Goal: Task Accomplishment & Management: Use online tool/utility

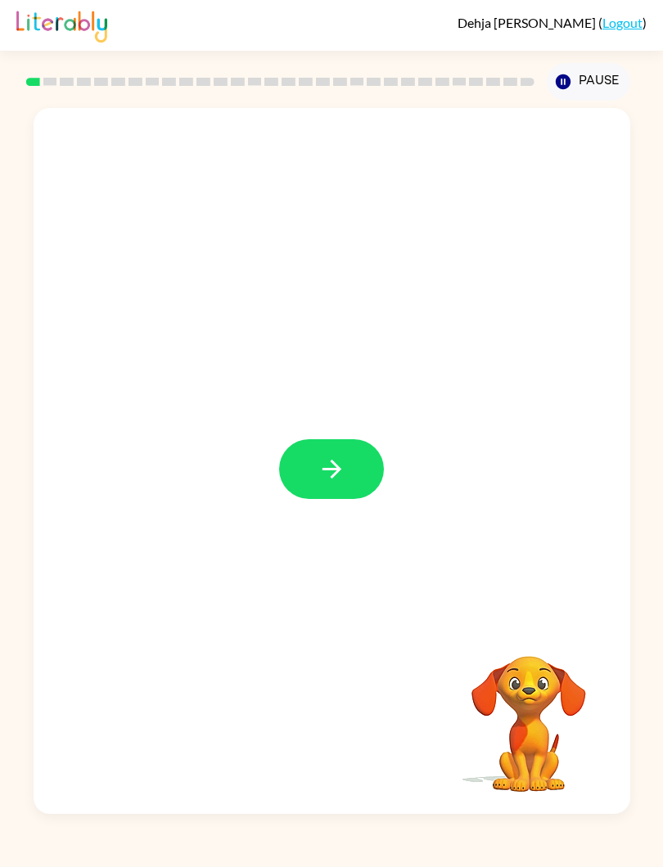
click at [329, 484] on button "button" at bounding box center [331, 469] width 105 height 60
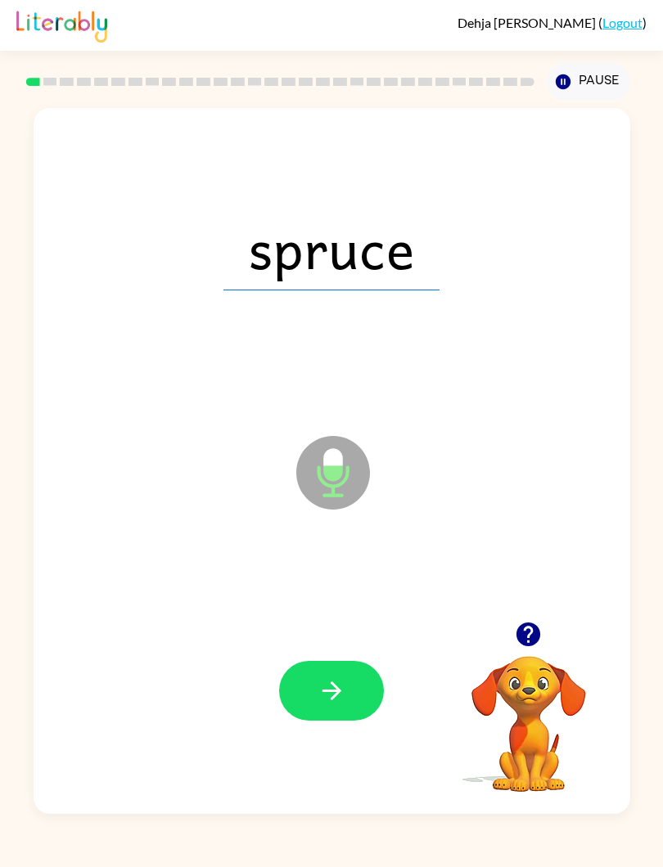
click at [325, 668] on button "button" at bounding box center [331, 691] width 105 height 60
click at [316, 707] on button "button" at bounding box center [331, 691] width 105 height 60
click at [310, 694] on button "button" at bounding box center [331, 691] width 105 height 60
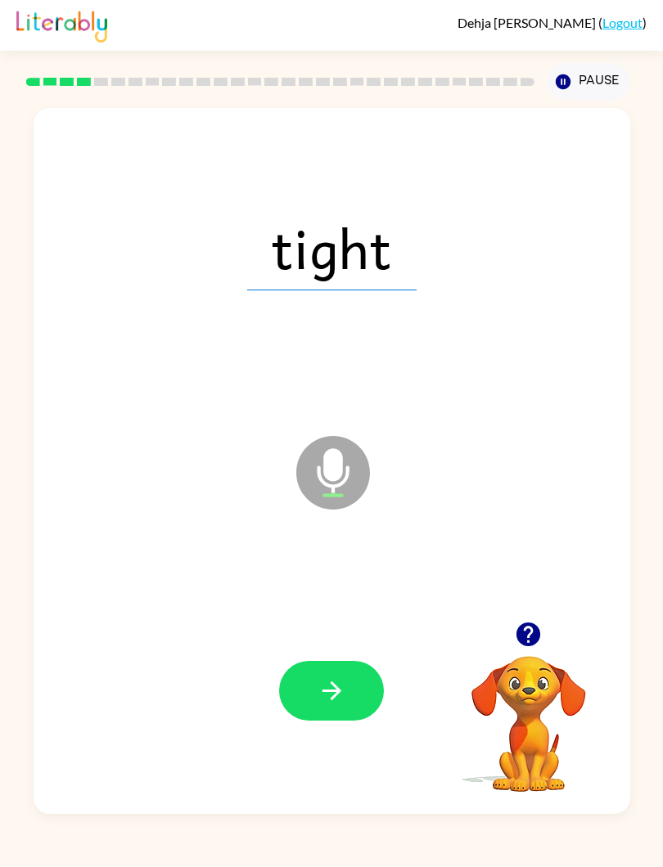
click at [320, 689] on icon "button" at bounding box center [331, 691] width 29 height 29
click at [308, 708] on button "button" at bounding box center [331, 691] width 105 height 60
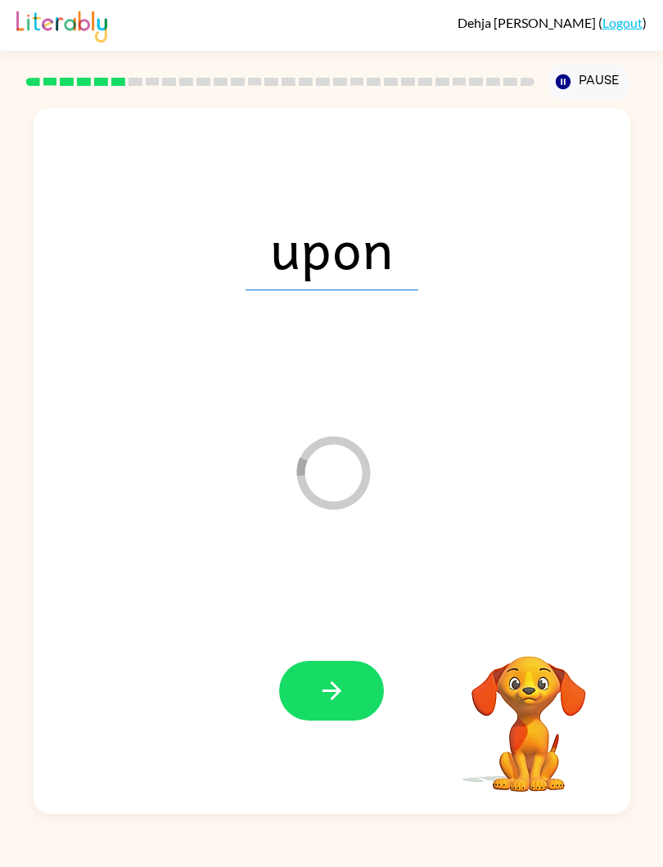
click at [330, 675] on button "button" at bounding box center [331, 691] width 105 height 60
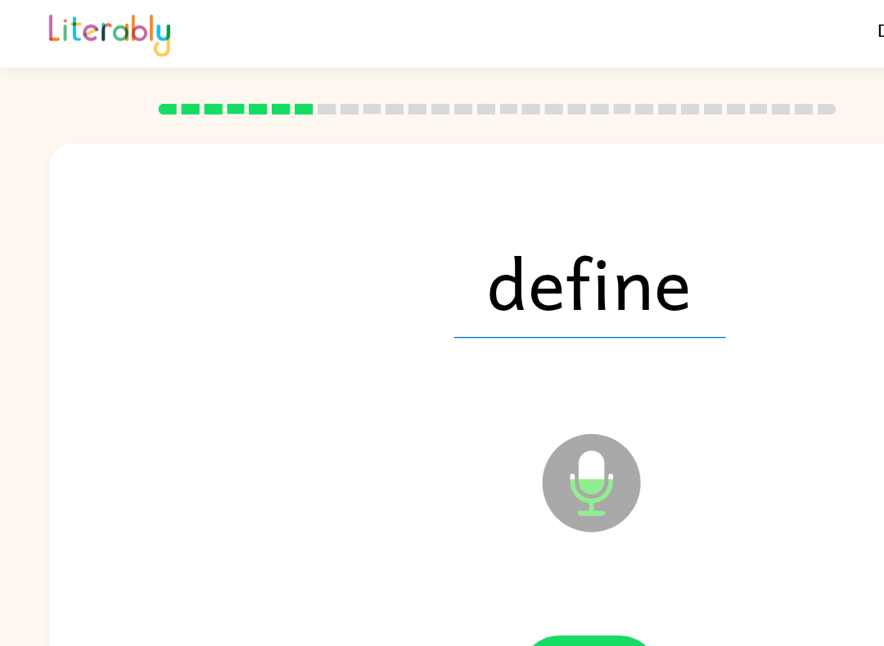
click at [22, 646] on html "Dehja Herbert ( Logout ) Pause Pause define Microphone The Microphone is here w…" at bounding box center [442, 323] width 884 height 646
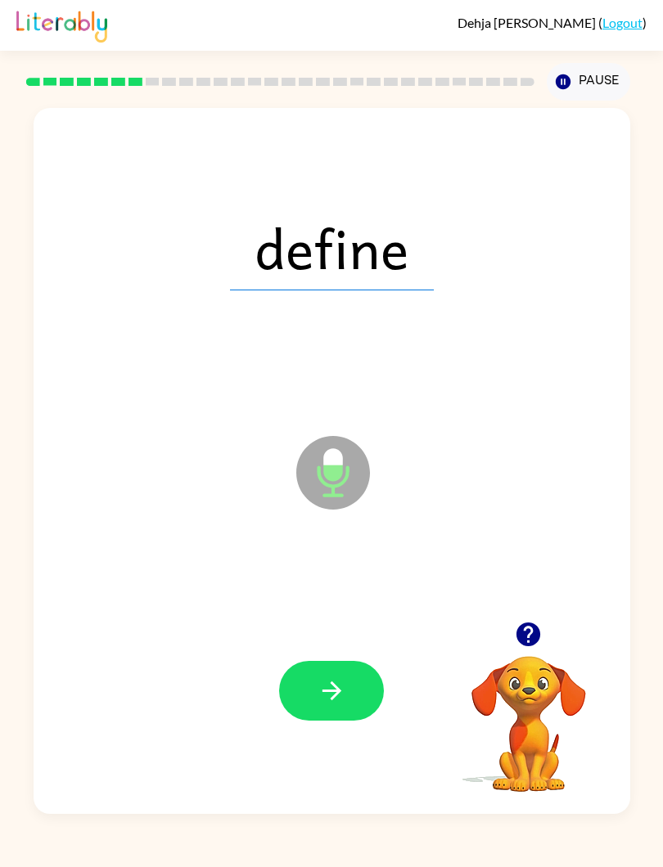
click at [329, 695] on icon "button" at bounding box center [331, 691] width 29 height 29
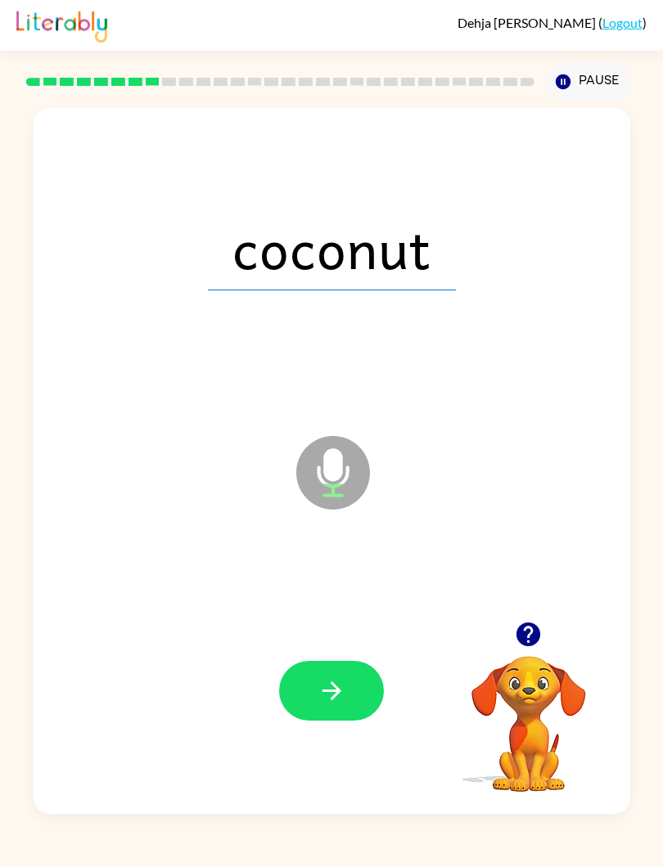
click at [322, 708] on button "button" at bounding box center [331, 691] width 105 height 60
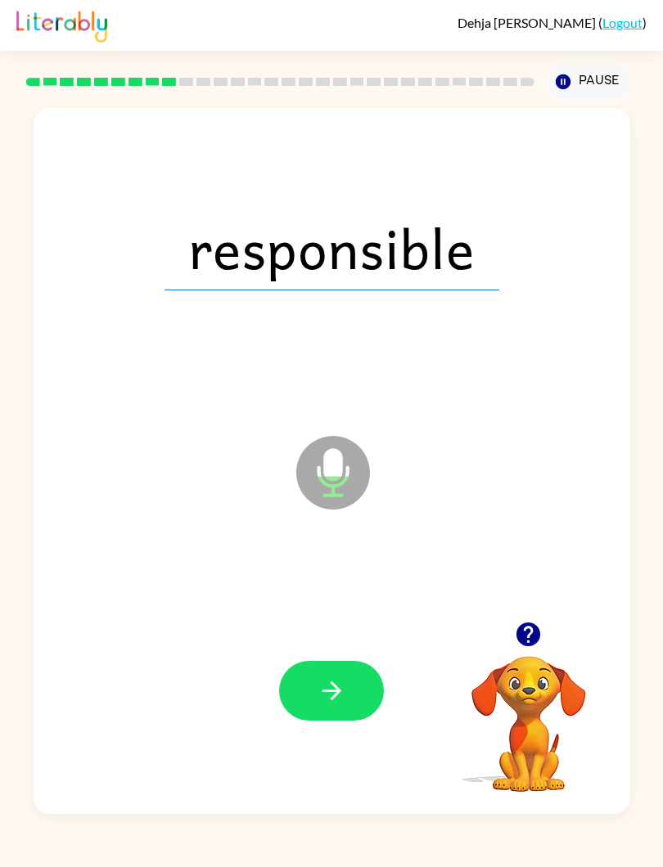
click at [324, 699] on icon "button" at bounding box center [331, 691] width 29 height 29
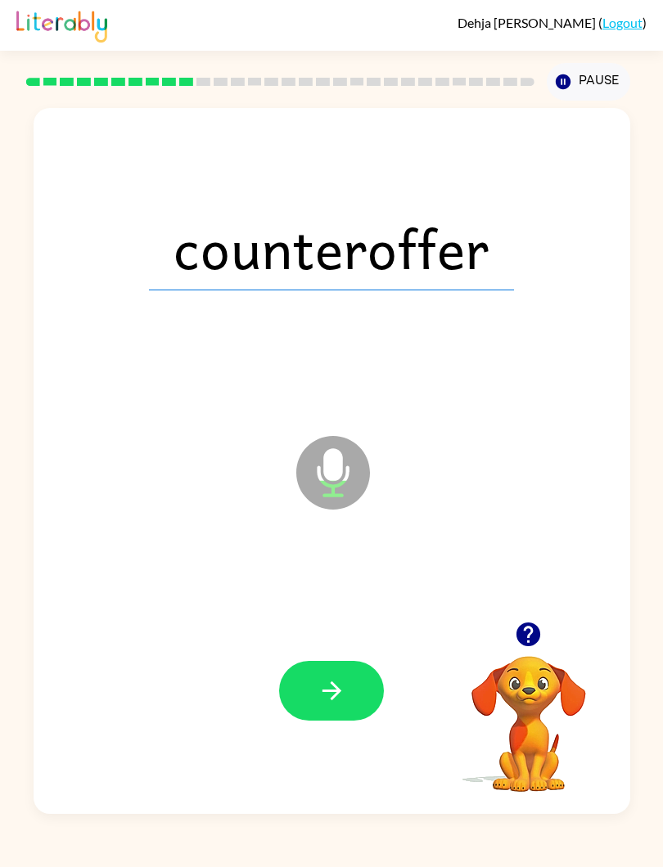
click at [309, 690] on button "button" at bounding box center [331, 691] width 105 height 60
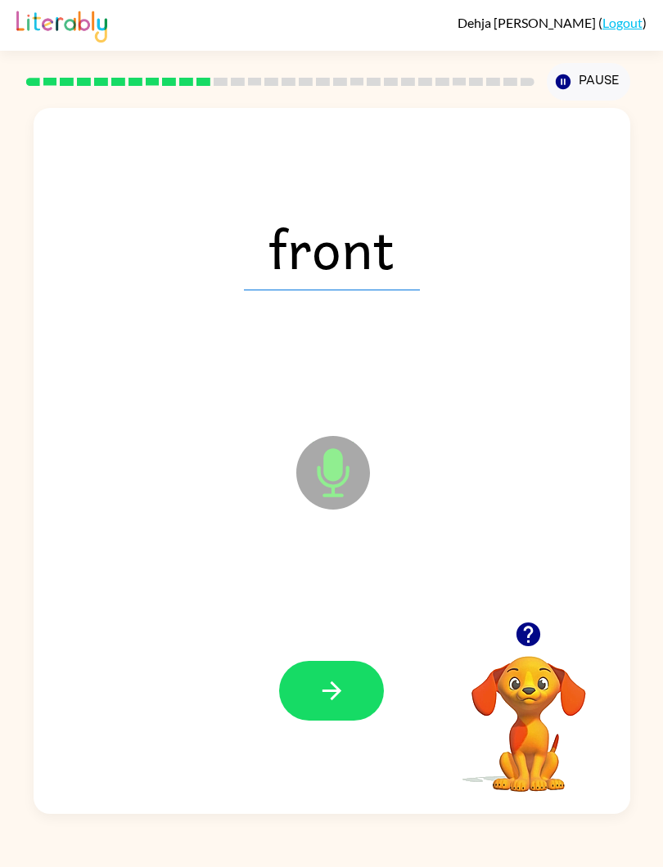
click at [362, 666] on button "button" at bounding box center [331, 691] width 105 height 60
click at [340, 705] on icon "button" at bounding box center [331, 691] width 29 height 29
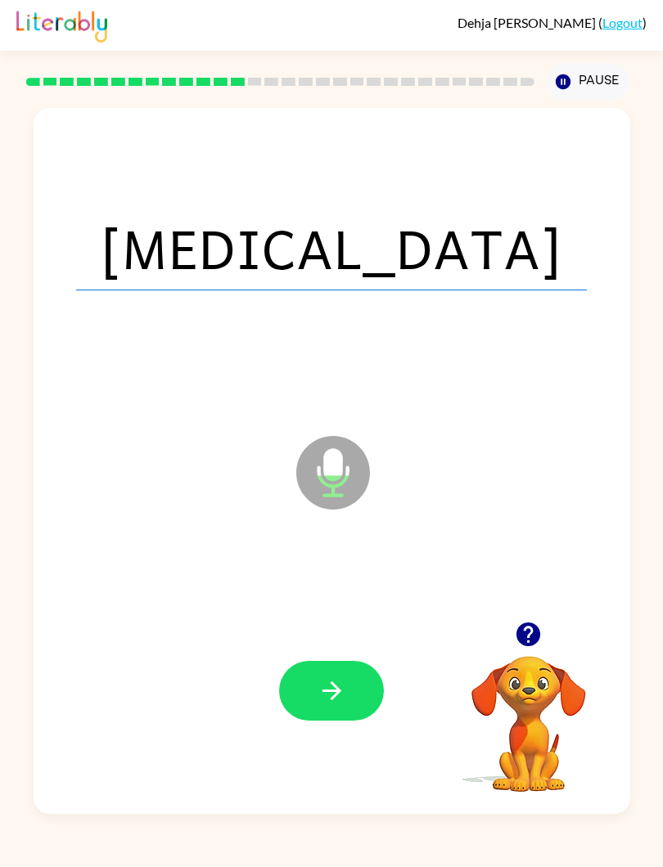
click at [347, 701] on button "button" at bounding box center [331, 691] width 105 height 60
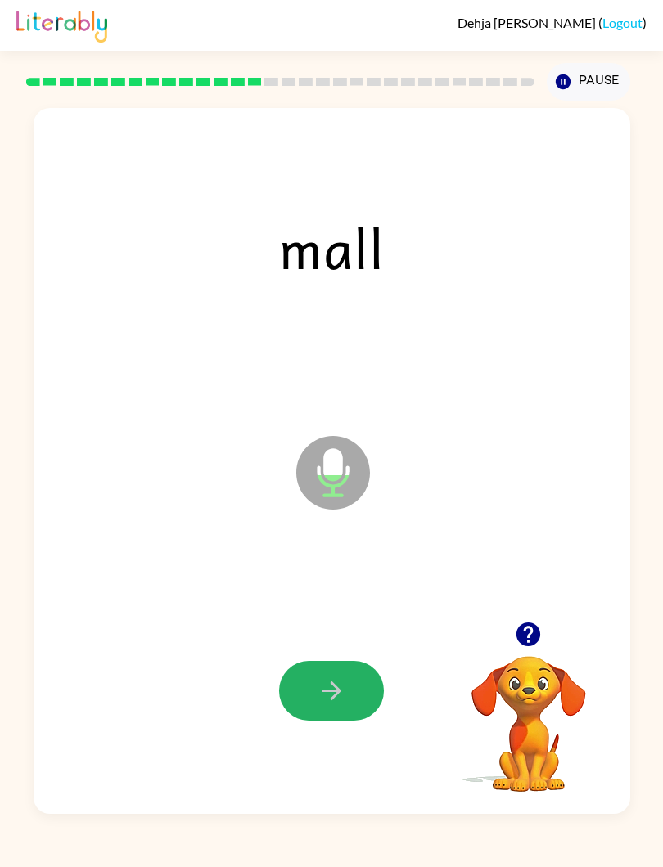
click at [332, 704] on icon "button" at bounding box center [331, 691] width 29 height 29
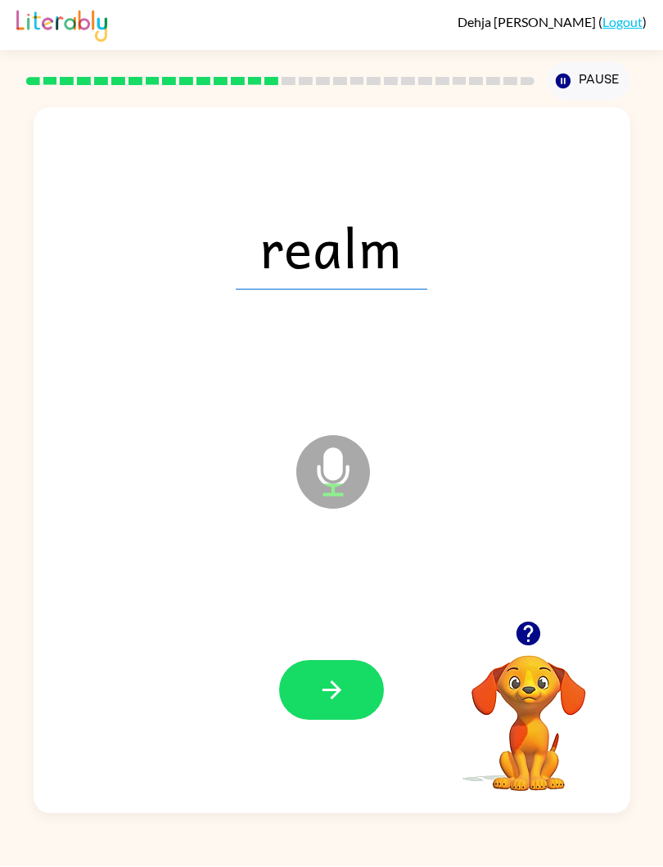
click at [322, 683] on icon "button" at bounding box center [331, 691] width 29 height 29
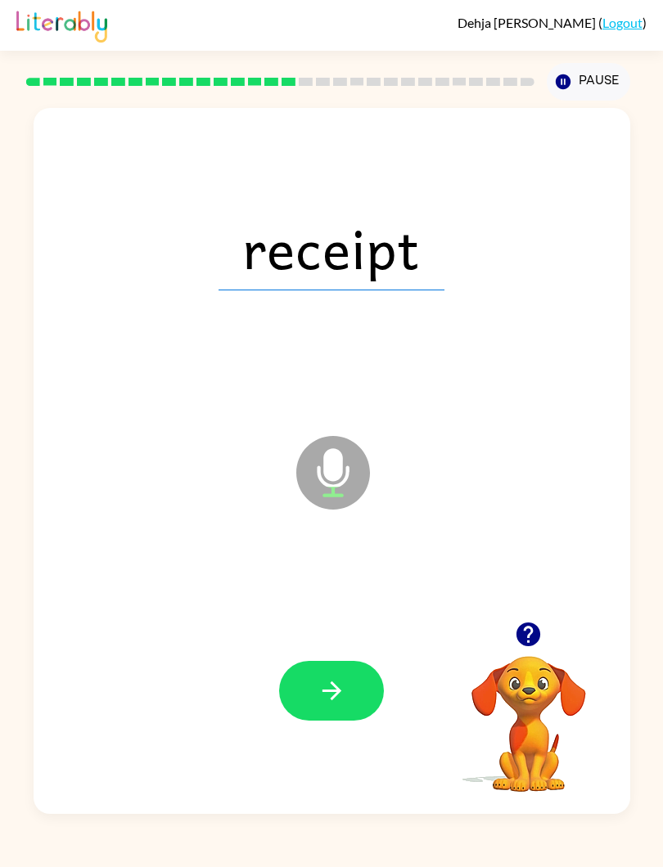
click at [330, 698] on icon "button" at bounding box center [331, 691] width 29 height 29
click at [305, 695] on button "button" at bounding box center [331, 691] width 105 height 60
click at [321, 687] on icon "button" at bounding box center [331, 691] width 29 height 29
click at [321, 694] on icon "button" at bounding box center [331, 691] width 29 height 29
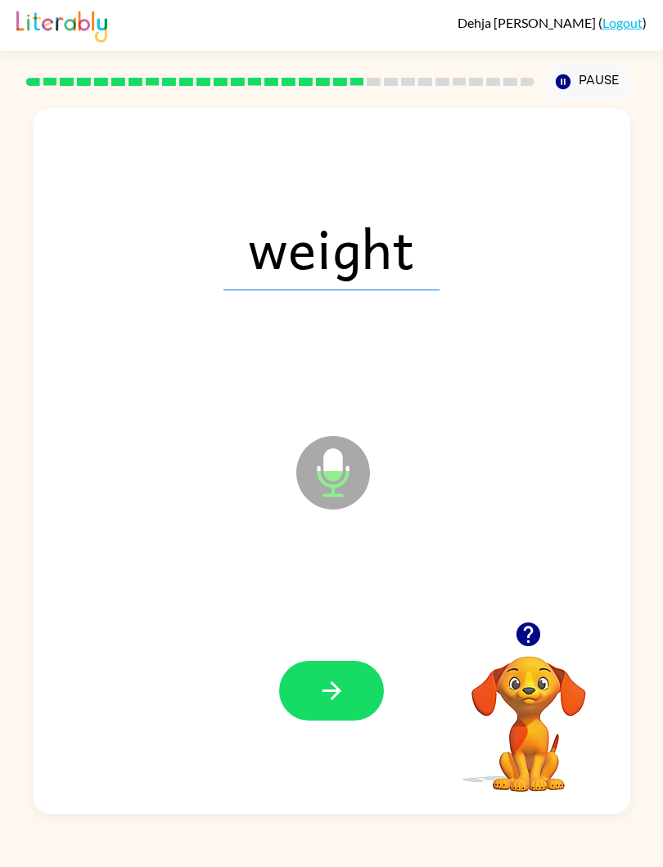
click at [313, 699] on button "button" at bounding box center [331, 691] width 105 height 60
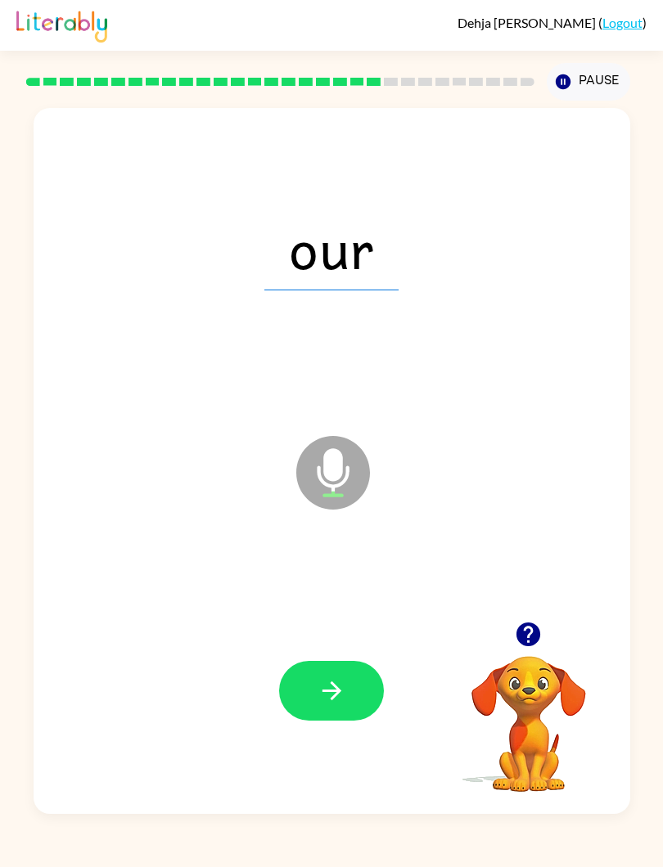
click at [316, 686] on button "button" at bounding box center [331, 691] width 105 height 60
click at [304, 690] on button "button" at bounding box center [331, 691] width 105 height 60
click at [331, 732] on div at bounding box center [332, 691] width 564 height 214
click at [320, 698] on icon "button" at bounding box center [331, 691] width 29 height 29
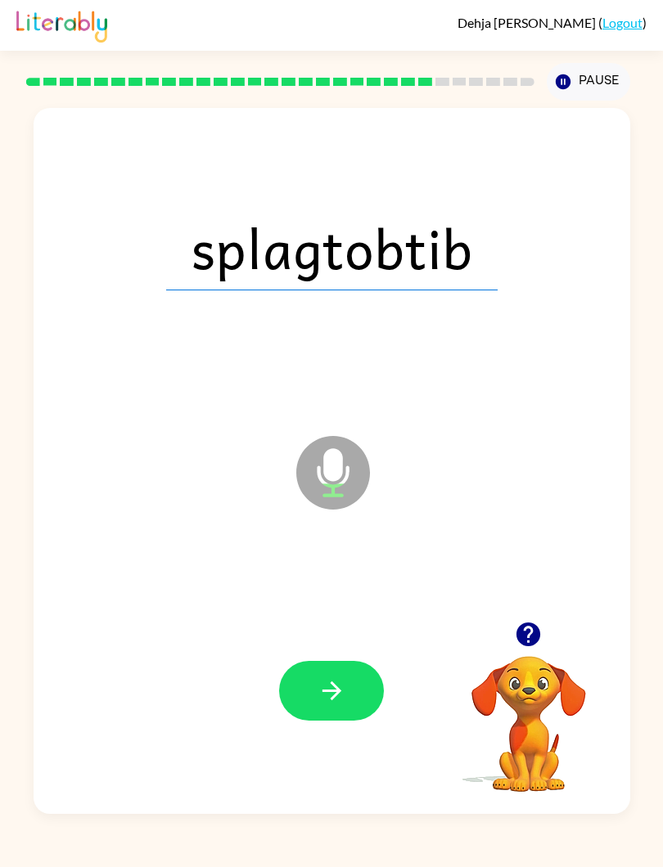
click at [327, 684] on icon "button" at bounding box center [331, 691] width 29 height 29
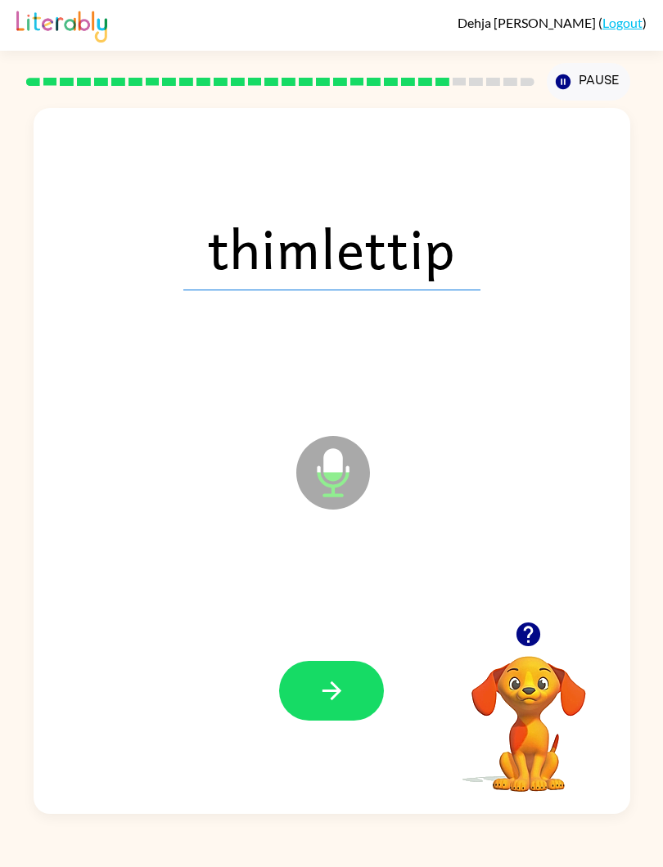
click at [323, 697] on icon "button" at bounding box center [331, 691] width 29 height 29
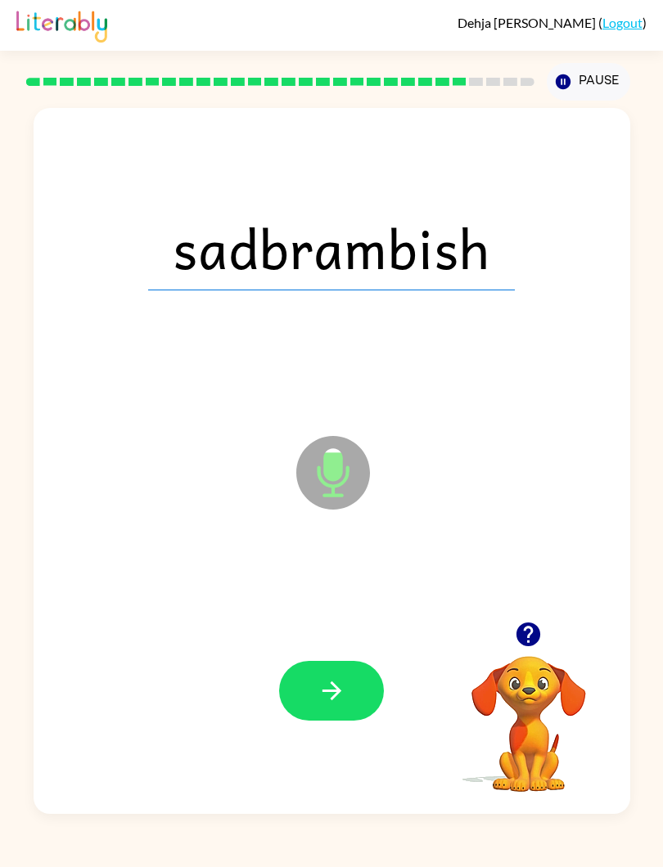
click at [321, 690] on icon "button" at bounding box center [331, 691] width 29 height 29
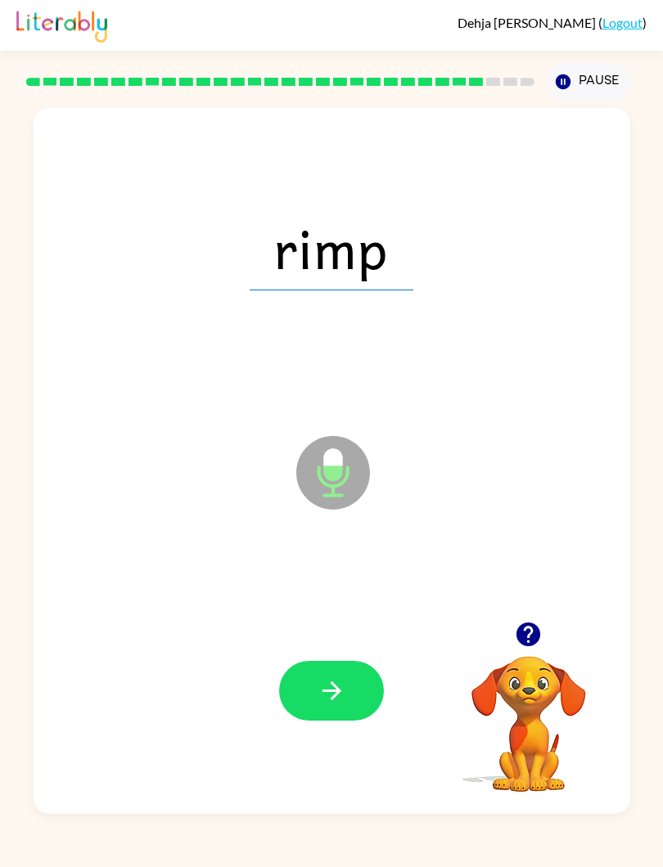
click at [330, 672] on button "button" at bounding box center [331, 691] width 105 height 60
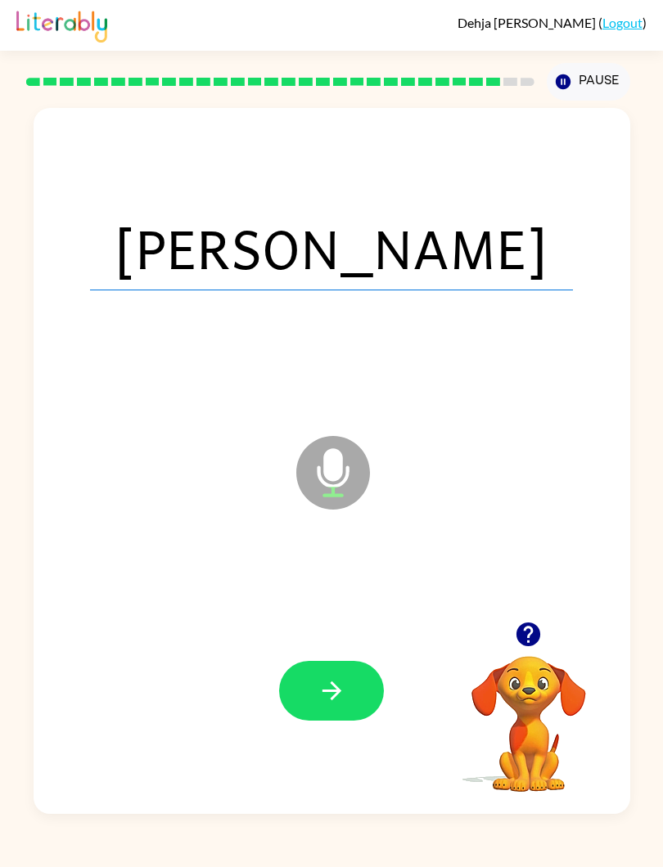
click at [316, 692] on button "button" at bounding box center [331, 691] width 105 height 60
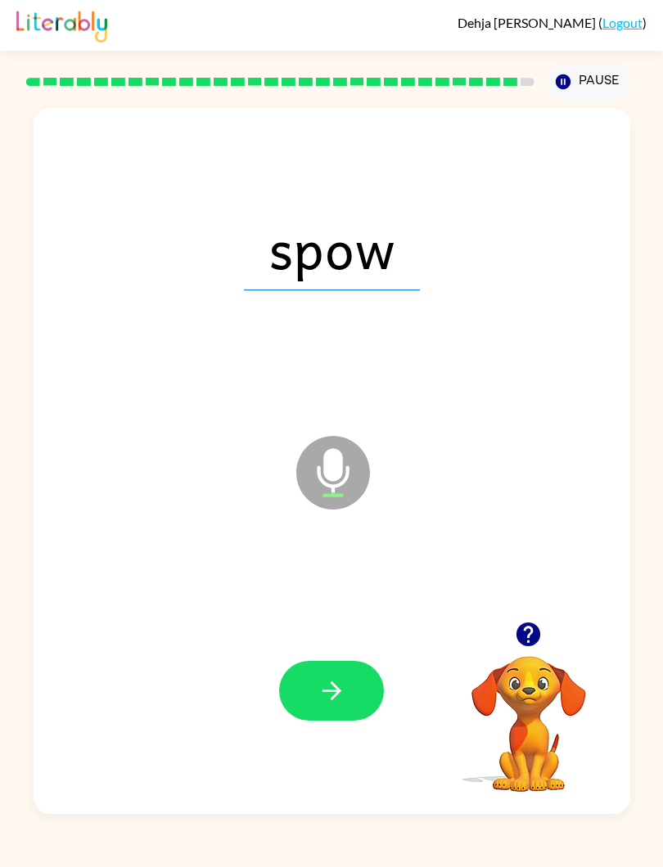
click at [323, 693] on icon "button" at bounding box center [331, 691] width 29 height 29
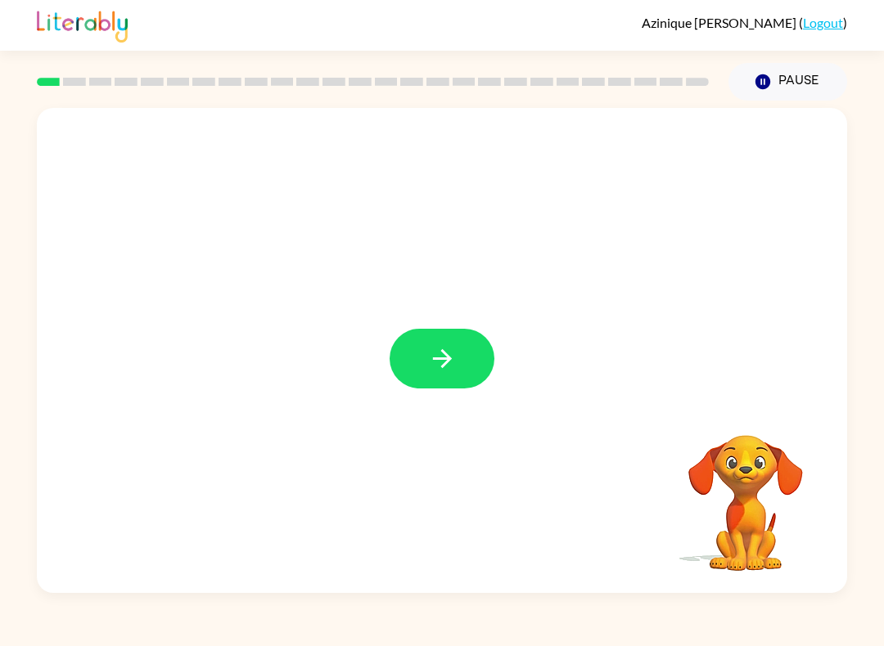
click at [470, 355] on button "button" at bounding box center [441, 359] width 105 height 60
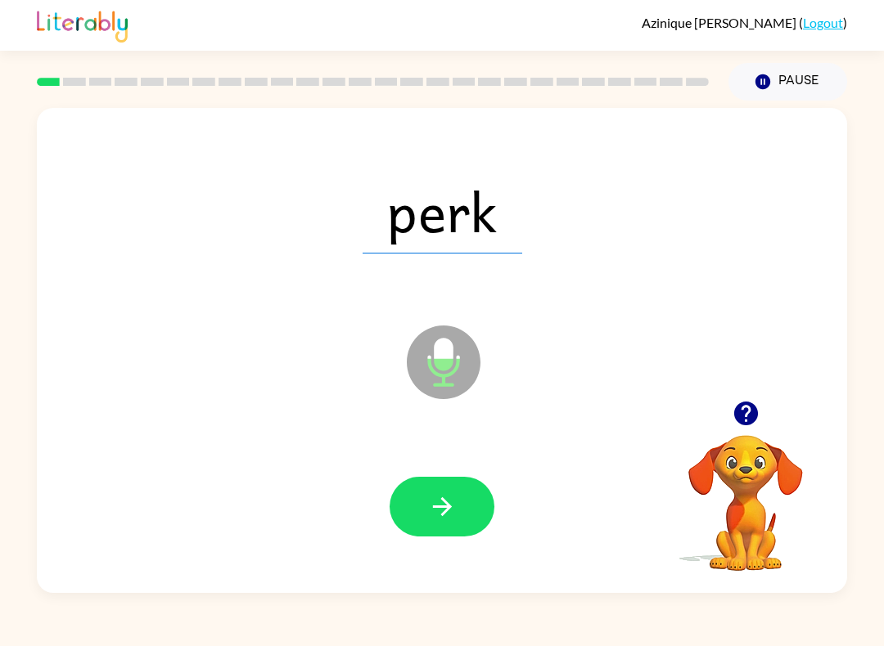
click at [419, 500] on button "button" at bounding box center [441, 507] width 105 height 60
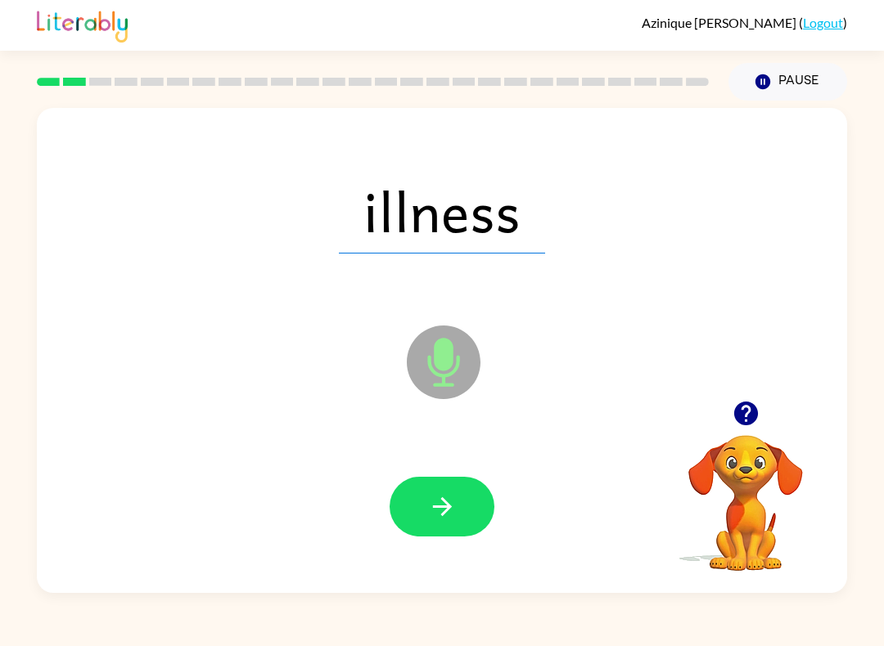
click at [457, 503] on button "button" at bounding box center [441, 507] width 105 height 60
click at [476, 529] on button "button" at bounding box center [441, 507] width 105 height 60
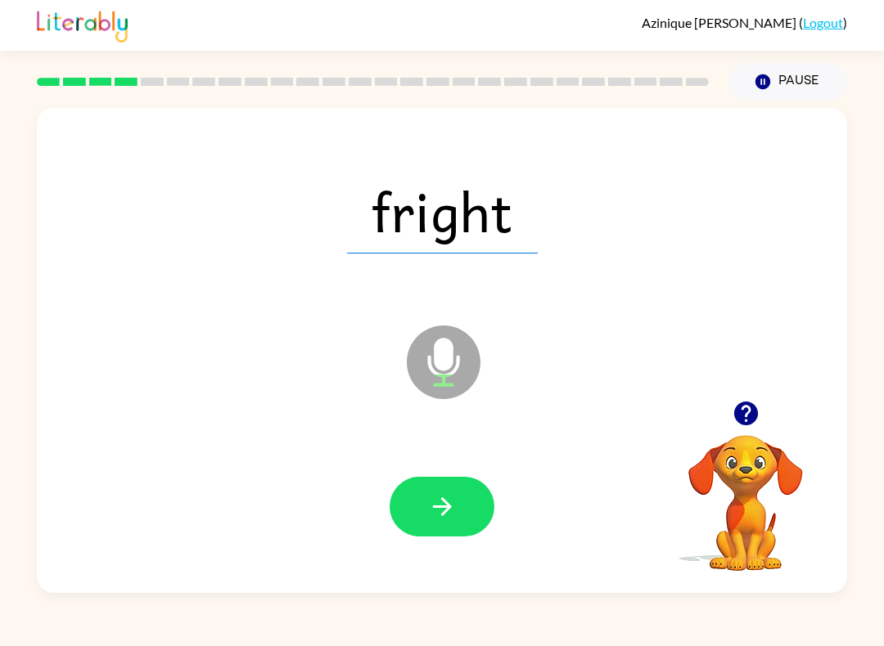
click at [458, 506] on button "button" at bounding box center [441, 507] width 105 height 60
click at [419, 503] on button "button" at bounding box center [441, 507] width 105 height 60
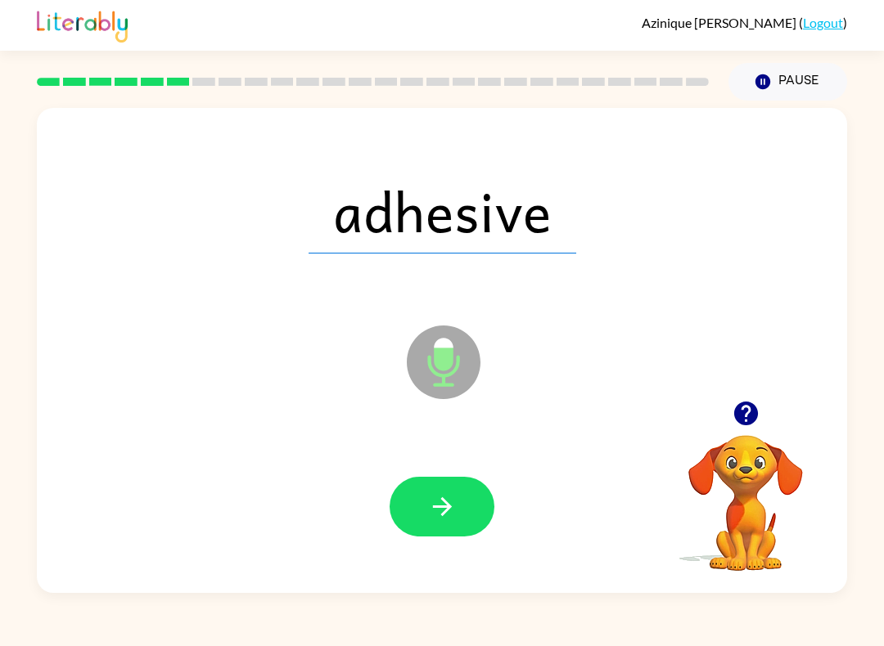
click at [448, 502] on icon "button" at bounding box center [442, 507] width 29 height 29
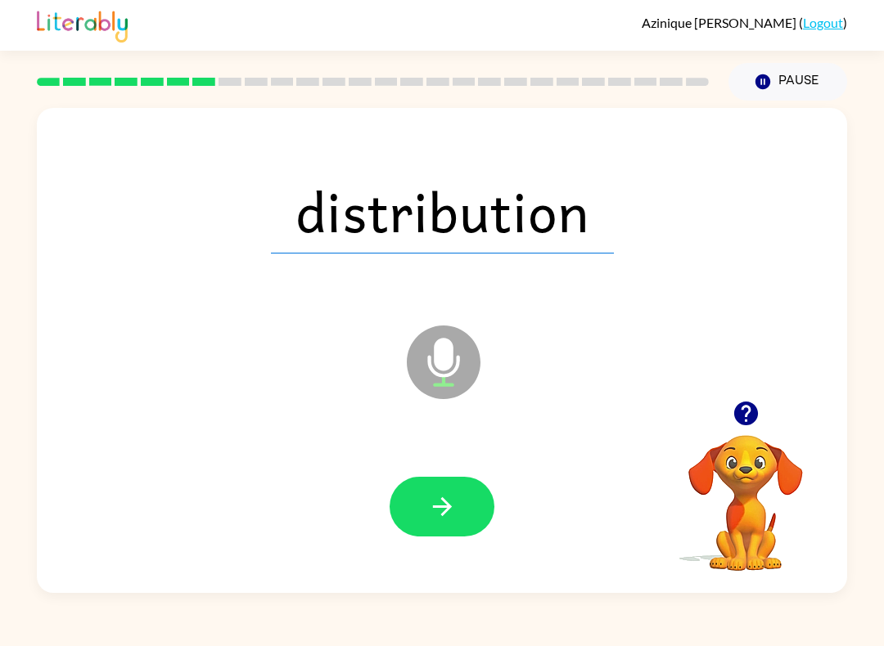
click at [469, 506] on button "button" at bounding box center [441, 507] width 105 height 60
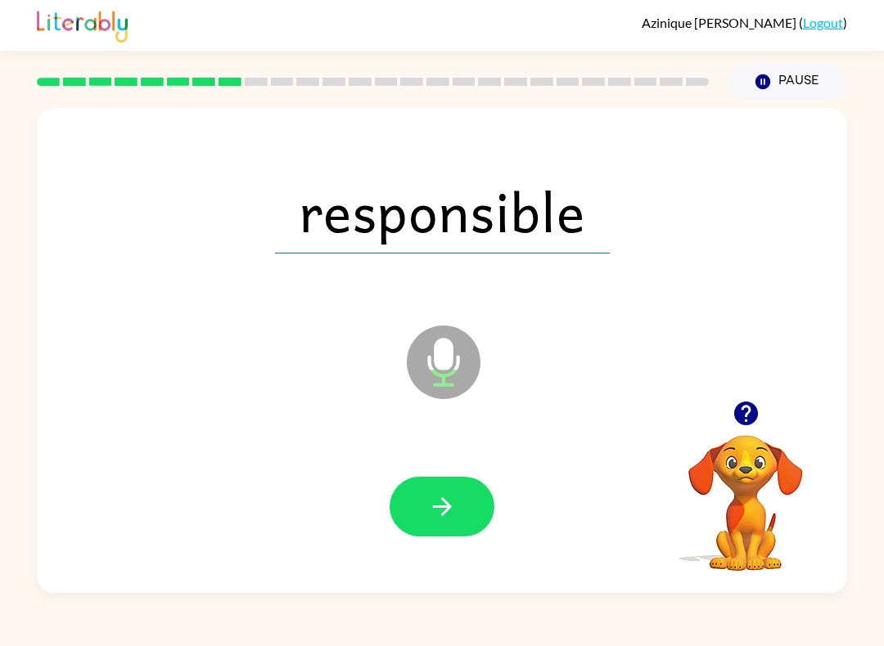
click at [463, 501] on button "button" at bounding box center [441, 507] width 105 height 60
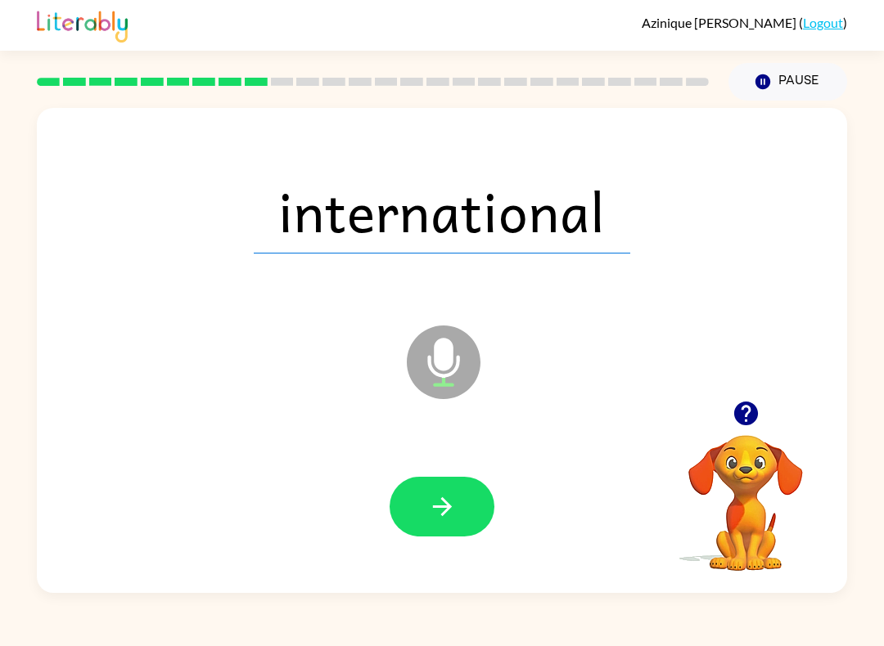
click at [457, 506] on button "button" at bounding box center [441, 507] width 105 height 60
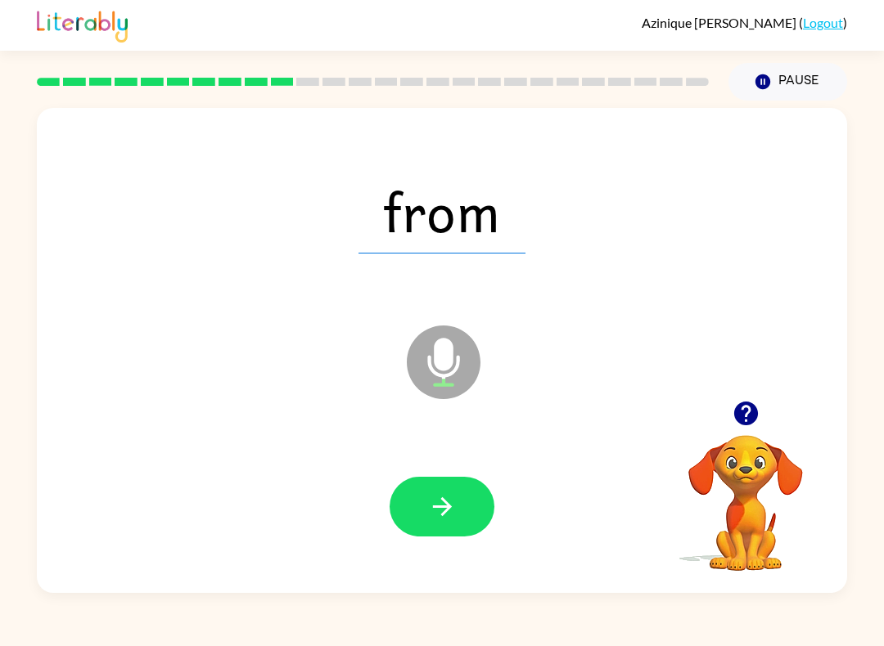
click at [466, 500] on button "button" at bounding box center [441, 507] width 105 height 60
click at [424, 506] on button "button" at bounding box center [441, 507] width 105 height 60
click at [444, 501] on icon "button" at bounding box center [441, 506] width 19 height 19
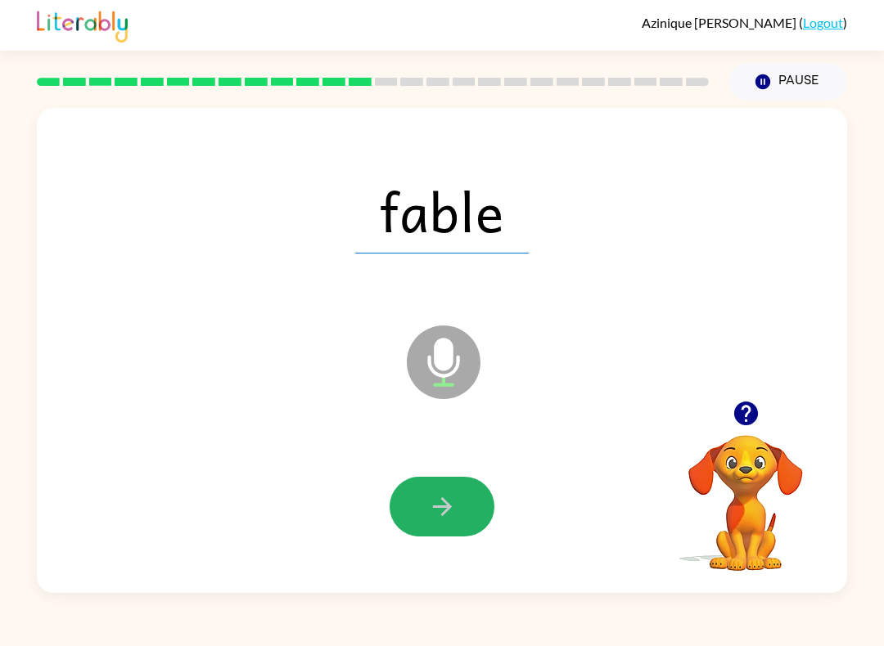
click at [457, 512] on button "button" at bounding box center [441, 507] width 105 height 60
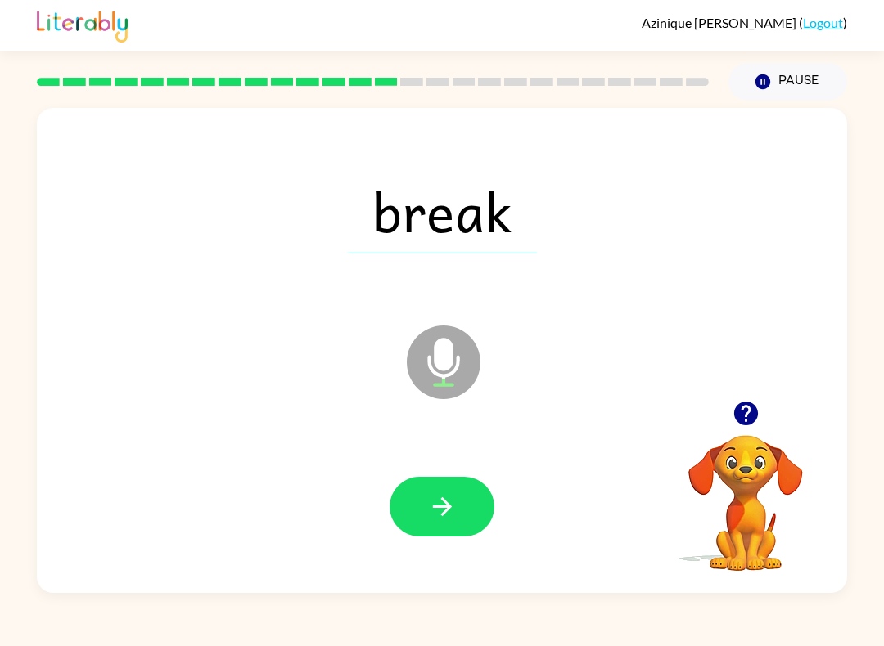
click at [446, 506] on icon "button" at bounding box center [442, 507] width 29 height 29
click at [469, 502] on button "button" at bounding box center [441, 507] width 105 height 60
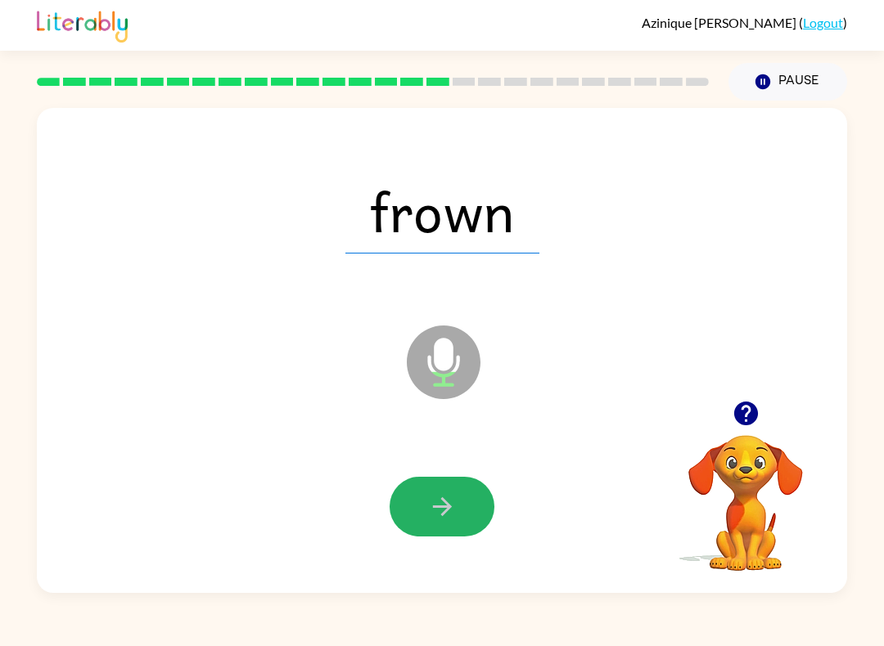
click at [461, 502] on button "button" at bounding box center [441, 507] width 105 height 60
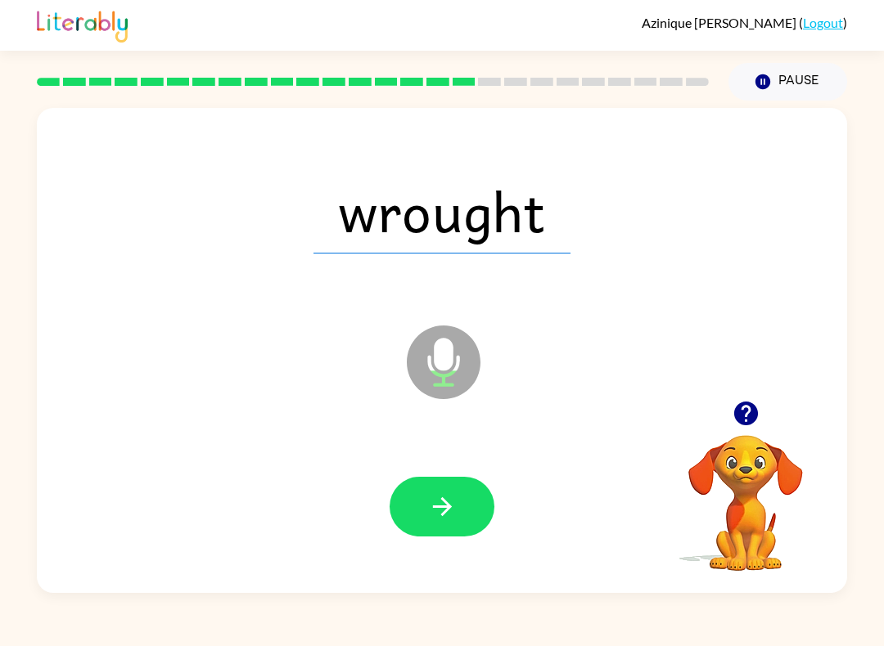
click at [463, 516] on button "button" at bounding box center [441, 507] width 105 height 60
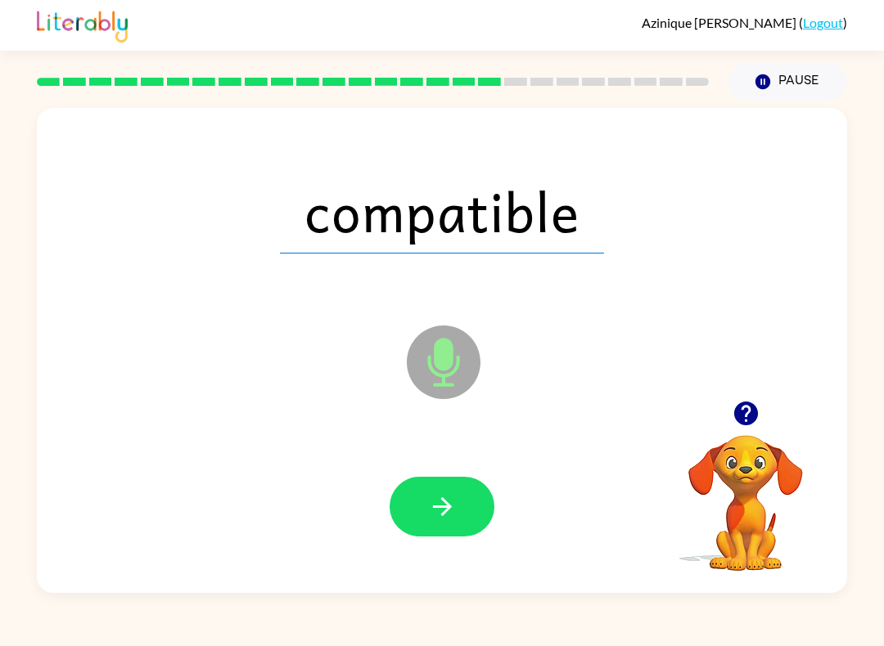
click at [461, 504] on button "button" at bounding box center [441, 507] width 105 height 60
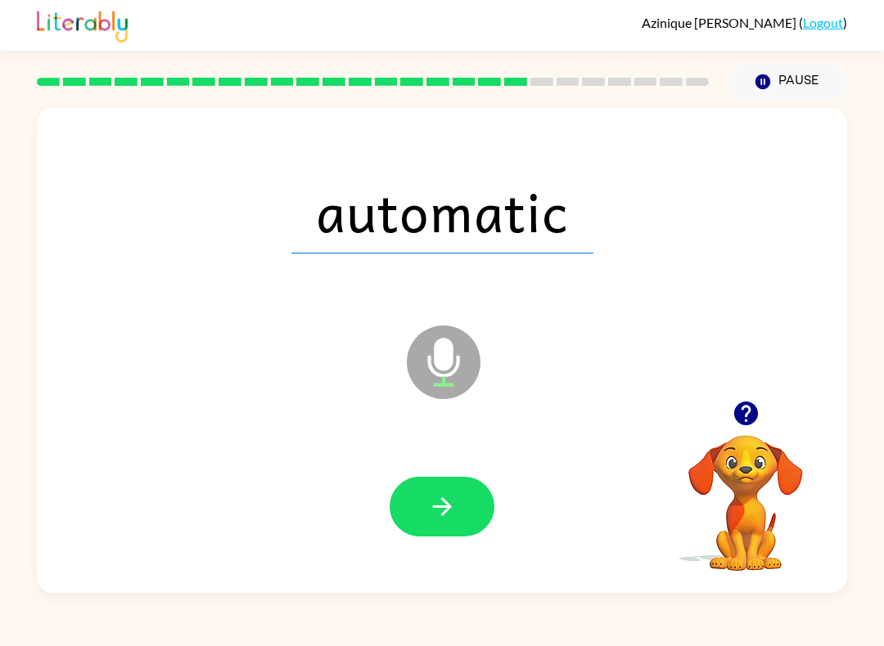
click at [466, 508] on button "button" at bounding box center [441, 507] width 105 height 60
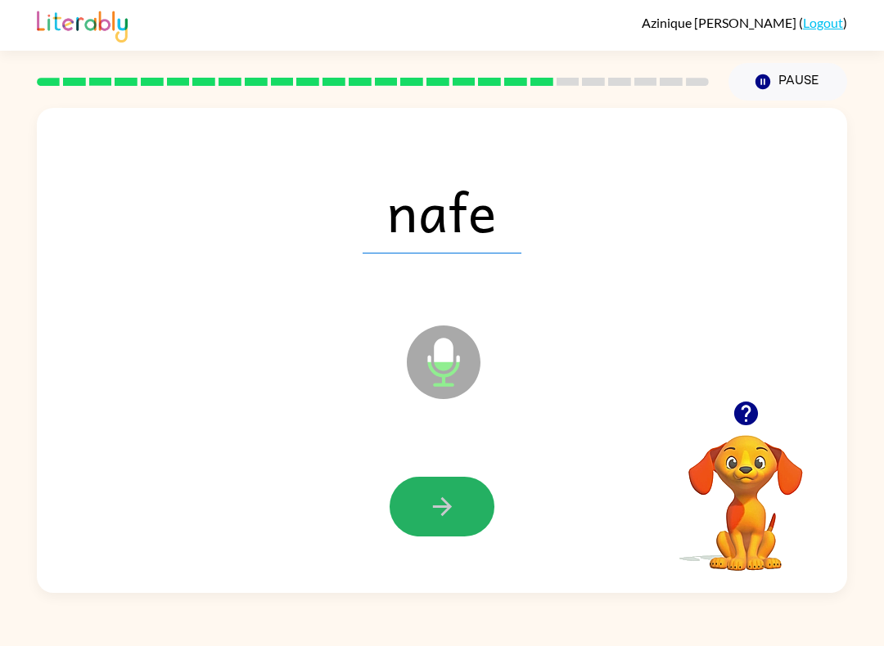
click at [456, 513] on icon "button" at bounding box center [442, 507] width 29 height 29
click at [451, 513] on icon "button" at bounding box center [442, 507] width 29 height 29
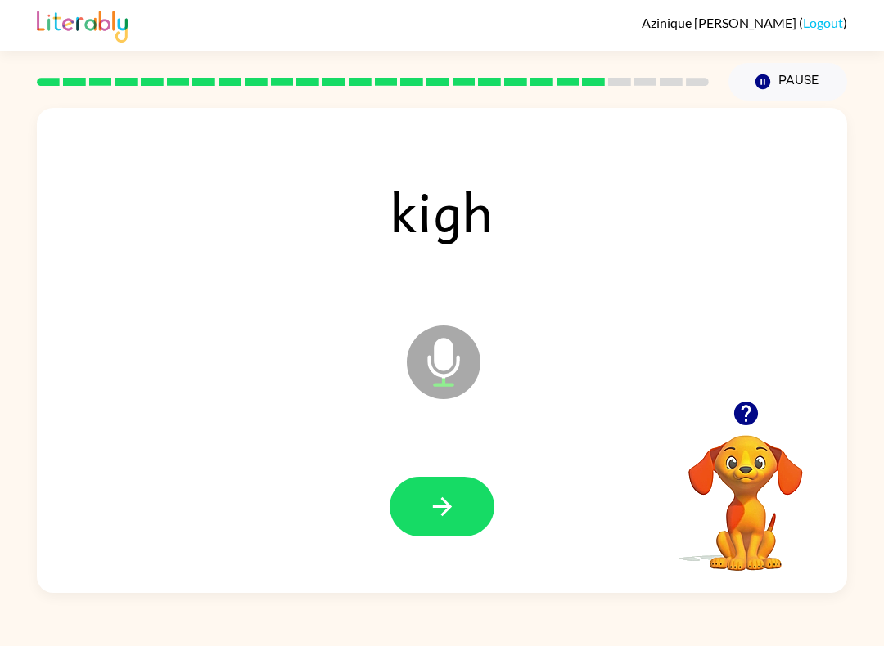
click at [435, 508] on icon "button" at bounding box center [441, 506] width 19 height 19
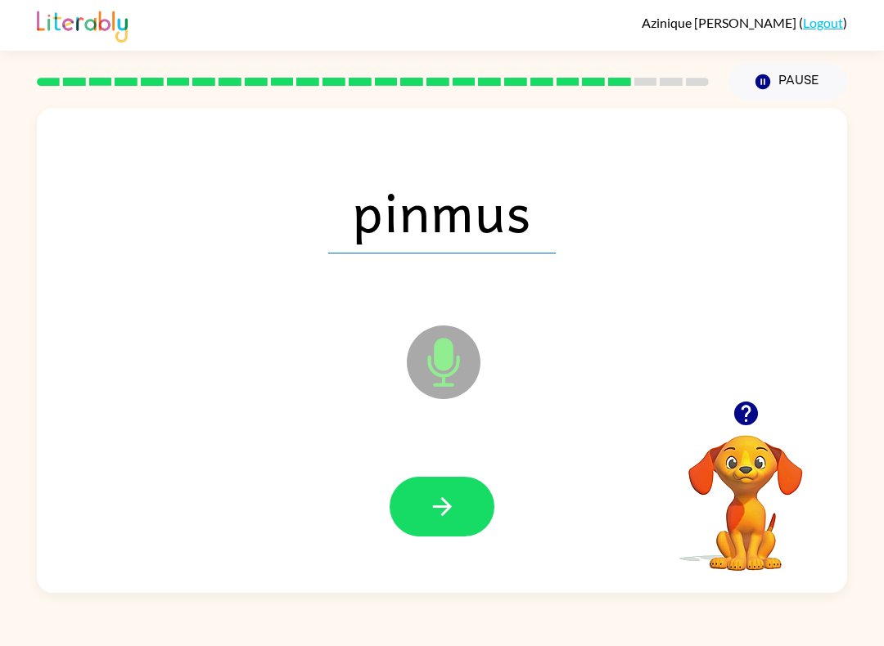
click at [452, 502] on icon "button" at bounding box center [442, 507] width 29 height 29
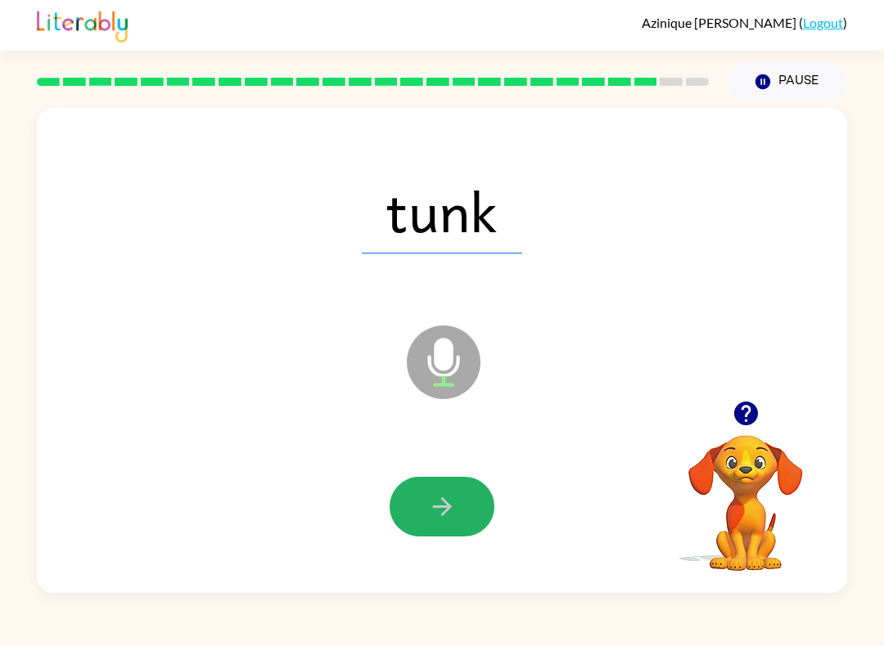
click at [461, 507] on button "button" at bounding box center [441, 507] width 105 height 60
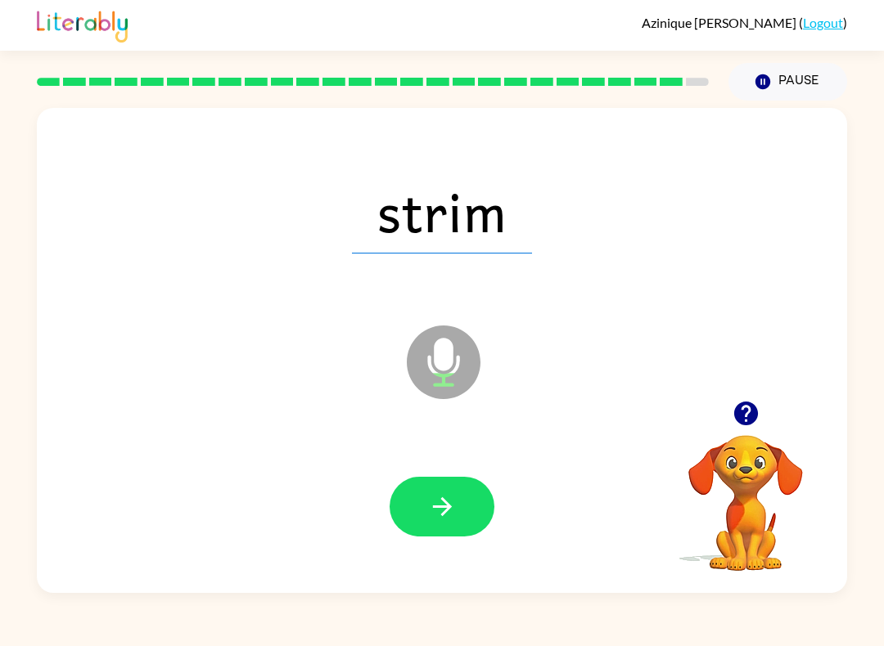
click at [461, 502] on button "button" at bounding box center [441, 507] width 105 height 60
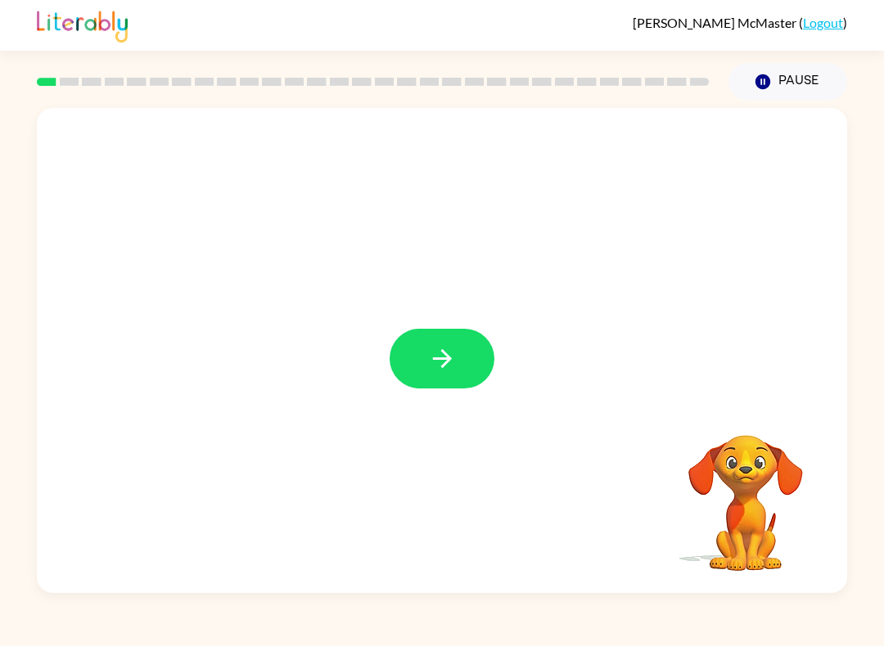
click at [476, 352] on button "button" at bounding box center [441, 359] width 105 height 60
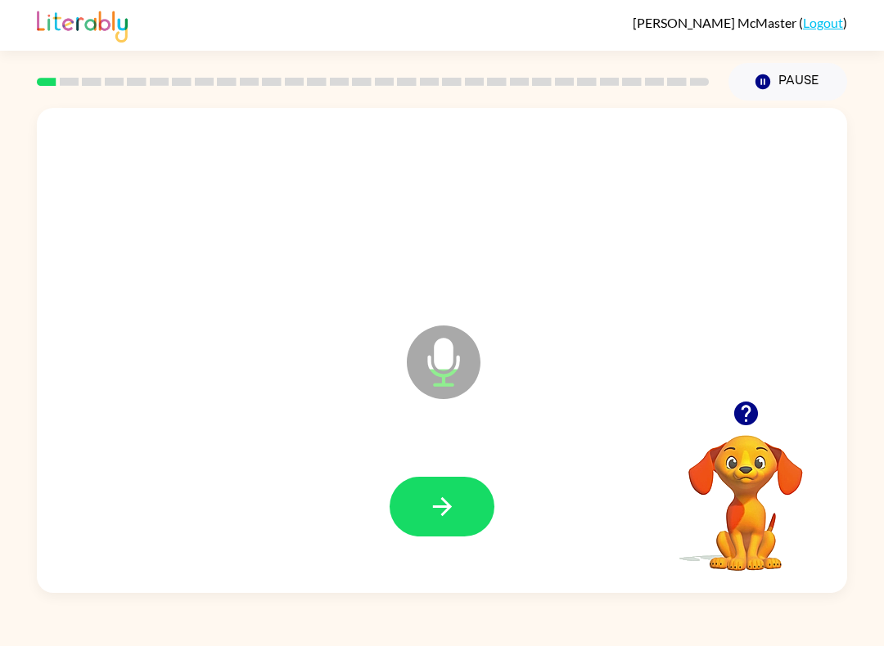
click at [458, 504] on button "button" at bounding box center [441, 507] width 105 height 60
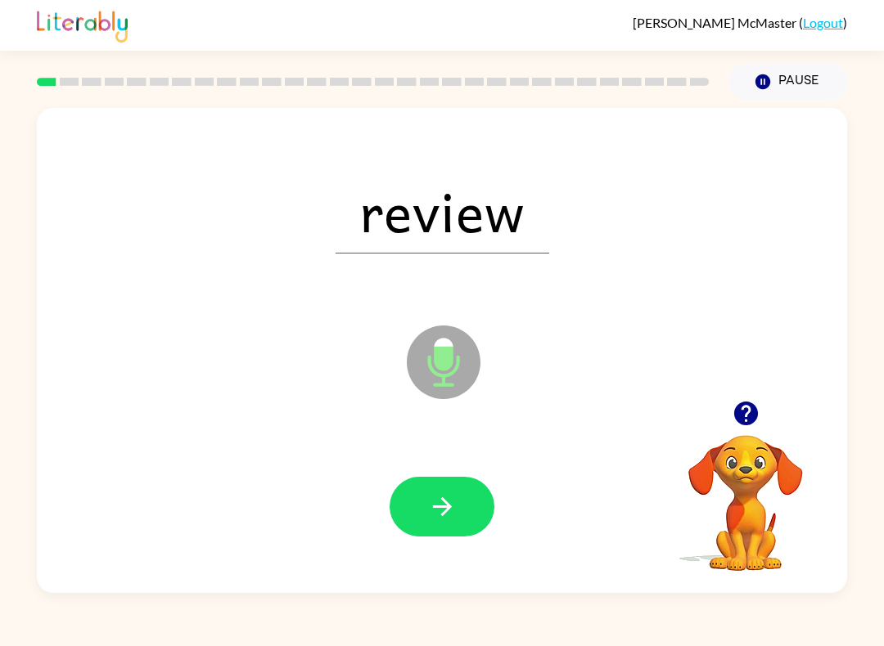
click at [425, 500] on button "button" at bounding box center [441, 507] width 105 height 60
click at [459, 484] on button "button" at bounding box center [441, 507] width 105 height 60
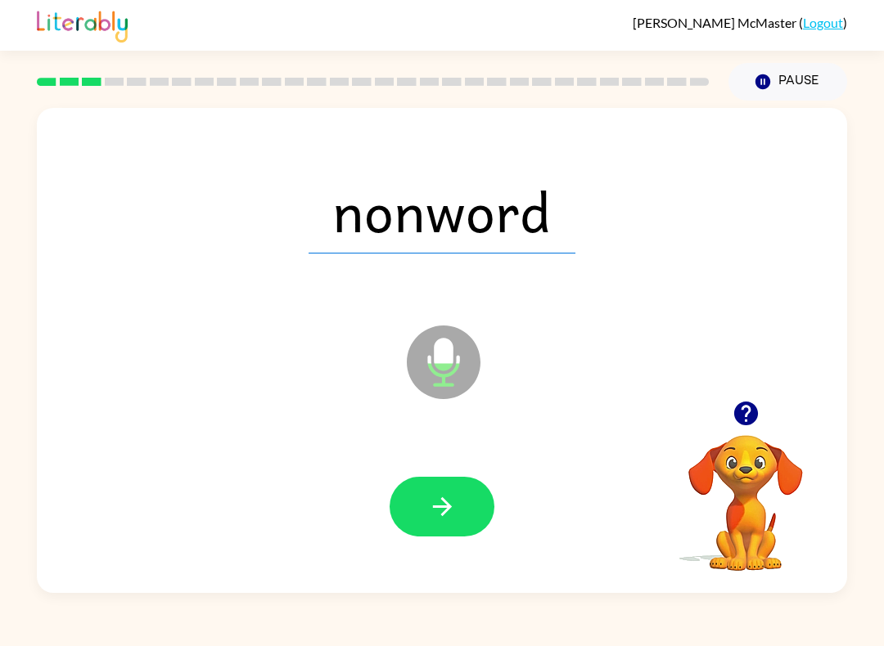
click at [410, 518] on button "button" at bounding box center [441, 507] width 105 height 60
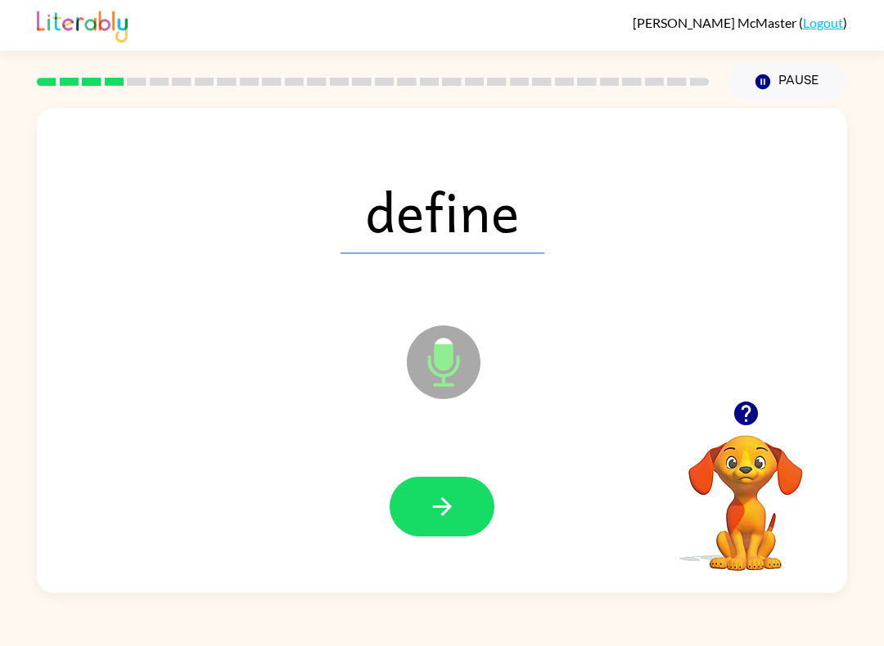
click at [462, 515] on button "button" at bounding box center [441, 507] width 105 height 60
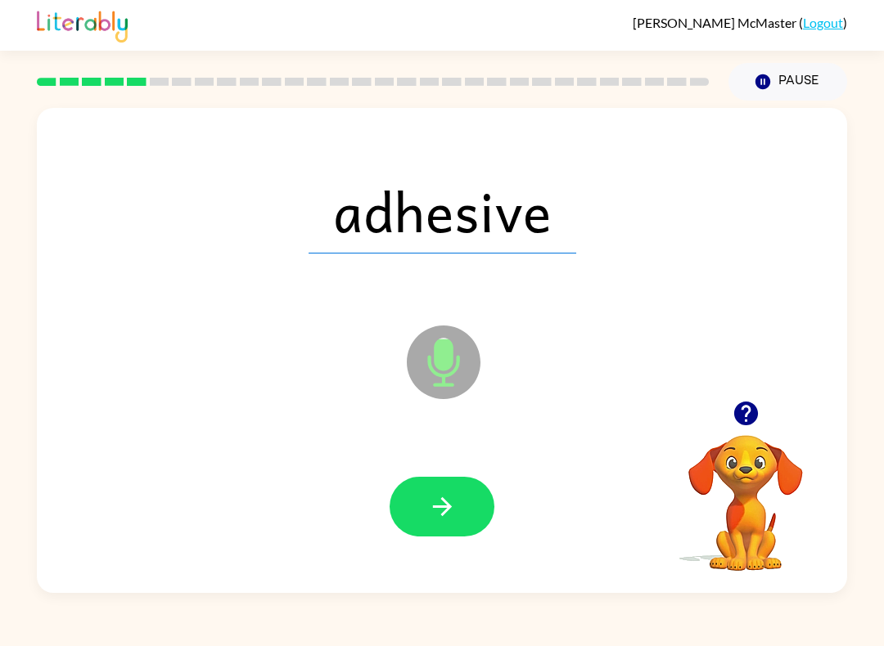
click at [412, 505] on button "button" at bounding box center [441, 507] width 105 height 60
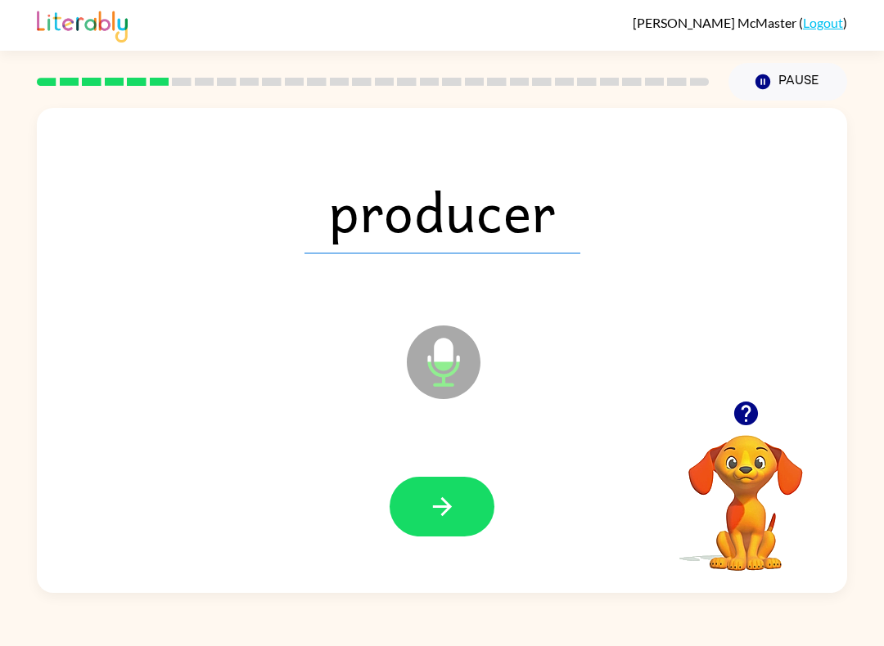
click at [467, 481] on button "button" at bounding box center [441, 507] width 105 height 60
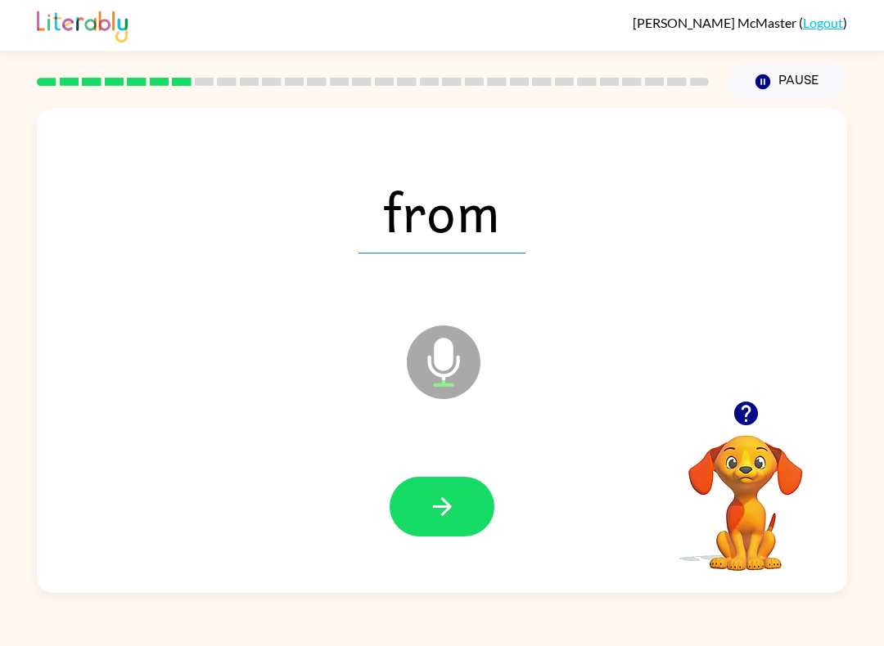
click at [465, 479] on button "button" at bounding box center [441, 507] width 105 height 60
click at [455, 508] on icon "button" at bounding box center [442, 507] width 29 height 29
click at [457, 515] on button "button" at bounding box center [441, 507] width 105 height 60
click at [430, 521] on icon "button" at bounding box center [442, 507] width 29 height 29
click at [452, 509] on icon "button" at bounding box center [442, 507] width 29 height 29
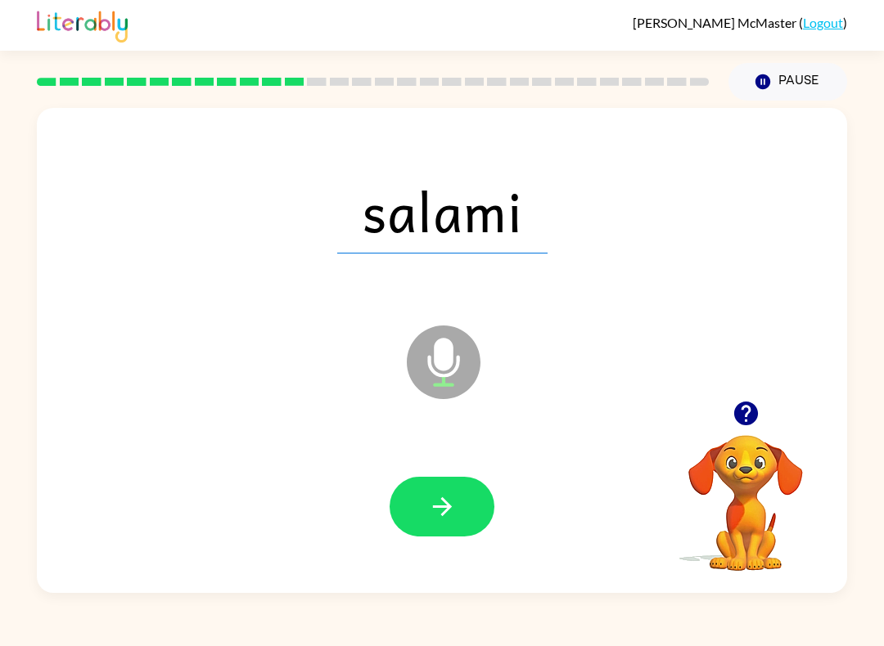
click at [430, 513] on icon "button" at bounding box center [442, 507] width 29 height 29
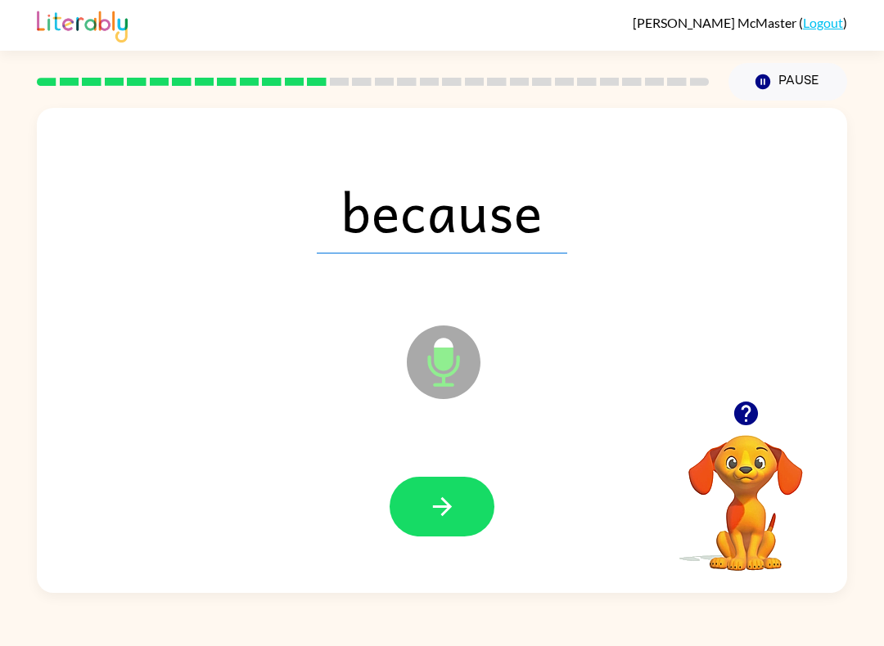
click at [466, 533] on button "button" at bounding box center [441, 507] width 105 height 60
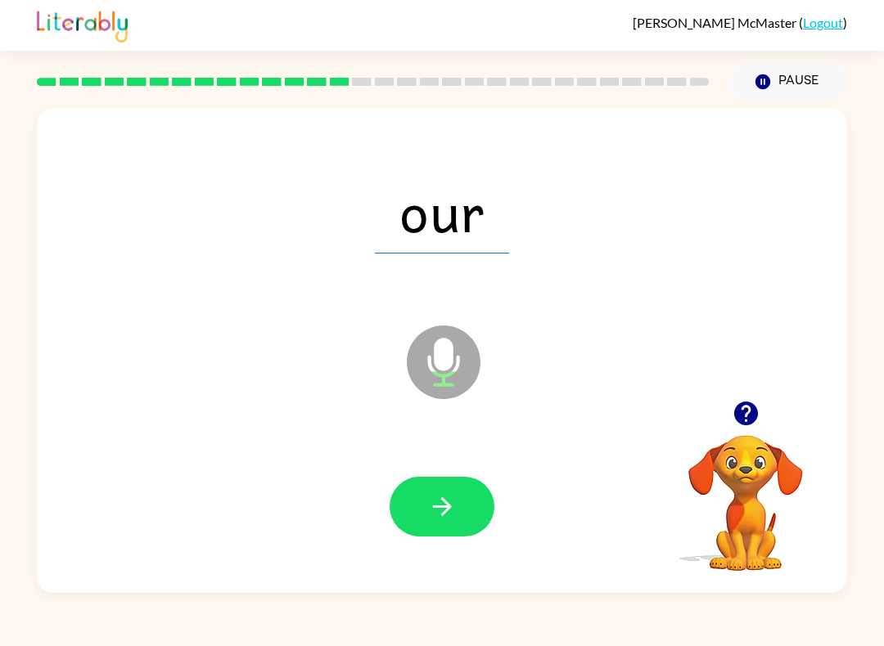
click at [463, 506] on button "button" at bounding box center [441, 507] width 105 height 60
click at [454, 506] on icon "button" at bounding box center [442, 507] width 29 height 29
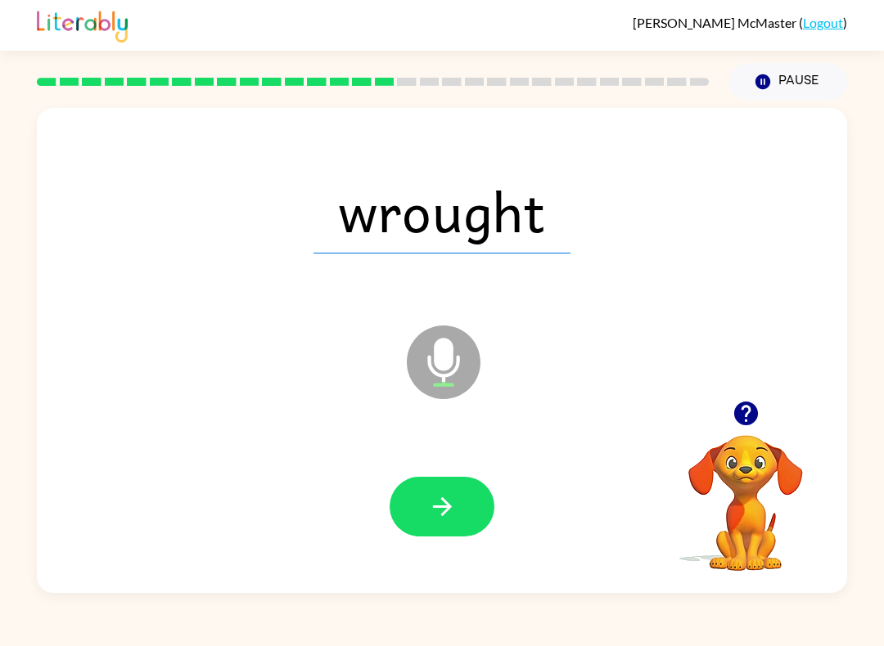
click at [450, 516] on icon "button" at bounding box center [442, 507] width 29 height 29
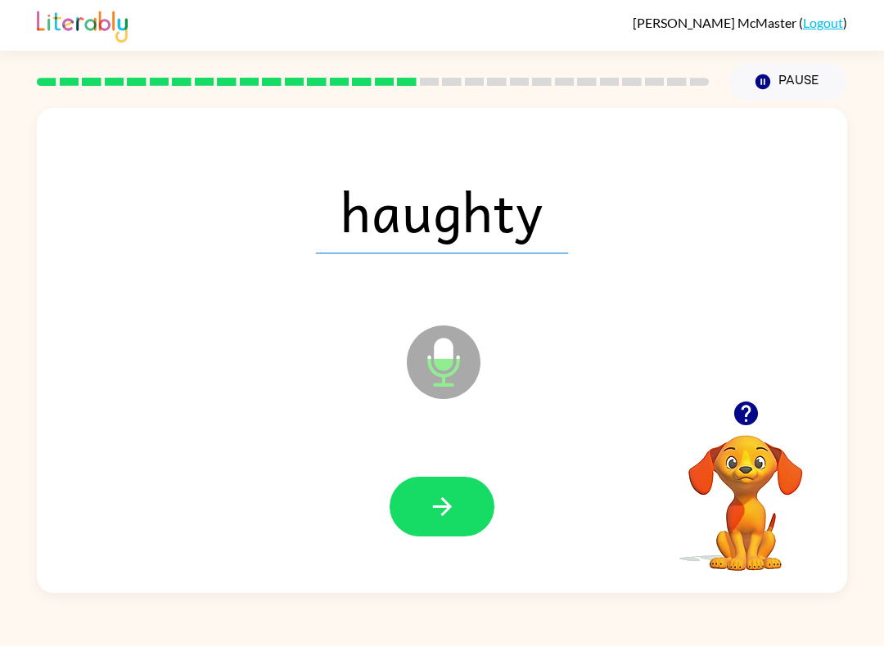
click at [476, 491] on button "button" at bounding box center [441, 507] width 105 height 60
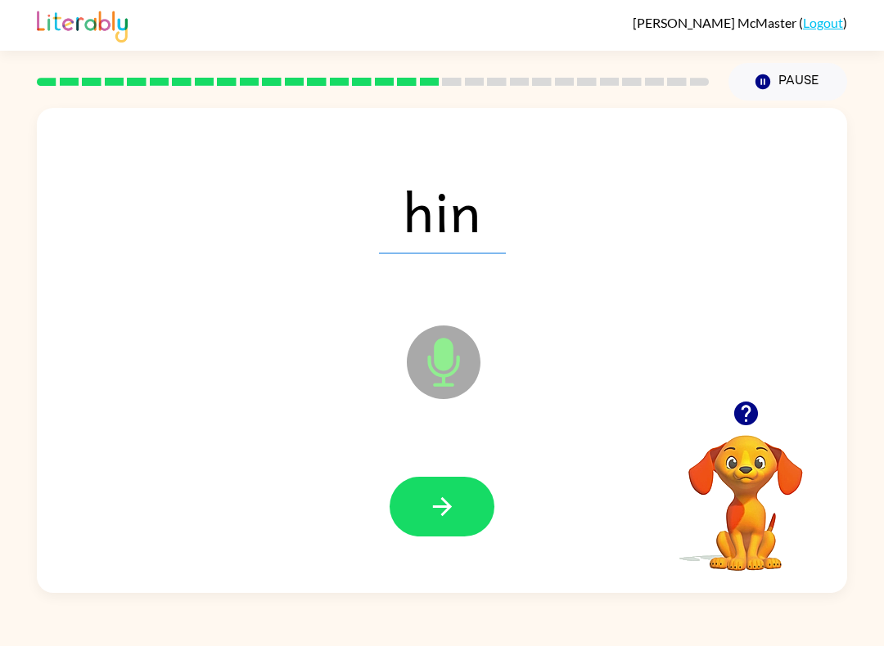
click at [434, 513] on icon "button" at bounding box center [442, 507] width 29 height 29
click at [461, 531] on button "button" at bounding box center [441, 507] width 105 height 60
click at [441, 533] on button "button" at bounding box center [441, 507] width 105 height 60
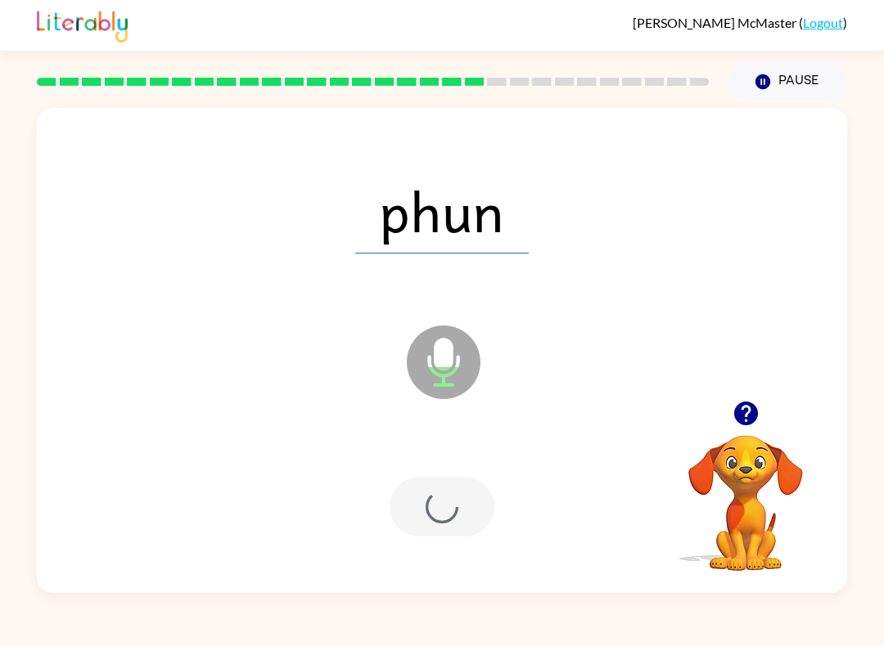
click at [440, 533] on div at bounding box center [441, 507] width 105 height 60
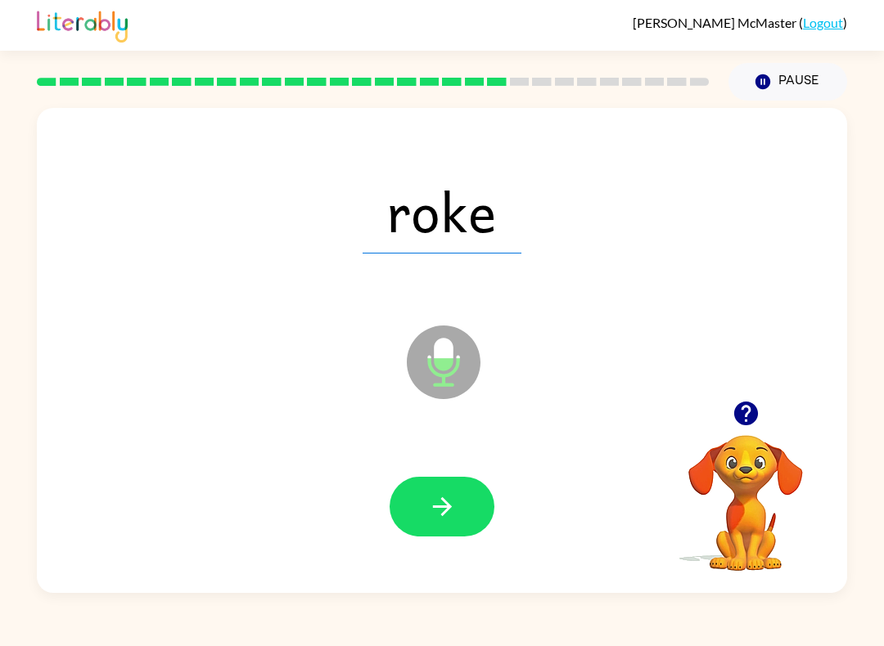
click at [460, 511] on button "button" at bounding box center [441, 507] width 105 height 60
click at [409, 530] on button "button" at bounding box center [441, 507] width 105 height 60
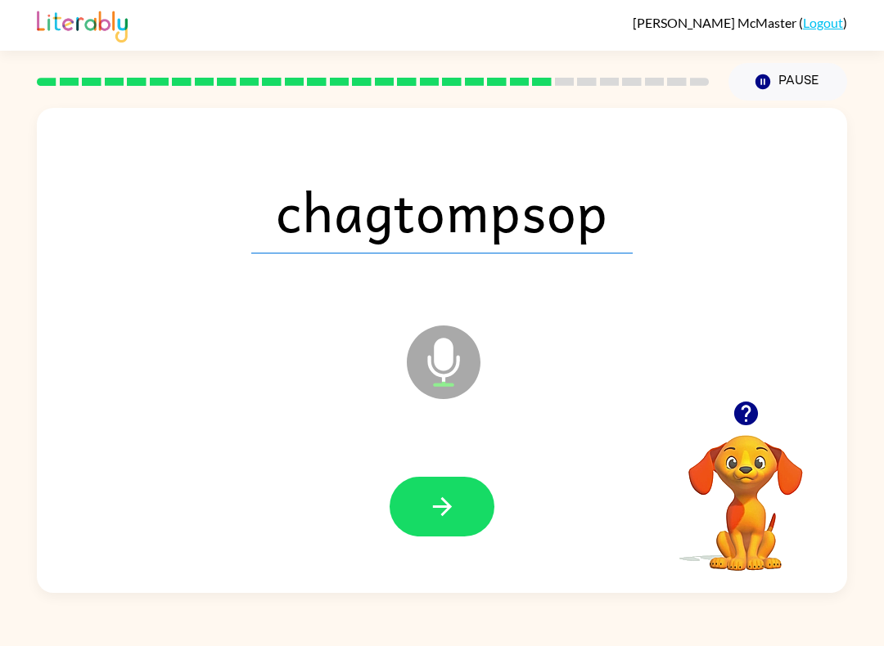
click at [662, 419] on icon "button" at bounding box center [745, 414] width 24 height 24
click at [433, 509] on icon "button" at bounding box center [442, 507] width 29 height 29
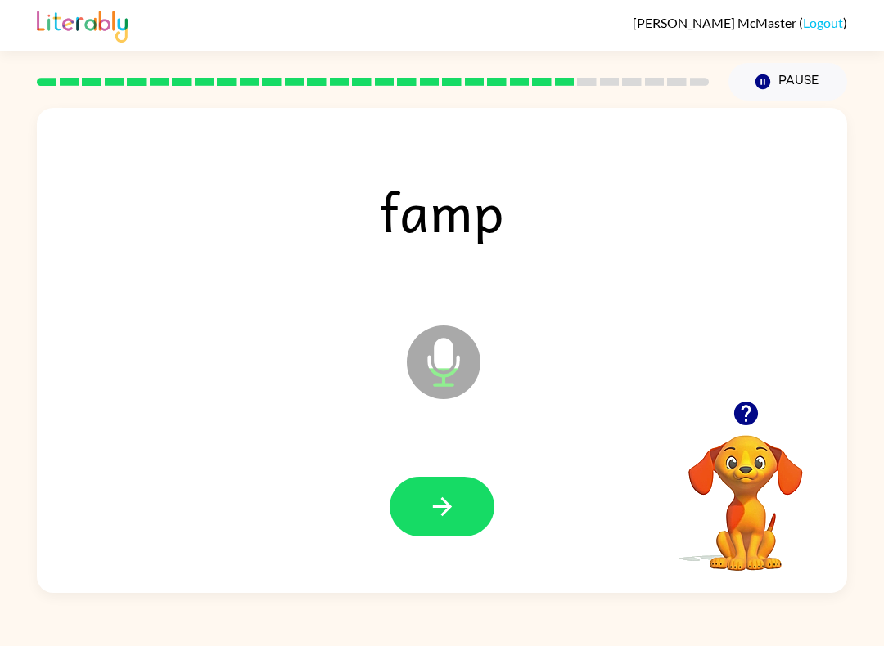
click at [455, 518] on icon "button" at bounding box center [442, 507] width 29 height 29
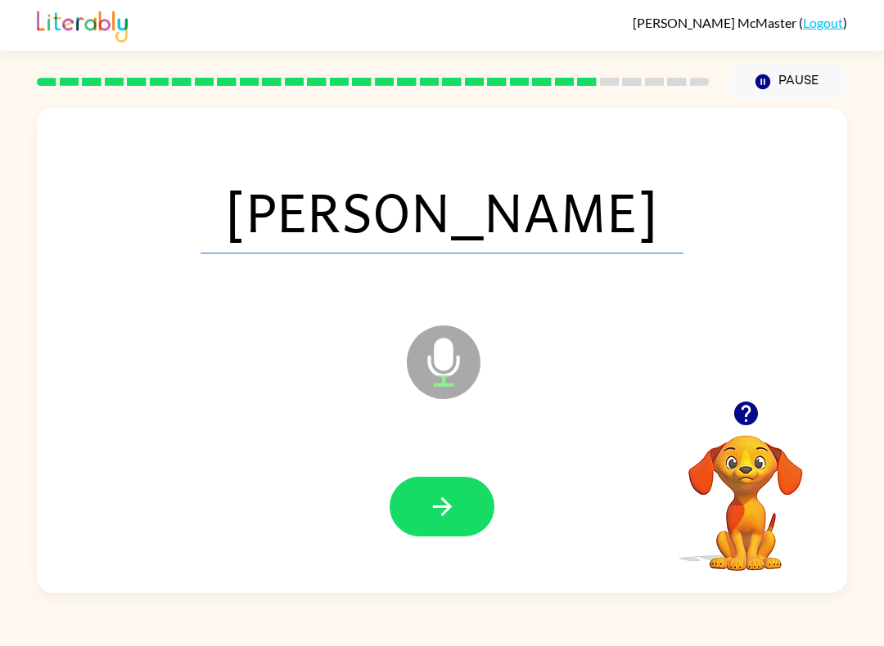
click at [431, 497] on icon "button" at bounding box center [442, 507] width 29 height 29
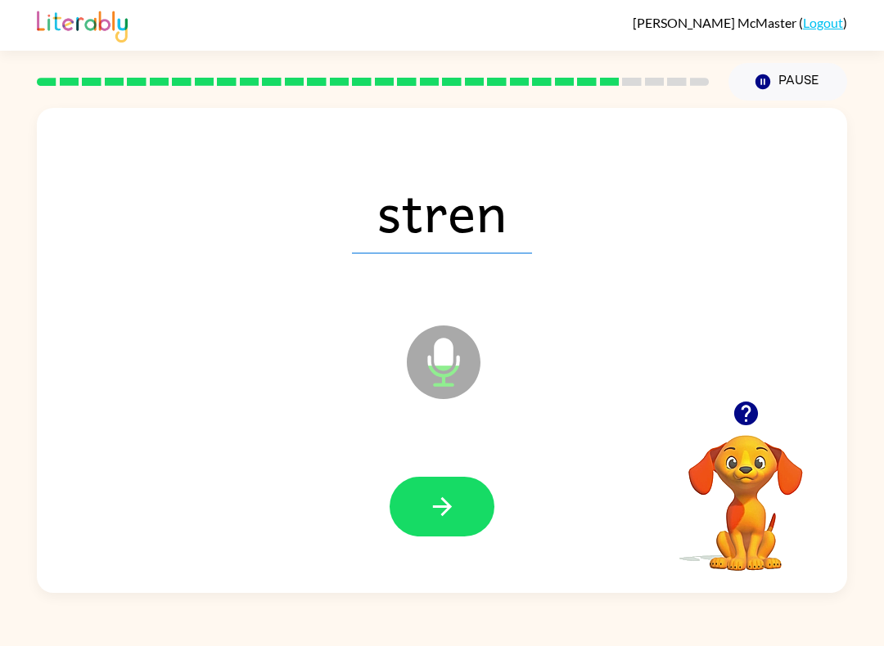
click at [457, 488] on button "button" at bounding box center [441, 507] width 105 height 60
click at [438, 502] on icon "button" at bounding box center [442, 507] width 29 height 29
click at [470, 487] on button "button" at bounding box center [441, 507] width 105 height 60
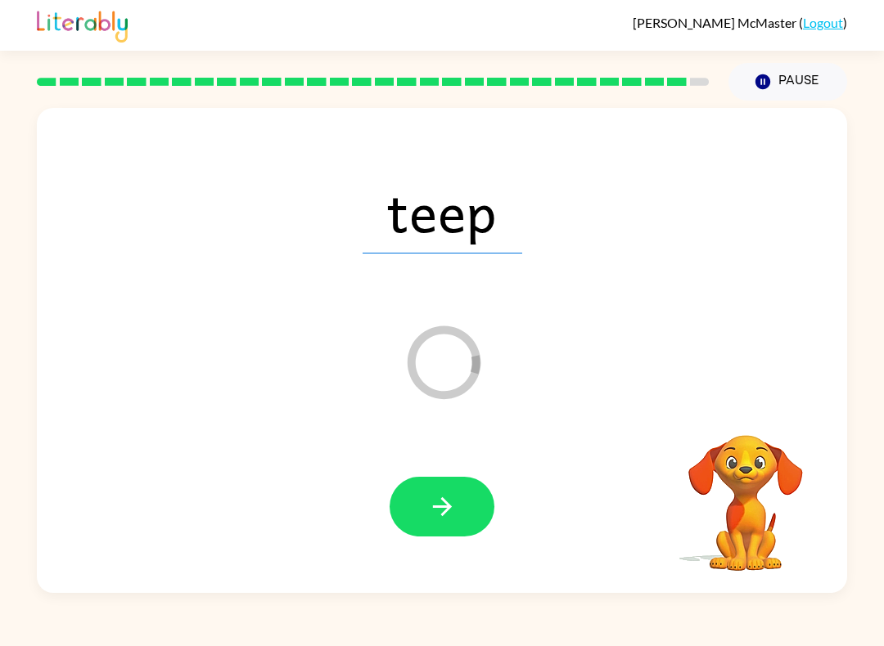
click at [453, 516] on icon "button" at bounding box center [442, 507] width 29 height 29
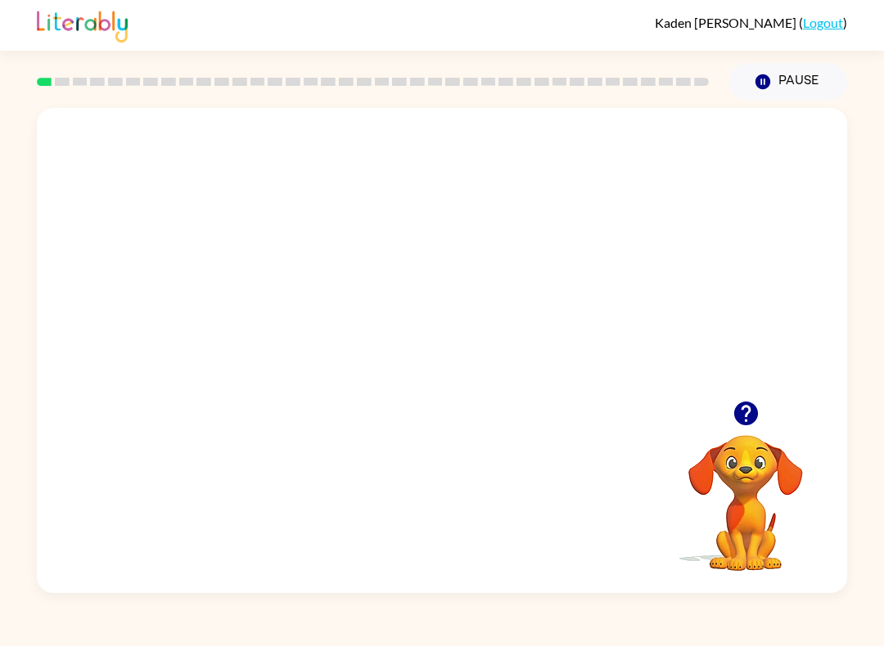
click at [400, 261] on video "Your browser must support playing .mp4 files to use Literably. Please try using…" at bounding box center [442, 254] width 810 height 293
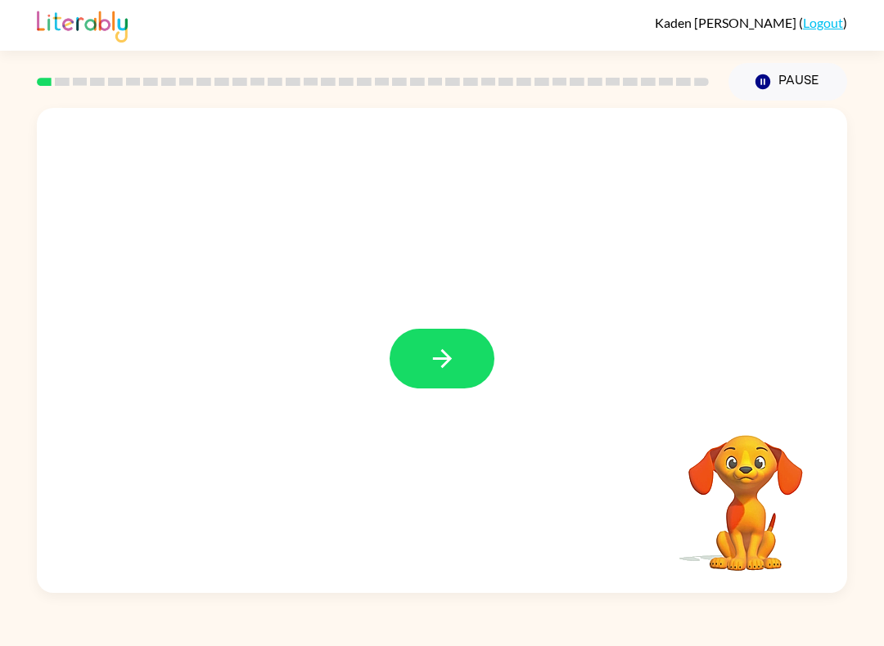
click at [461, 366] on button "button" at bounding box center [441, 359] width 105 height 60
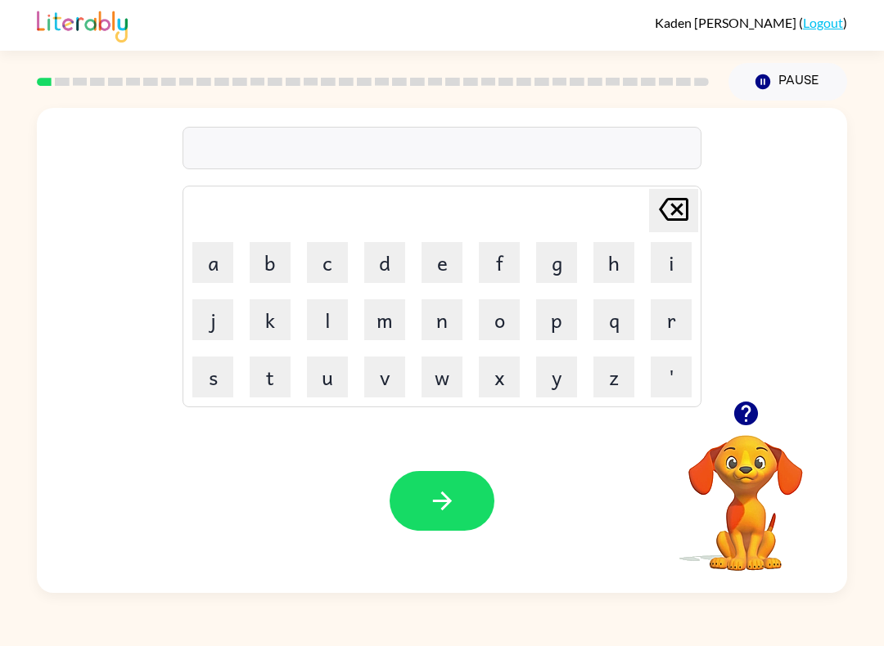
click at [211, 260] on button "a" at bounding box center [212, 262] width 41 height 41
click at [211, 371] on button "s" at bounding box center [212, 377] width 41 height 41
click at [209, 377] on button "s" at bounding box center [212, 377] width 41 height 41
click at [317, 328] on button "l" at bounding box center [327, 319] width 41 height 41
click at [662, 206] on icon "[PERSON_NAME] last character input" at bounding box center [673, 209] width 39 height 39
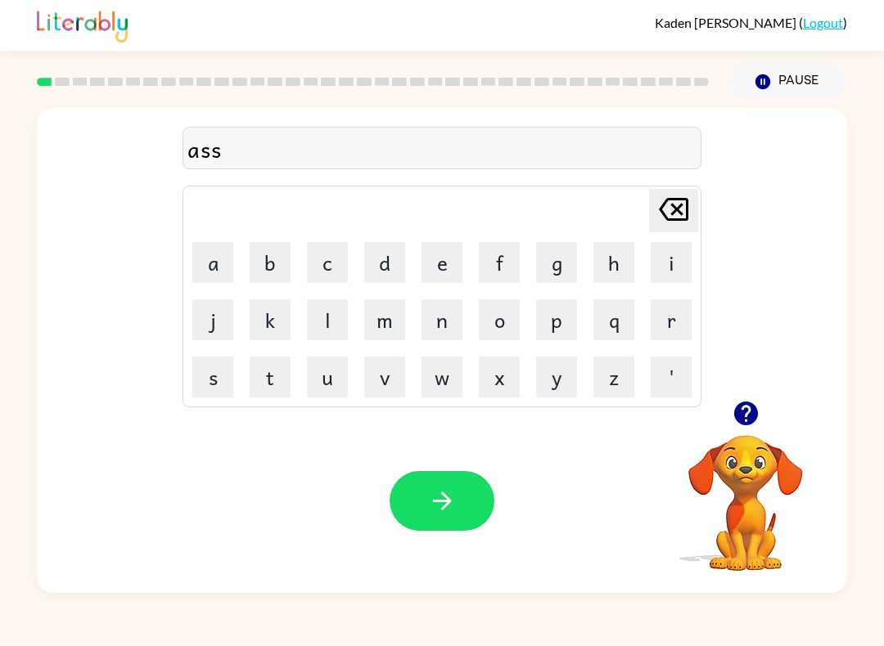
click at [657, 210] on icon "[PERSON_NAME] last character input" at bounding box center [673, 209] width 39 height 39
click at [322, 324] on button "l" at bounding box center [327, 319] width 41 height 41
click at [440, 263] on button "e" at bounding box center [441, 262] width 41 height 41
click at [439, 263] on button "e" at bounding box center [441, 262] width 41 height 41
click at [556, 331] on button "p" at bounding box center [556, 319] width 41 height 41
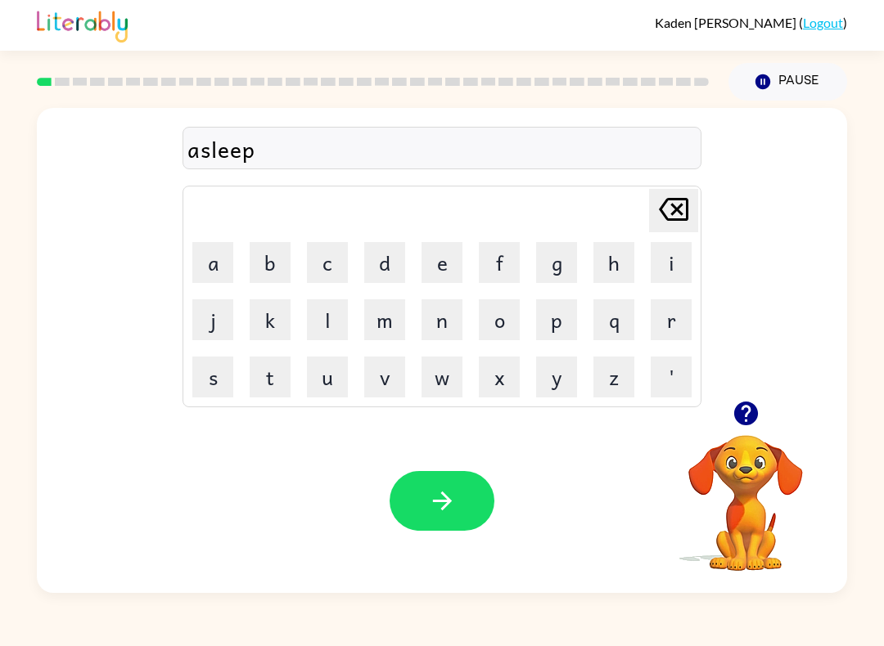
click at [463, 503] on button "button" at bounding box center [441, 501] width 105 height 60
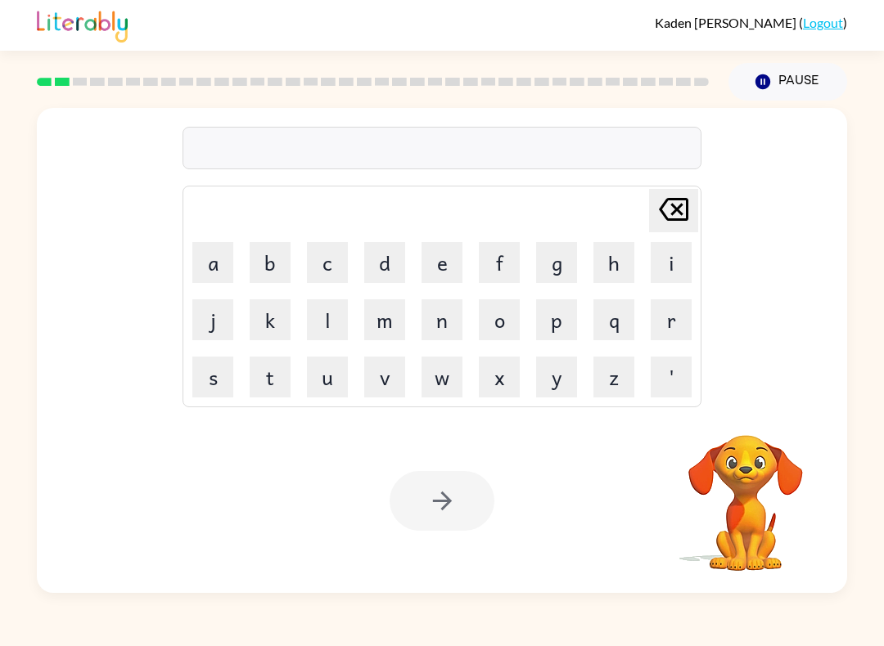
click at [273, 273] on button "b" at bounding box center [270, 262] width 41 height 41
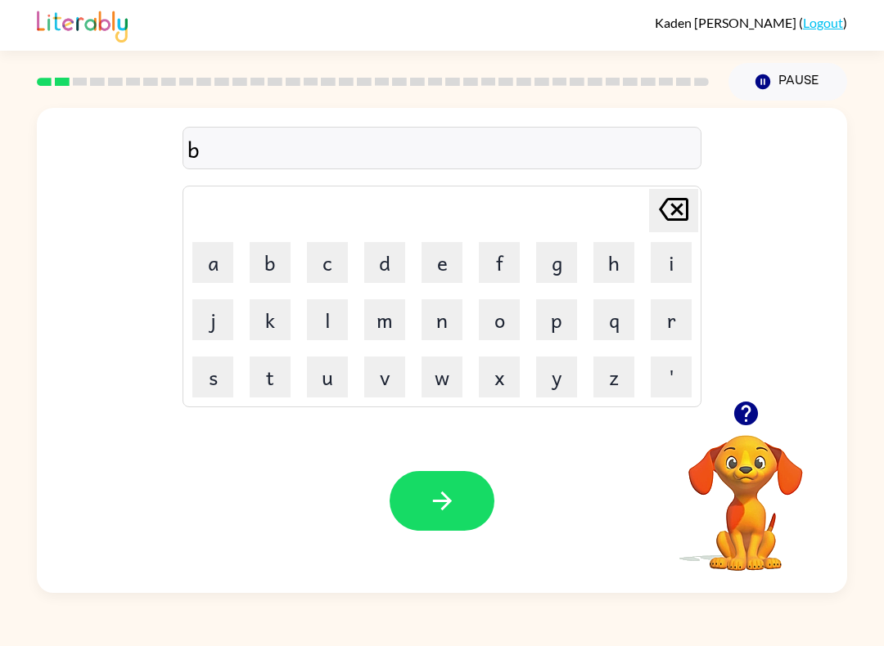
click at [662, 325] on button "r" at bounding box center [670, 319] width 41 height 41
click at [504, 309] on button "o" at bounding box center [499, 319] width 41 height 41
click at [276, 380] on button "t" at bounding box center [270, 377] width 41 height 41
click at [589, 265] on td "h" at bounding box center [614, 263] width 56 height 56
click at [616, 246] on button "h" at bounding box center [613, 262] width 41 height 41
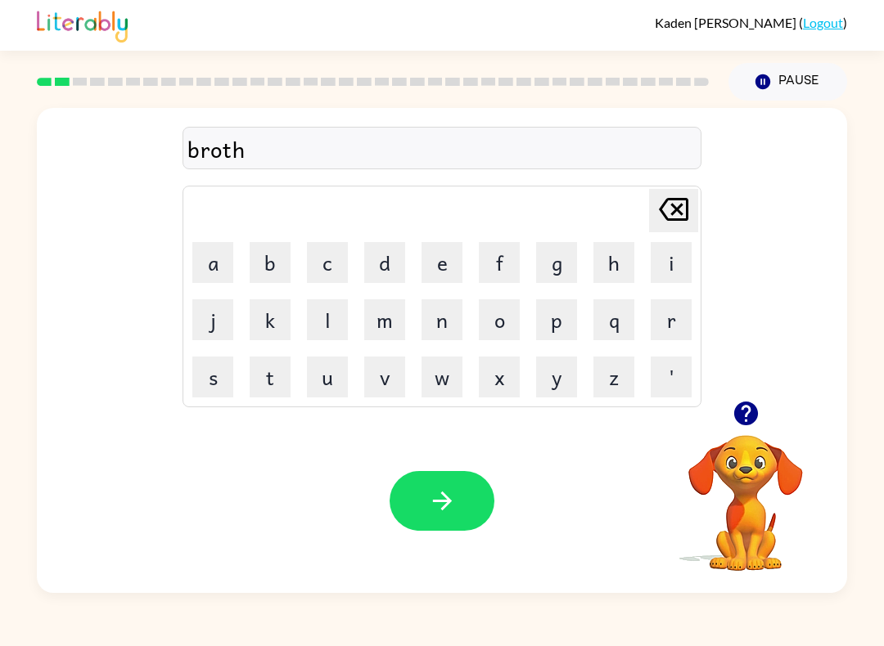
click at [454, 278] on button "e" at bounding box center [441, 262] width 41 height 41
click at [662, 315] on button "r" at bounding box center [670, 319] width 41 height 41
click at [477, 491] on button "button" at bounding box center [441, 501] width 105 height 60
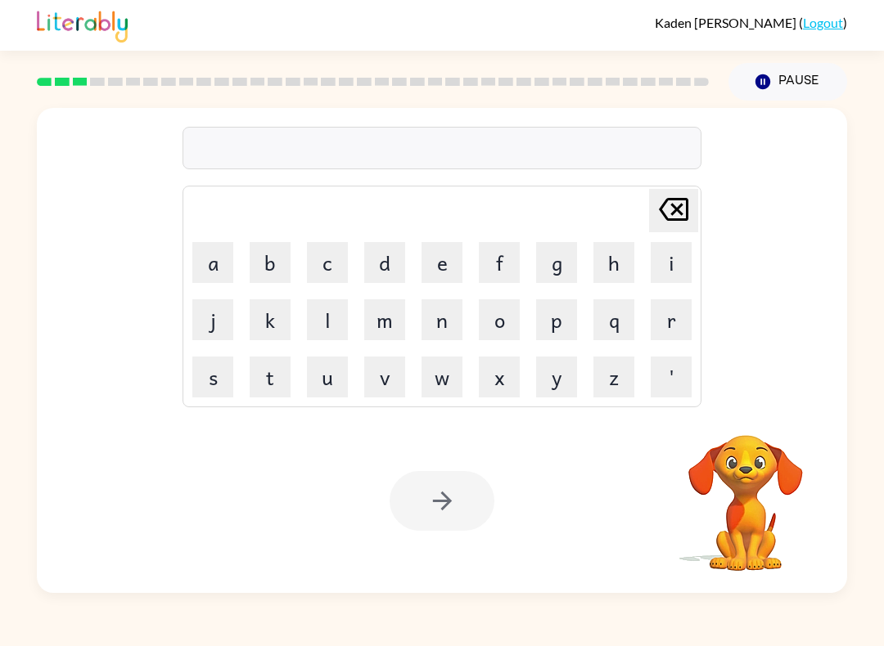
click at [327, 267] on button "c" at bounding box center [327, 262] width 41 height 41
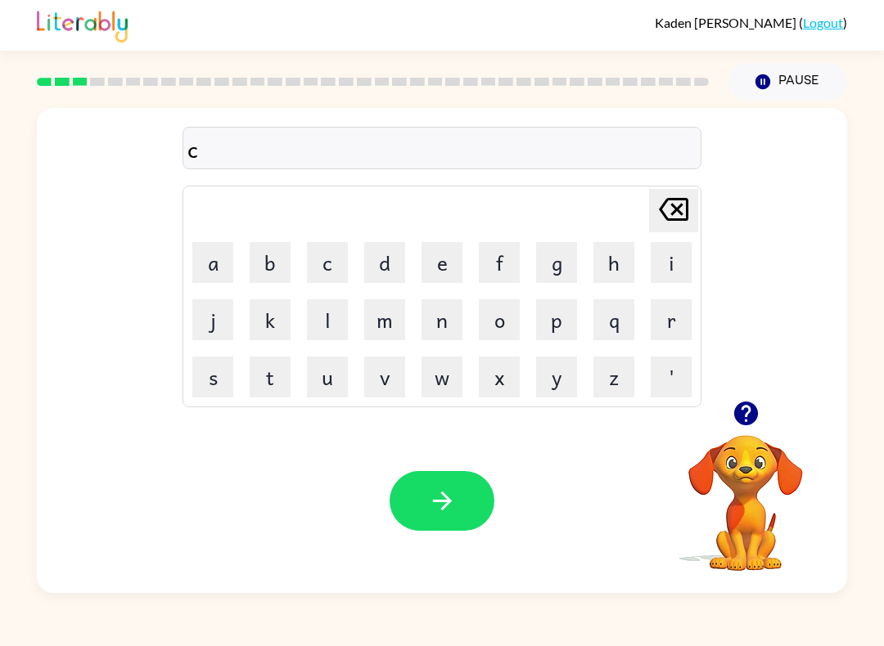
click at [656, 326] on button "r" at bounding box center [670, 319] width 41 height 41
click at [231, 266] on button "a" at bounding box center [212, 262] width 41 height 41
click at [449, 377] on button "w" at bounding box center [441, 377] width 41 height 41
click at [500, 258] on button "f" at bounding box center [499, 262] width 41 height 41
click at [658, 264] on button "i" at bounding box center [670, 262] width 41 height 41
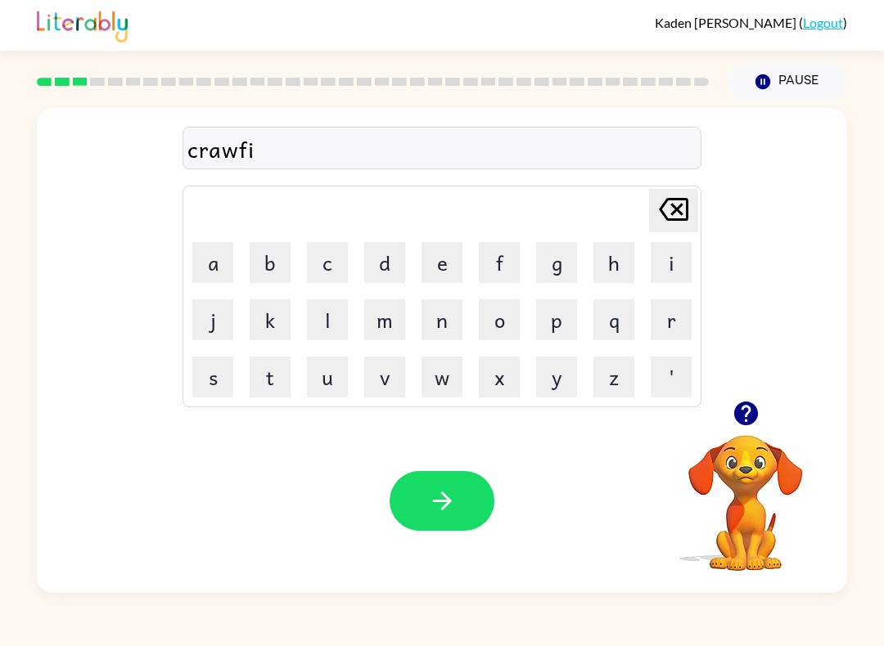
click at [231, 376] on button "s" at bounding box center [212, 377] width 41 height 41
click at [600, 259] on button "h" at bounding box center [613, 262] width 41 height 41
click at [462, 479] on button "button" at bounding box center [441, 501] width 105 height 60
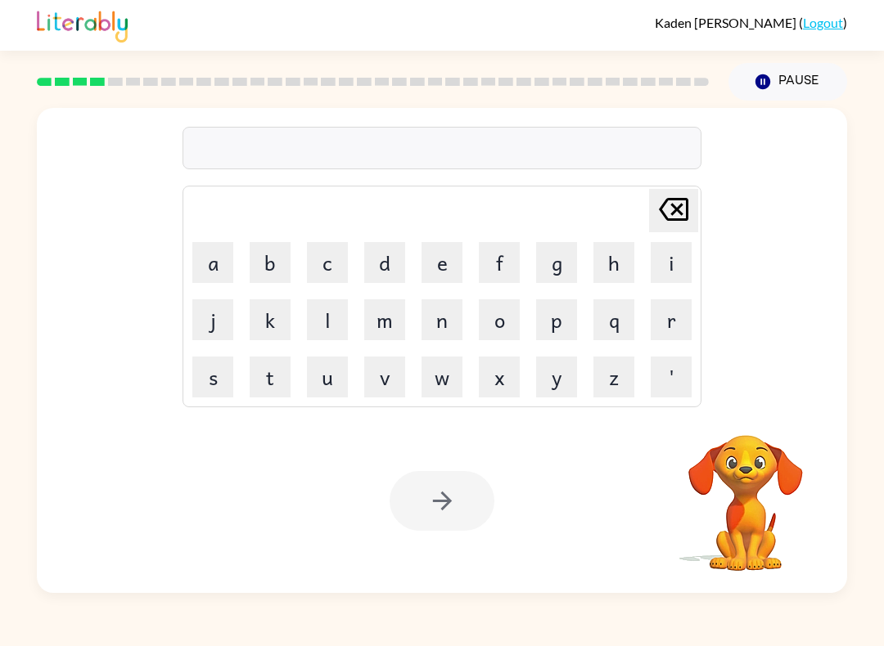
click at [223, 376] on button "s" at bounding box center [212, 377] width 41 height 41
click at [662, 205] on icon "[PERSON_NAME] last character input" at bounding box center [673, 209] width 39 height 39
click at [327, 272] on button "c" at bounding box center [327, 262] width 41 height 41
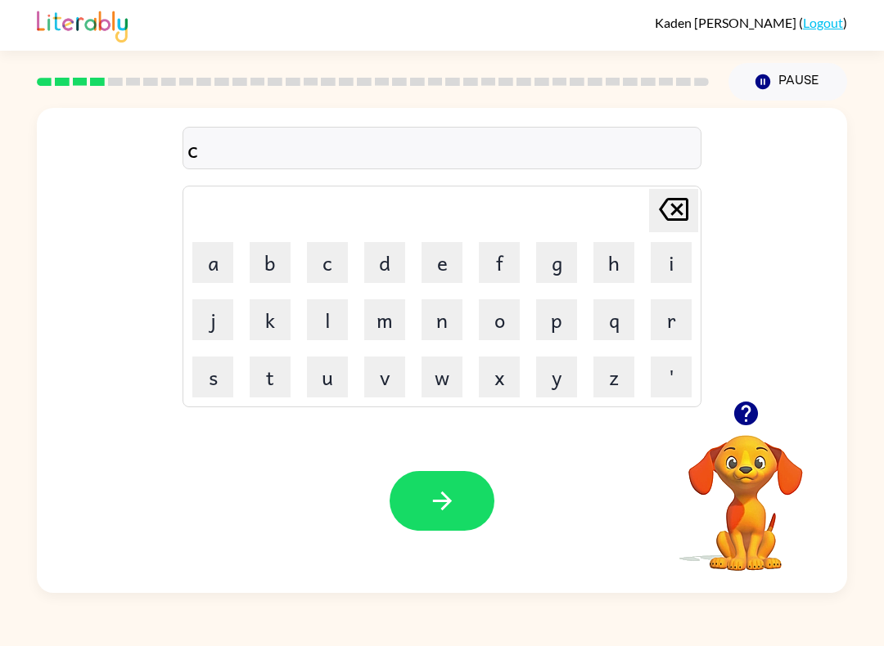
click at [659, 311] on button "r" at bounding box center [670, 319] width 41 height 41
click at [436, 280] on button "e" at bounding box center [441, 262] width 41 height 41
click at [220, 263] on button "a" at bounding box center [212, 262] width 41 height 41
click at [278, 380] on button "t" at bounding box center [270, 377] width 41 height 41
click at [662, 259] on button "i" at bounding box center [670, 262] width 41 height 41
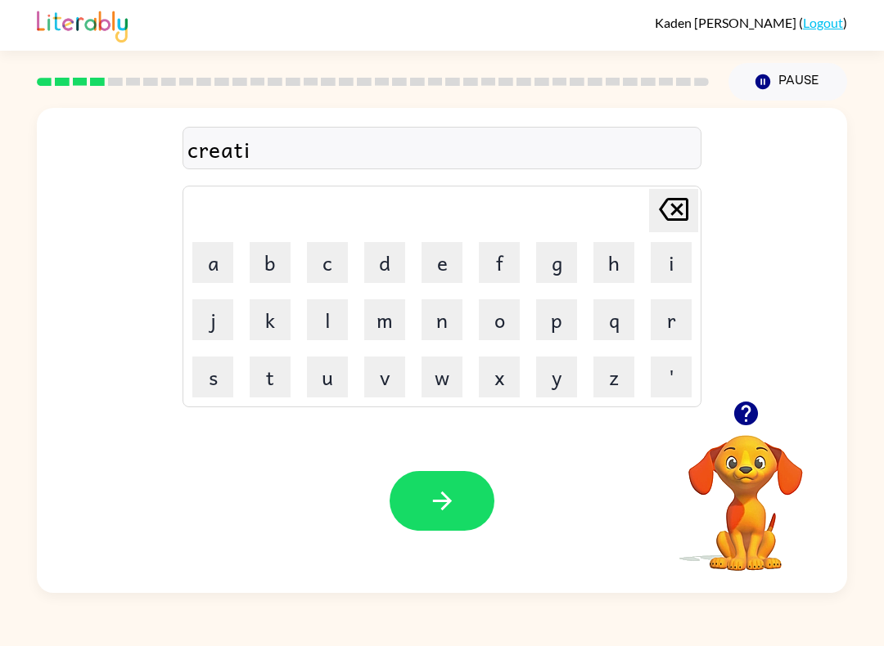
click at [448, 317] on button "n" at bounding box center [441, 319] width 41 height 41
click at [541, 272] on button "g" at bounding box center [556, 262] width 41 height 41
click at [487, 486] on button "button" at bounding box center [441, 501] width 105 height 60
click at [385, 276] on button "d" at bounding box center [384, 262] width 41 height 41
click at [662, 322] on button "r" at bounding box center [670, 319] width 41 height 41
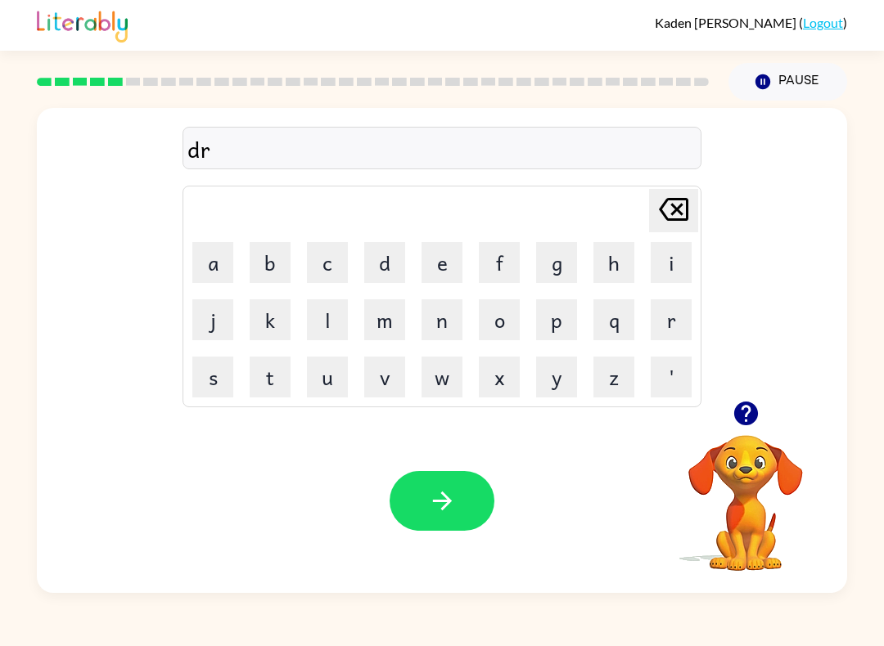
click at [435, 267] on button "e" at bounding box center [441, 262] width 41 height 41
click at [434, 266] on button "e" at bounding box center [441, 262] width 41 height 41
click at [223, 382] on button "s" at bounding box center [212, 377] width 41 height 41
click at [475, 486] on button "button" at bounding box center [441, 501] width 105 height 60
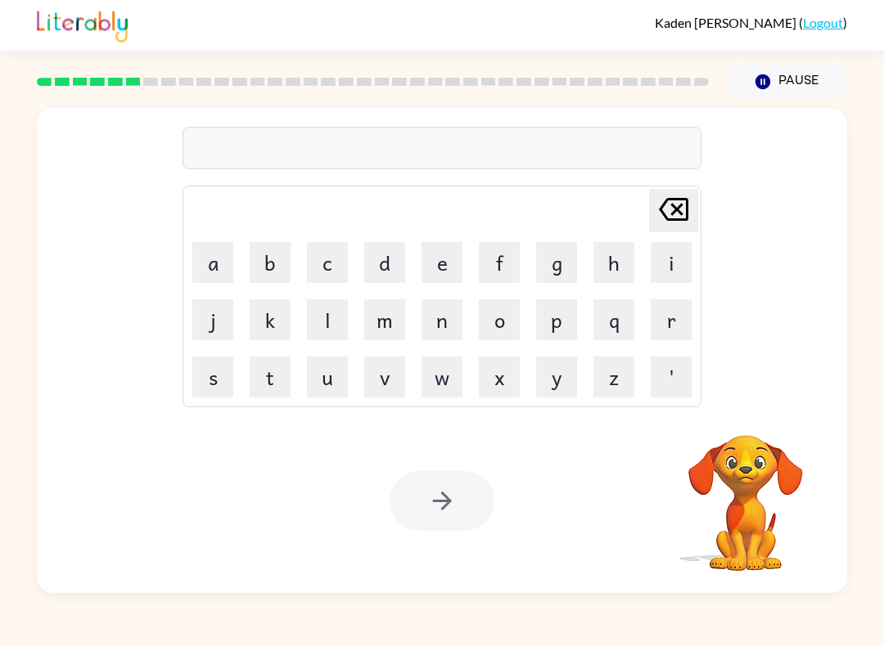
click at [498, 274] on button "f" at bounding box center [499, 262] width 41 height 41
click at [660, 317] on button "r" at bounding box center [670, 319] width 41 height 41
click at [223, 269] on button "a" at bounding box center [212, 262] width 41 height 41
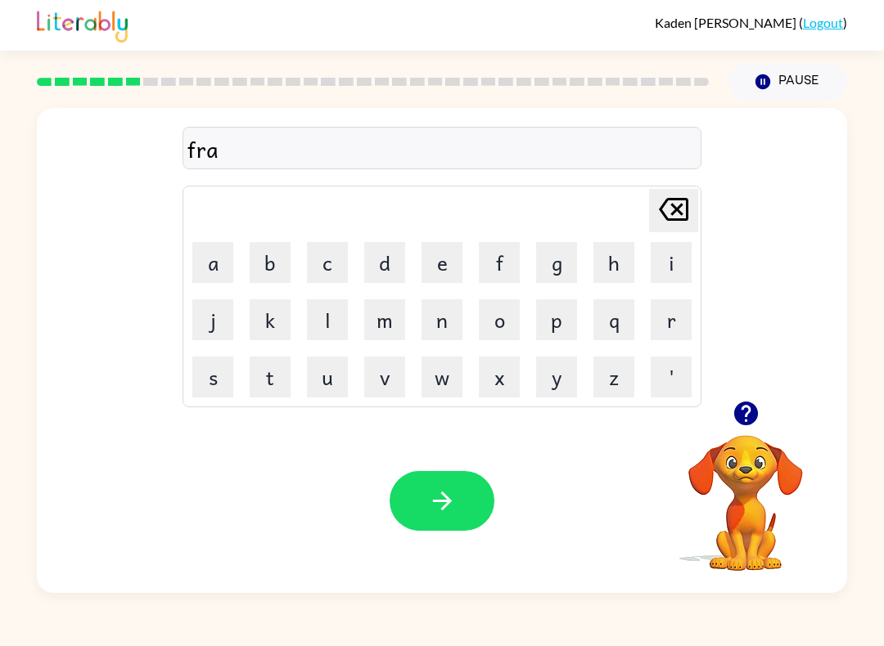
click at [342, 263] on button "c" at bounding box center [327, 262] width 41 height 41
click at [278, 369] on button "t" at bounding box center [270, 377] width 41 height 41
click at [509, 312] on button "o" at bounding box center [499, 319] width 41 height 41
click at [659, 264] on button "i" at bounding box center [670, 262] width 41 height 41
click at [442, 330] on button "n" at bounding box center [441, 319] width 41 height 41
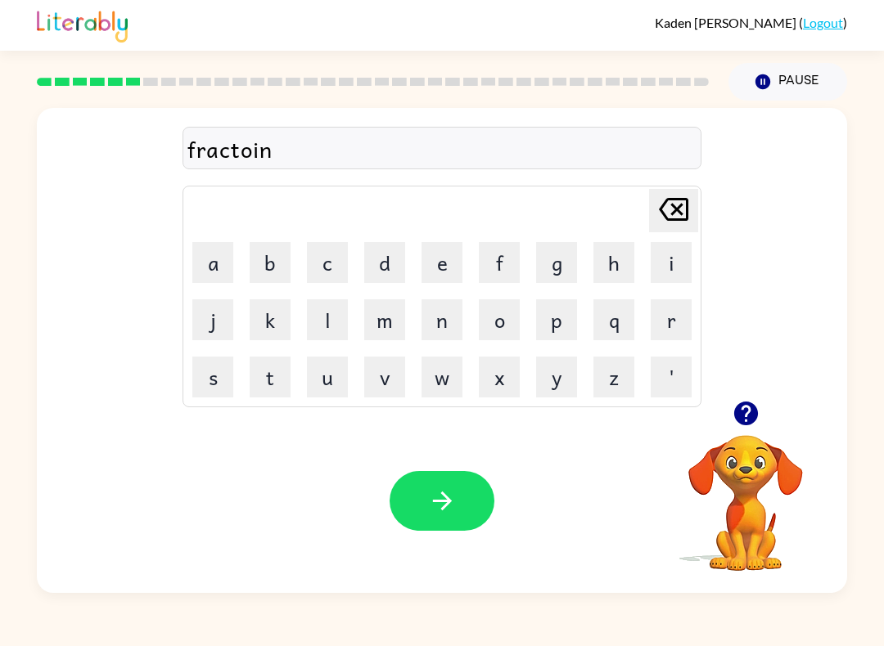
click at [662, 209] on icon "[PERSON_NAME] last character input" at bounding box center [673, 209] width 39 height 39
click at [662, 208] on icon "[PERSON_NAME] last character input" at bounding box center [673, 209] width 39 height 39
click at [662, 200] on icon at bounding box center [673, 209] width 29 height 23
click at [662, 276] on button "i" at bounding box center [670, 262] width 41 height 41
click at [479, 326] on button "o" at bounding box center [499, 319] width 41 height 41
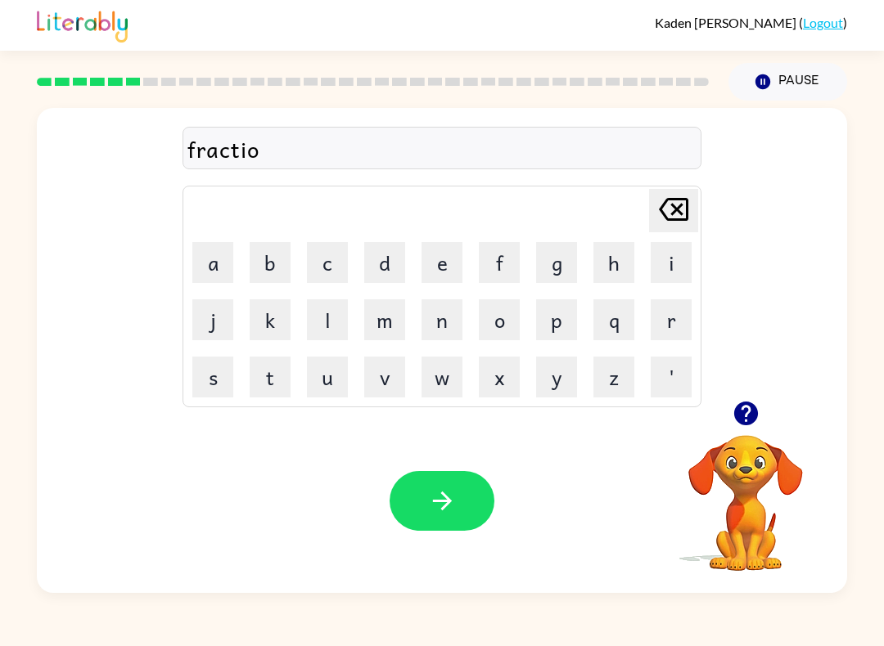
click at [438, 313] on button "n" at bounding box center [441, 319] width 41 height 41
click at [410, 509] on button "button" at bounding box center [441, 501] width 105 height 60
click at [498, 272] on button "f" at bounding box center [499, 262] width 41 height 41
click at [662, 318] on button "r" at bounding box center [670, 319] width 41 height 41
click at [434, 262] on button "e" at bounding box center [441, 262] width 41 height 41
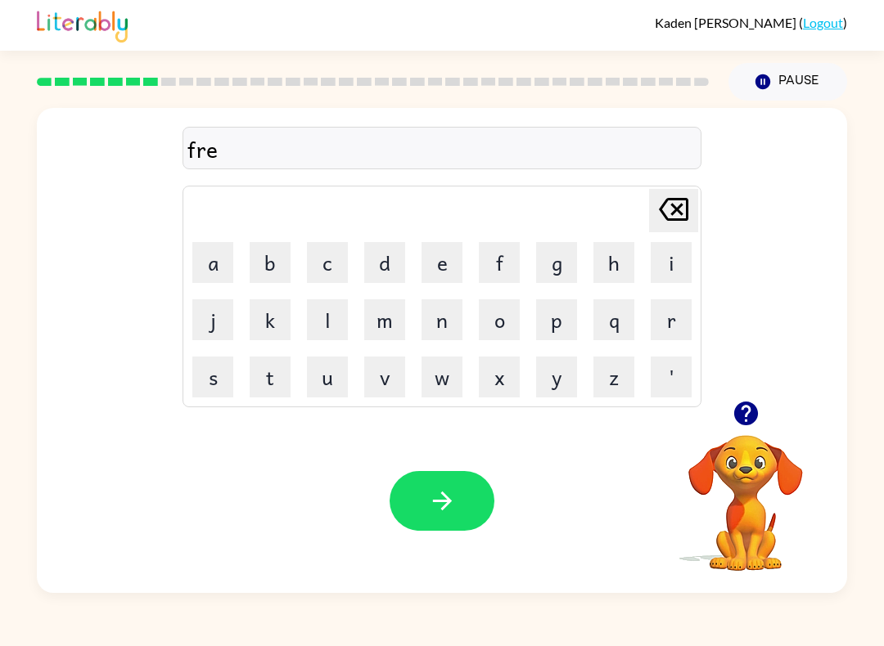
click at [220, 380] on button "s" at bounding box center [212, 377] width 41 height 41
click at [617, 261] on button "h" at bounding box center [613, 262] width 41 height 41
click at [457, 515] on button "button" at bounding box center [441, 501] width 105 height 60
click at [500, 263] on button "f" at bounding box center [499, 262] width 41 height 41
click at [662, 312] on button "r" at bounding box center [670, 319] width 41 height 41
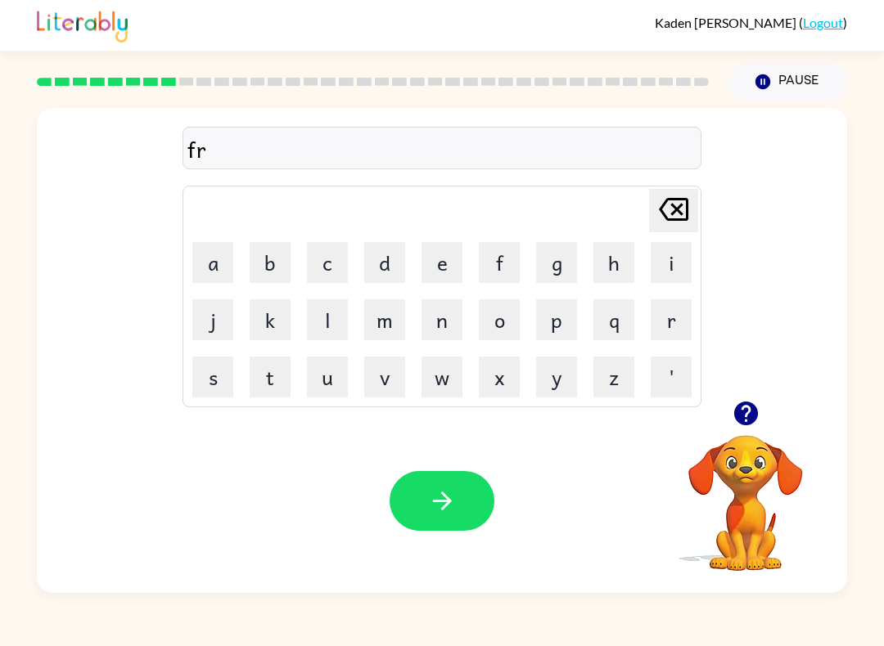
click at [654, 270] on button "i" at bounding box center [670, 262] width 41 height 41
click at [373, 265] on button "d" at bounding box center [384, 262] width 41 height 41
click at [611, 326] on button "q" at bounding box center [613, 319] width 41 height 41
click at [662, 209] on icon "[PERSON_NAME] last character input" at bounding box center [673, 209] width 39 height 39
click at [542, 266] on button "g" at bounding box center [556, 262] width 41 height 41
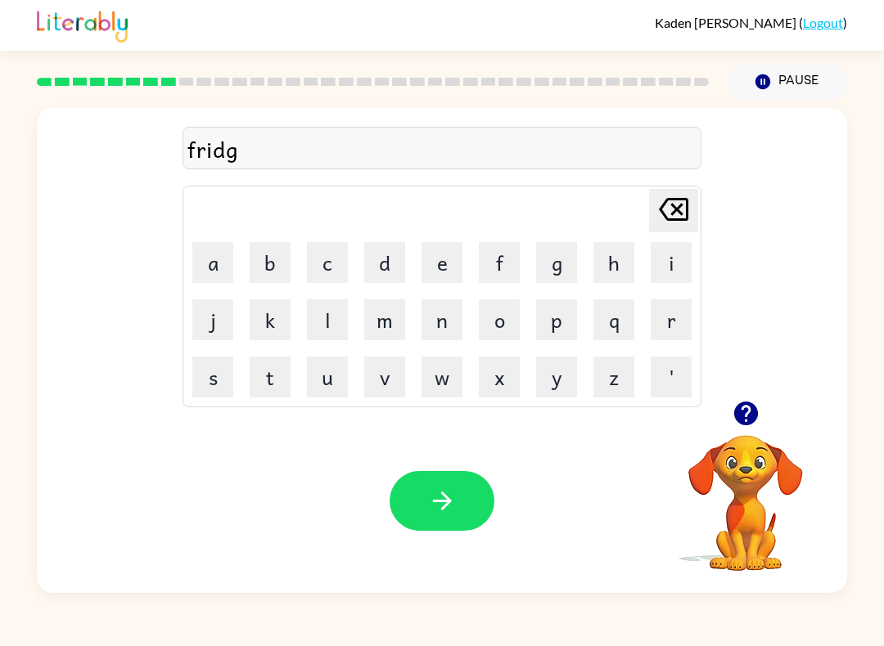
click at [444, 271] on button "e" at bounding box center [441, 262] width 41 height 41
click at [437, 503] on icon "button" at bounding box center [442, 501] width 29 height 29
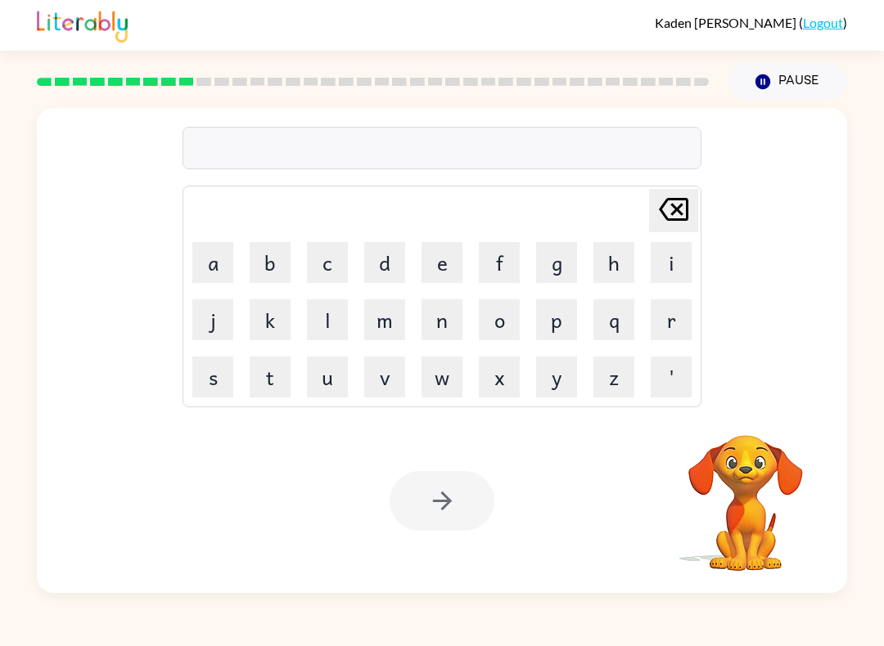
click at [219, 384] on button "s" at bounding box center [212, 377] width 41 height 41
click at [387, 313] on button "m" at bounding box center [384, 319] width 41 height 41
click at [662, 327] on button "r" at bounding box center [670, 319] width 41 height 41
click at [662, 326] on button "r" at bounding box center [670, 319] width 41 height 41
click at [662, 213] on icon at bounding box center [673, 209] width 29 height 23
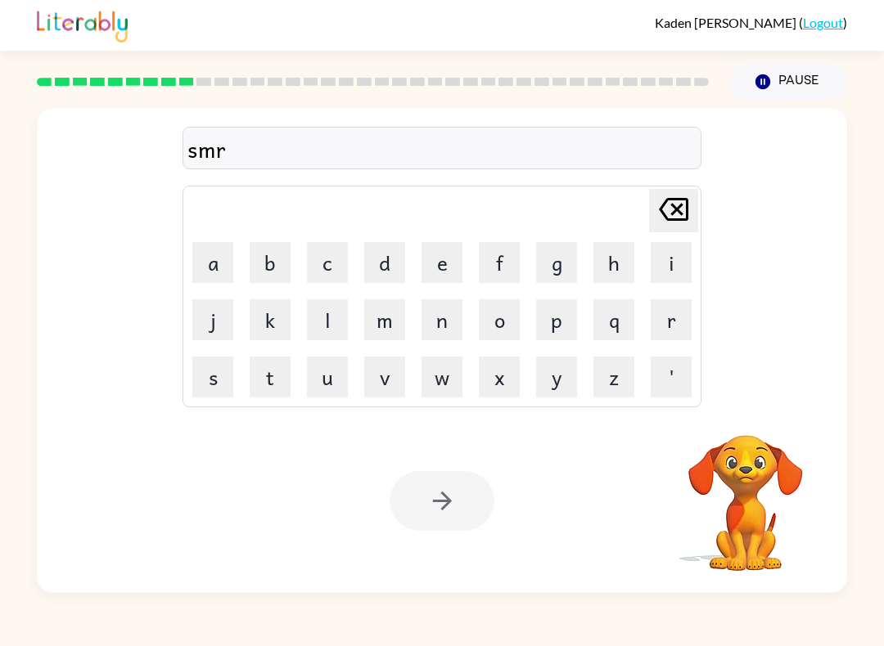
click at [662, 212] on icon at bounding box center [673, 209] width 29 height 23
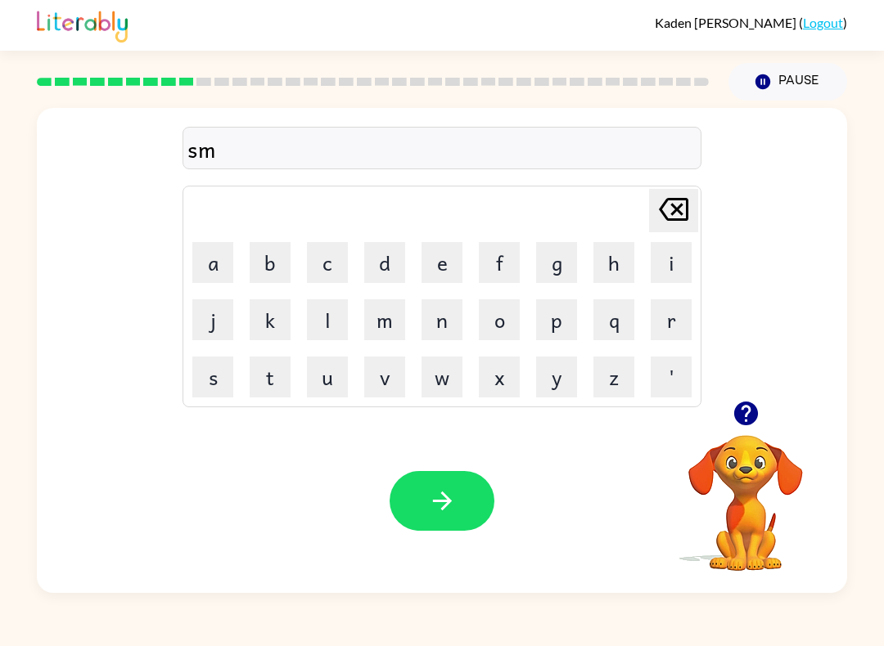
click at [227, 274] on button "a" at bounding box center [212, 262] width 41 height 41
click at [326, 328] on button "l" at bounding box center [327, 319] width 41 height 41
click at [428, 519] on button "button" at bounding box center [441, 501] width 105 height 60
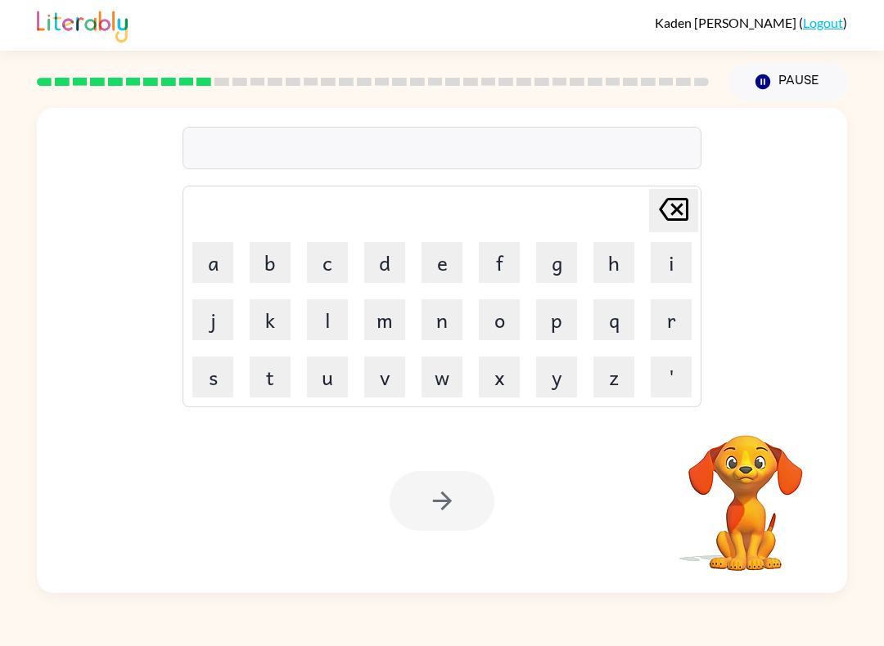
click at [272, 252] on button "b" at bounding box center [270, 262] width 41 height 41
click at [226, 263] on button "a" at bounding box center [212, 262] width 41 height 41
click at [269, 382] on button "t" at bounding box center [270, 377] width 41 height 41
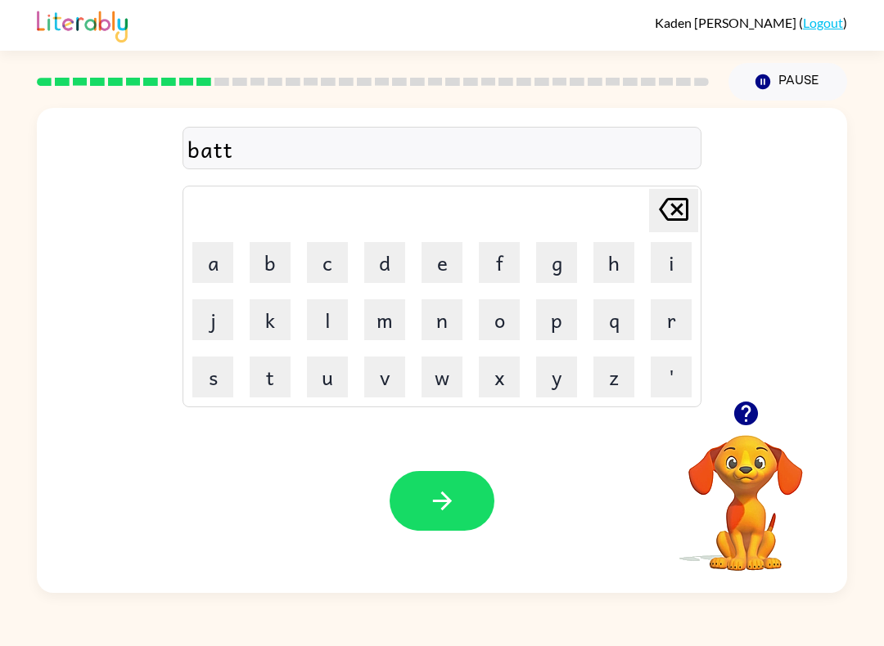
click at [331, 322] on button "l" at bounding box center [327, 319] width 41 height 41
click at [220, 265] on button "a" at bounding box center [212, 262] width 41 height 41
click at [662, 205] on icon "[PERSON_NAME] last character input" at bounding box center [673, 209] width 39 height 39
click at [449, 276] on button "e" at bounding box center [441, 262] width 41 height 41
click at [548, 262] on button "g" at bounding box center [556, 262] width 41 height 41
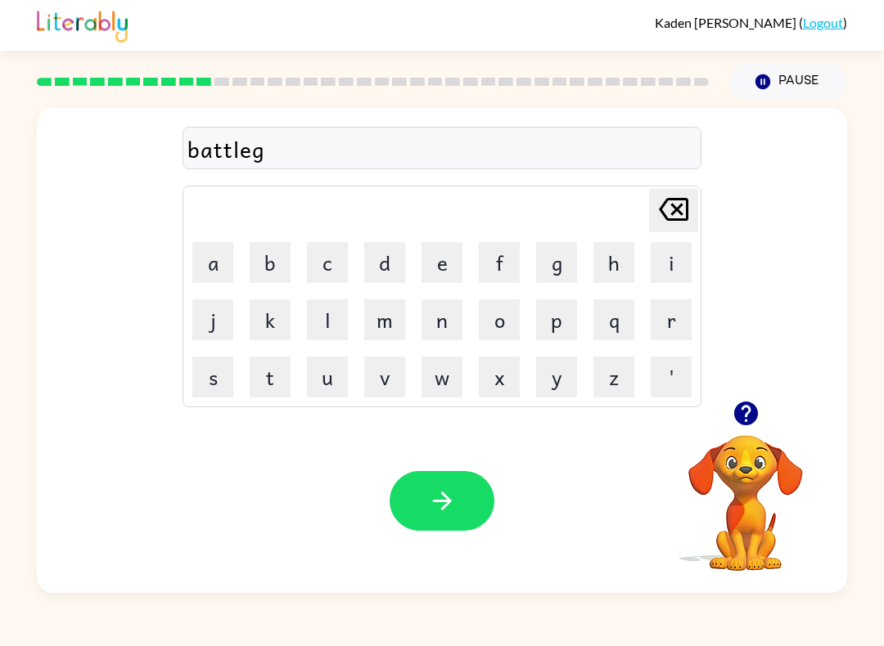
click at [662, 322] on button "r" at bounding box center [670, 319] width 41 height 41
click at [500, 330] on button "o" at bounding box center [499, 319] width 41 height 41
click at [330, 383] on button "u" at bounding box center [327, 377] width 41 height 41
click at [439, 314] on button "n" at bounding box center [441, 319] width 41 height 41
click at [272, 264] on button "b" at bounding box center [270, 262] width 41 height 41
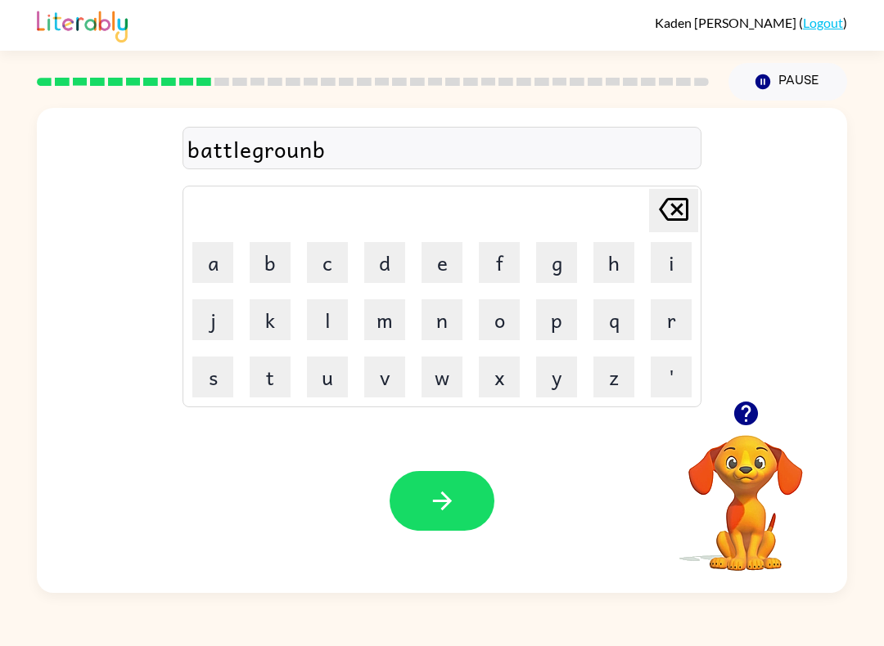
click at [660, 221] on icon "[PERSON_NAME] last character input" at bounding box center [673, 209] width 39 height 39
click at [396, 277] on button "d" at bounding box center [384, 262] width 41 height 41
click at [453, 529] on button "button" at bounding box center [441, 501] width 105 height 60
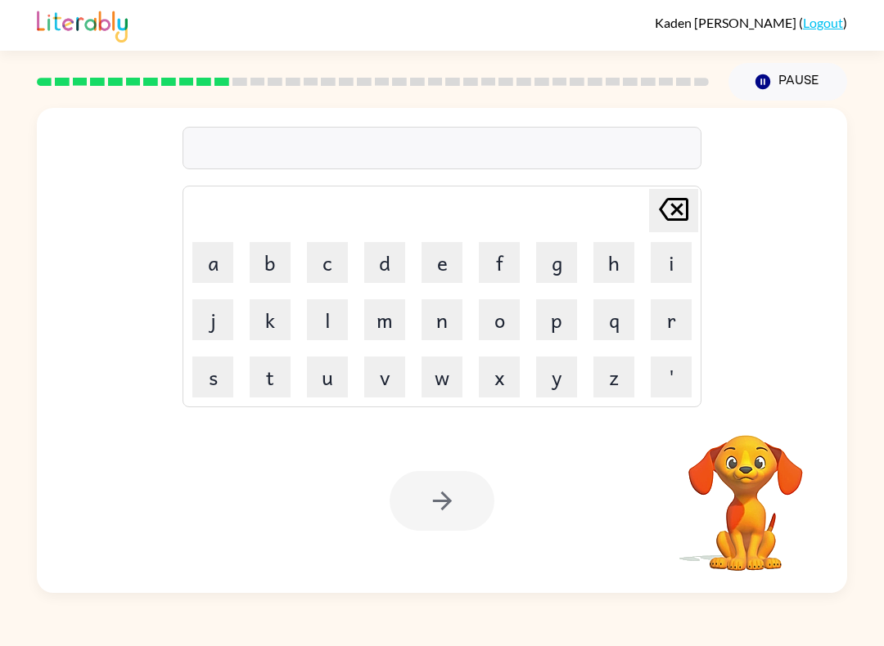
click at [332, 268] on button "c" at bounding box center [327, 262] width 41 height 41
click at [504, 308] on button "o" at bounding box center [499, 319] width 41 height 41
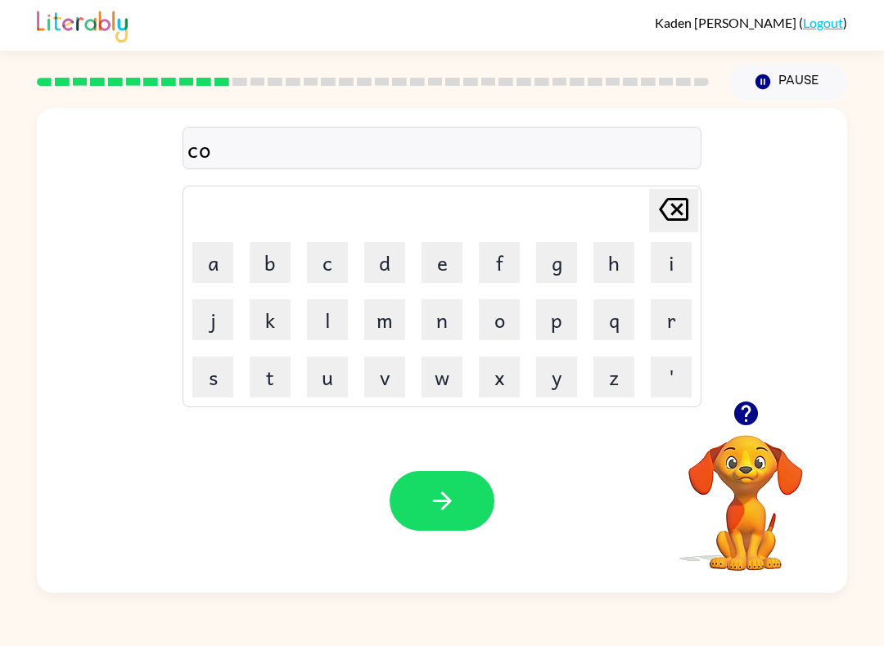
click at [389, 311] on button "m" at bounding box center [384, 319] width 41 height 41
click at [378, 325] on button "m" at bounding box center [384, 319] width 41 height 41
click at [346, 359] on button "u" at bounding box center [327, 377] width 41 height 41
click at [443, 326] on button "n" at bounding box center [441, 319] width 41 height 41
click at [656, 262] on button "i" at bounding box center [670, 262] width 41 height 41
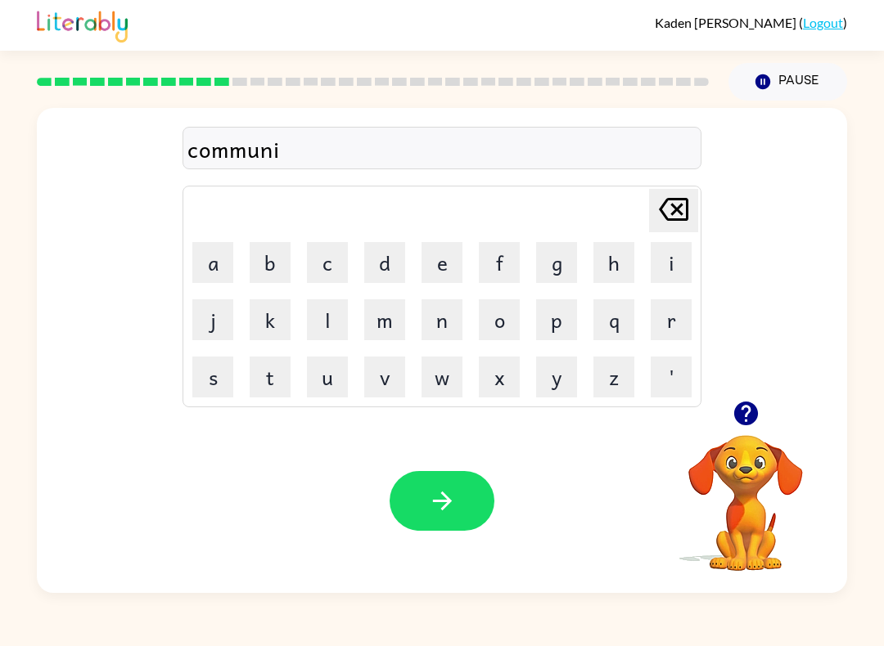
click at [335, 268] on button "c" at bounding box center [327, 262] width 41 height 41
click at [220, 262] on button "a" at bounding box center [212, 262] width 41 height 41
click at [283, 384] on button "t" at bounding box center [270, 377] width 41 height 41
click at [445, 262] on button "e" at bounding box center [441, 262] width 41 height 41
click at [470, 511] on button "button" at bounding box center [441, 501] width 105 height 60
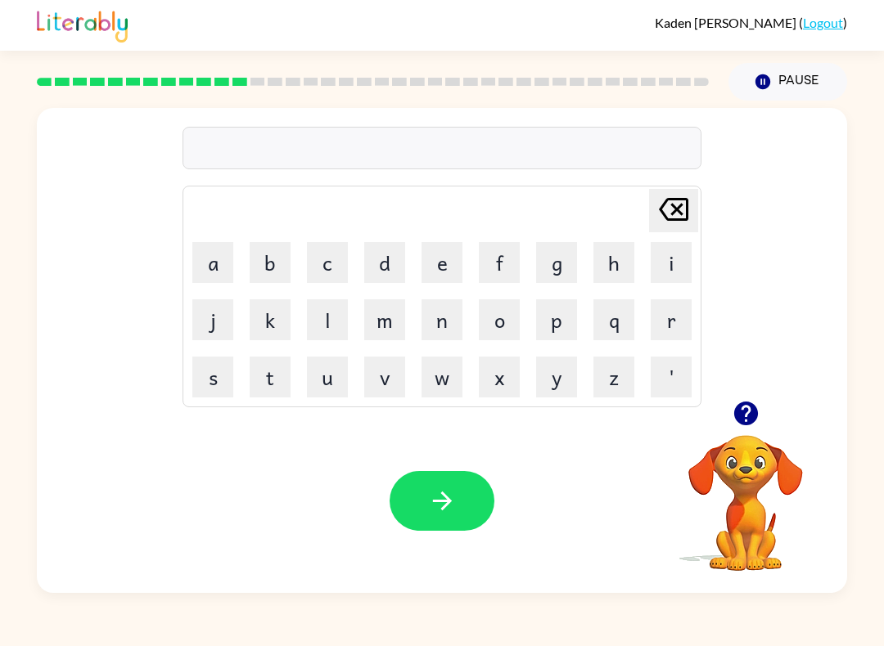
click at [301, 281] on td "c" at bounding box center [327, 263] width 56 height 56
click at [300, 281] on td "c" at bounding box center [327, 263] width 56 height 56
click at [332, 359] on button "u" at bounding box center [327, 377] width 41 height 41
click at [556, 321] on button "p" at bounding box center [556, 319] width 41 height 41
click at [658, 217] on icon "[PERSON_NAME] last character input" at bounding box center [673, 209] width 39 height 39
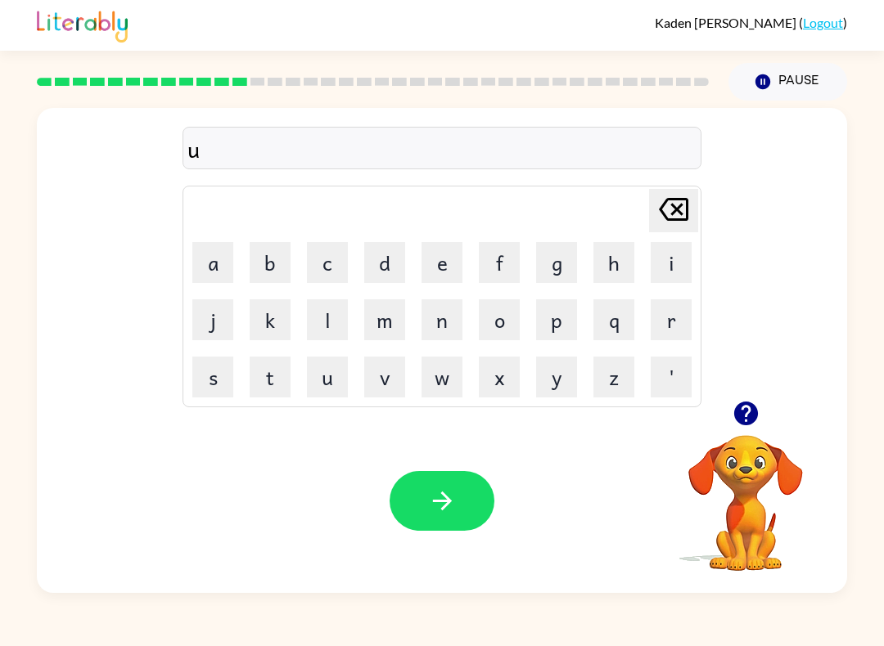
click at [659, 216] on icon at bounding box center [673, 209] width 29 height 23
click at [313, 260] on button "c" at bounding box center [327, 262] width 41 height 41
click at [331, 385] on button "u" at bounding box center [327, 377] width 41 height 41
click at [574, 326] on button "p" at bounding box center [556, 319] width 41 height 41
click at [484, 496] on button "button" at bounding box center [441, 501] width 105 height 60
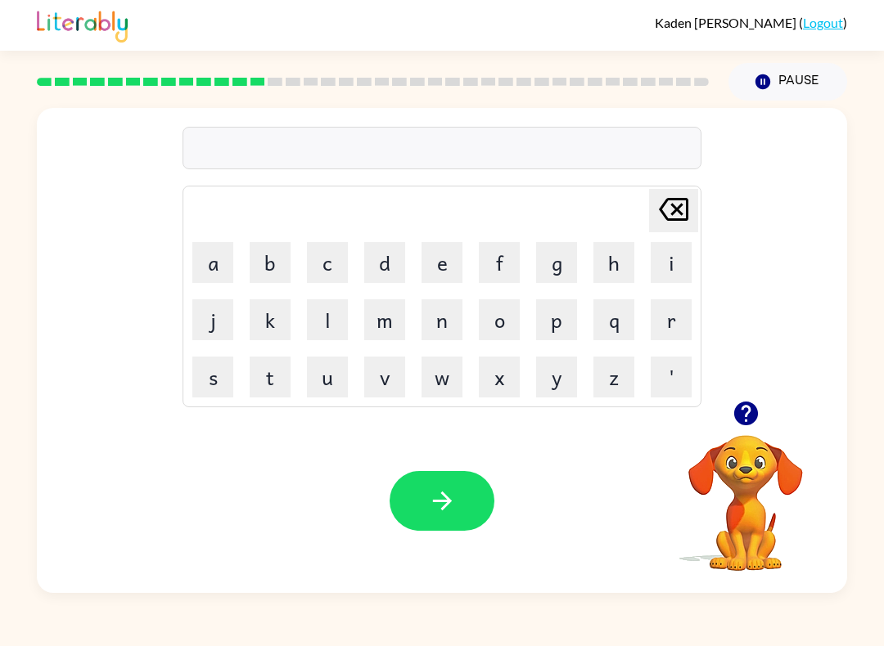
click at [662, 413] on icon "button" at bounding box center [745, 414] width 24 height 24
click at [315, 272] on button "c" at bounding box center [327, 262] width 41 height 41
click at [219, 264] on button "a" at bounding box center [212, 262] width 41 height 41
click at [276, 376] on button "t" at bounding box center [270, 377] width 41 height 41
click at [333, 330] on button "l" at bounding box center [327, 319] width 41 height 41
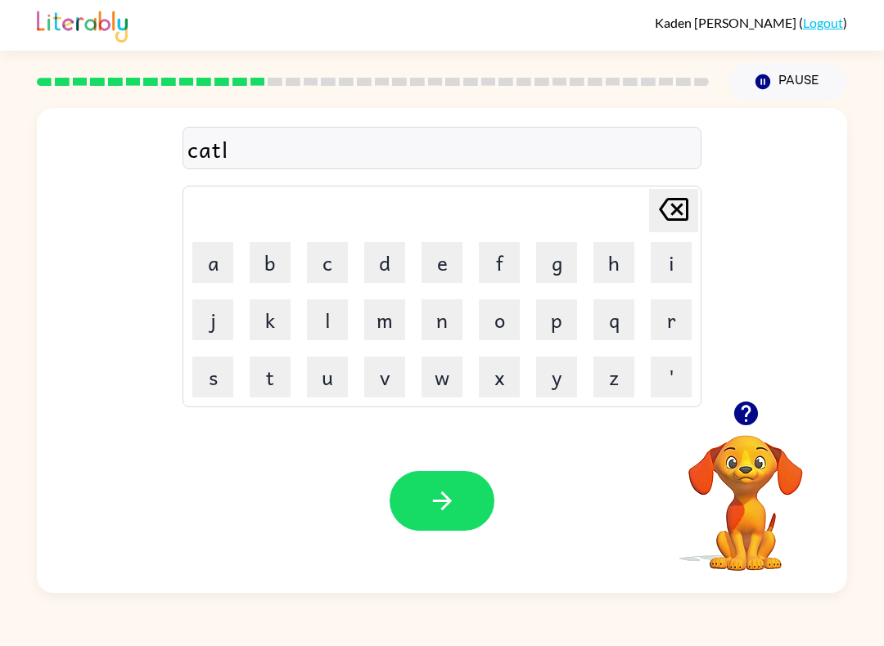
click at [332, 330] on button "l" at bounding box center [327, 319] width 41 height 41
click at [431, 266] on button "e" at bounding box center [441, 262] width 41 height 41
click at [479, 489] on button "button" at bounding box center [441, 501] width 105 height 60
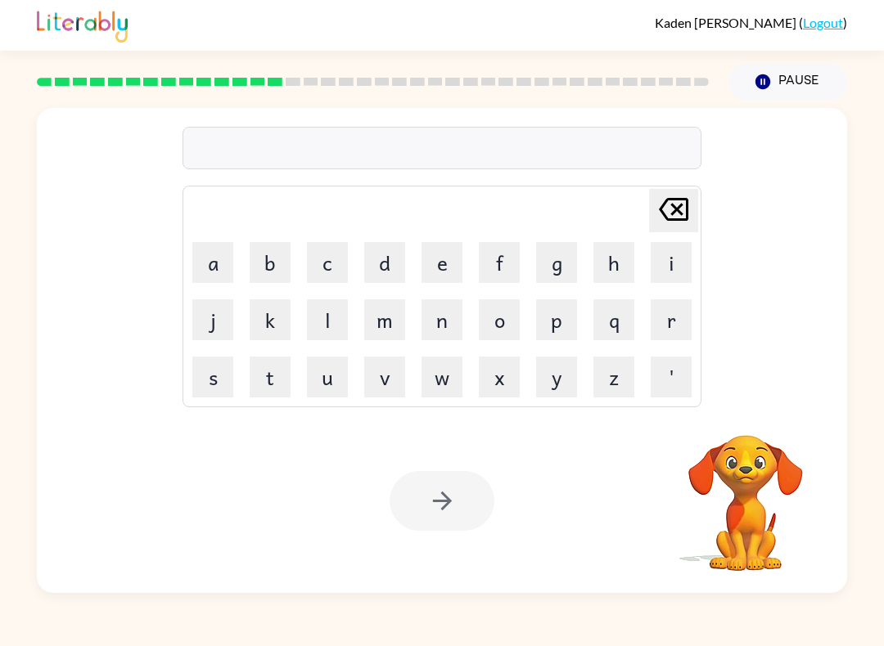
click at [335, 275] on button "c" at bounding box center [327, 262] width 41 height 41
click at [221, 272] on button "a" at bounding box center [212, 262] width 41 height 41
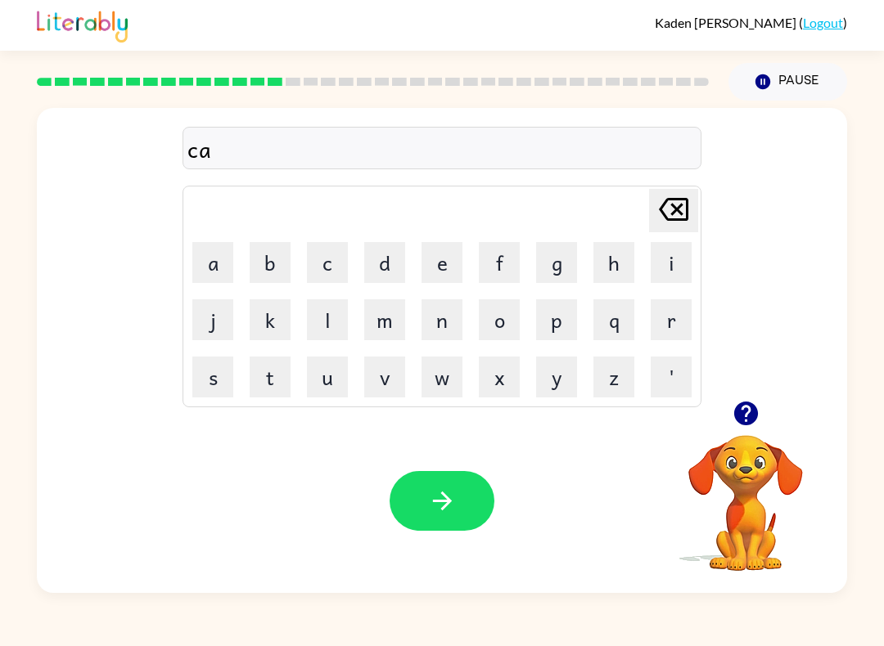
click at [662, 322] on button "r" at bounding box center [670, 319] width 41 height 41
click at [554, 262] on button "g" at bounding box center [556, 262] width 41 height 41
click at [501, 332] on button "o" at bounding box center [499, 319] width 41 height 41
click at [459, 510] on button "button" at bounding box center [441, 501] width 105 height 60
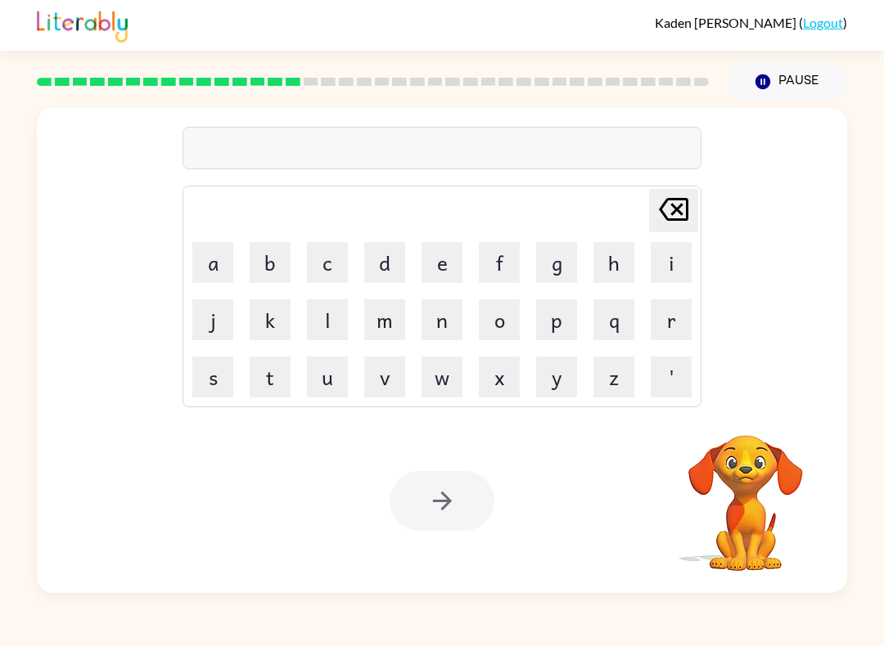
click at [336, 257] on button "c" at bounding box center [327, 262] width 41 height 41
click at [505, 335] on button "o" at bounding box center [499, 319] width 41 height 41
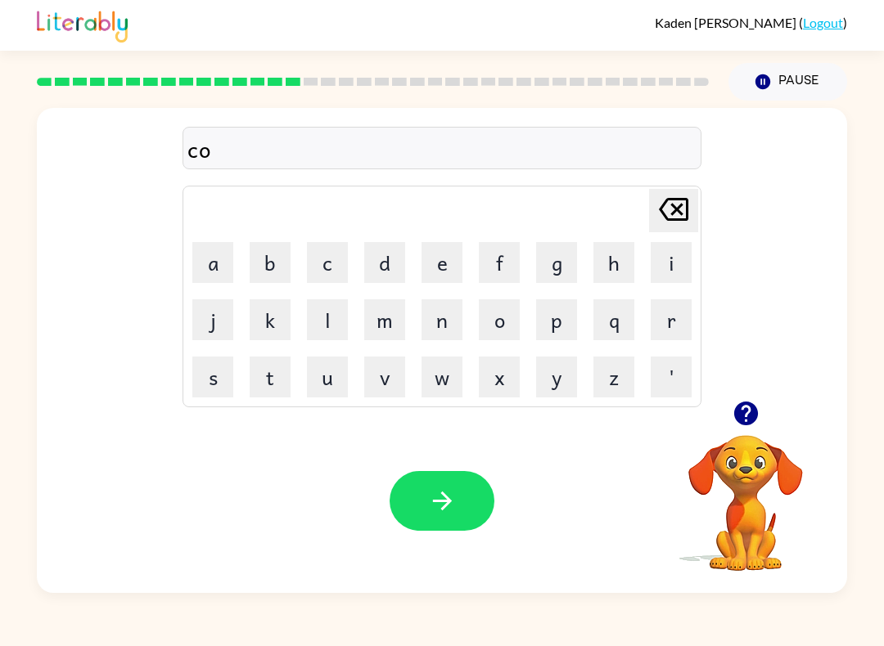
click at [442, 315] on button "n" at bounding box center [441, 319] width 41 height 41
click at [486, 278] on button "f" at bounding box center [499, 262] width 41 height 41
click at [332, 373] on button "u" at bounding box center [327, 377] width 41 height 41
click at [218, 378] on button "s" at bounding box center [212, 377] width 41 height 41
click at [652, 276] on button "i" at bounding box center [670, 262] width 41 height 41
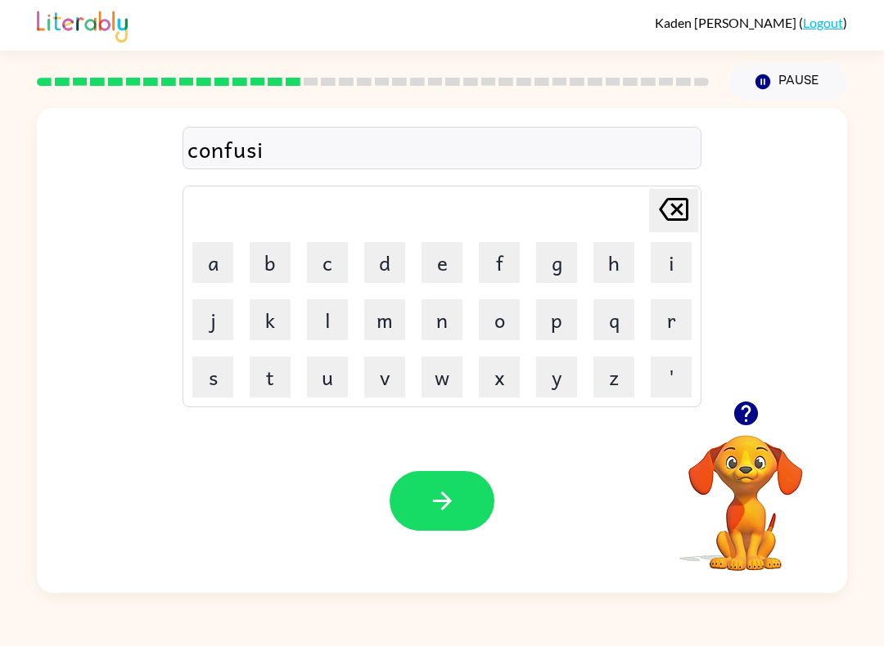
click at [483, 333] on button "o" at bounding box center [499, 319] width 41 height 41
click at [447, 326] on button "n" at bounding box center [441, 319] width 41 height 41
click at [457, 486] on button "button" at bounding box center [441, 501] width 105 height 60
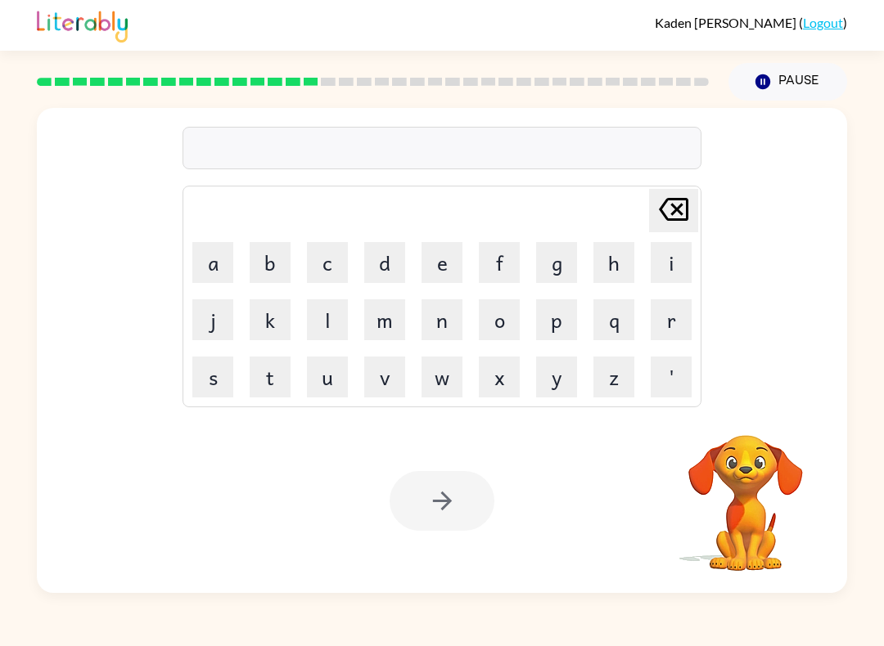
click at [326, 272] on button "c" at bounding box center [327, 262] width 41 height 41
click at [227, 269] on button "a" at bounding box center [212, 262] width 41 height 41
click at [325, 327] on button "l" at bounding box center [327, 319] width 41 height 41
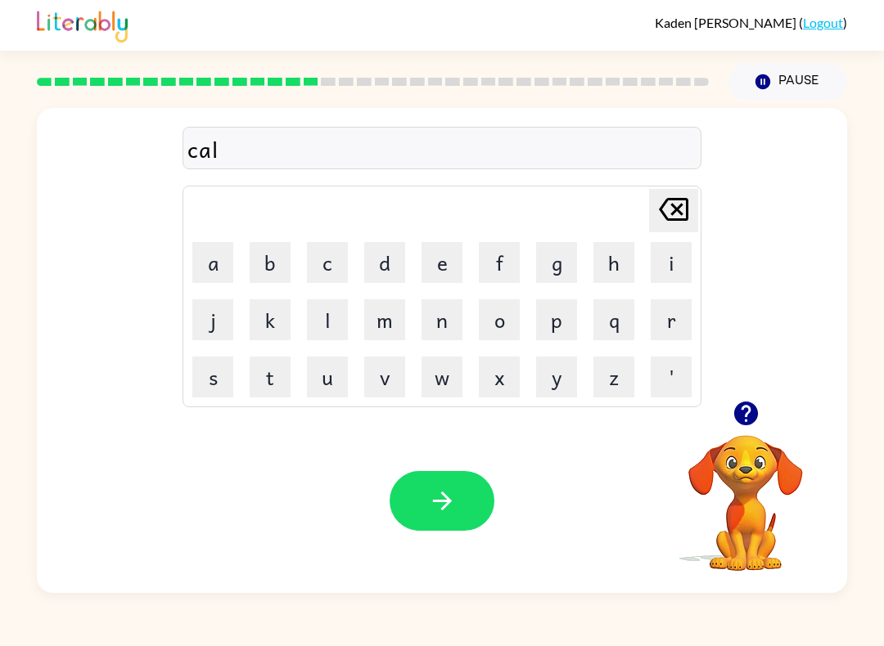
click at [491, 511] on button "button" at bounding box center [441, 501] width 105 height 60
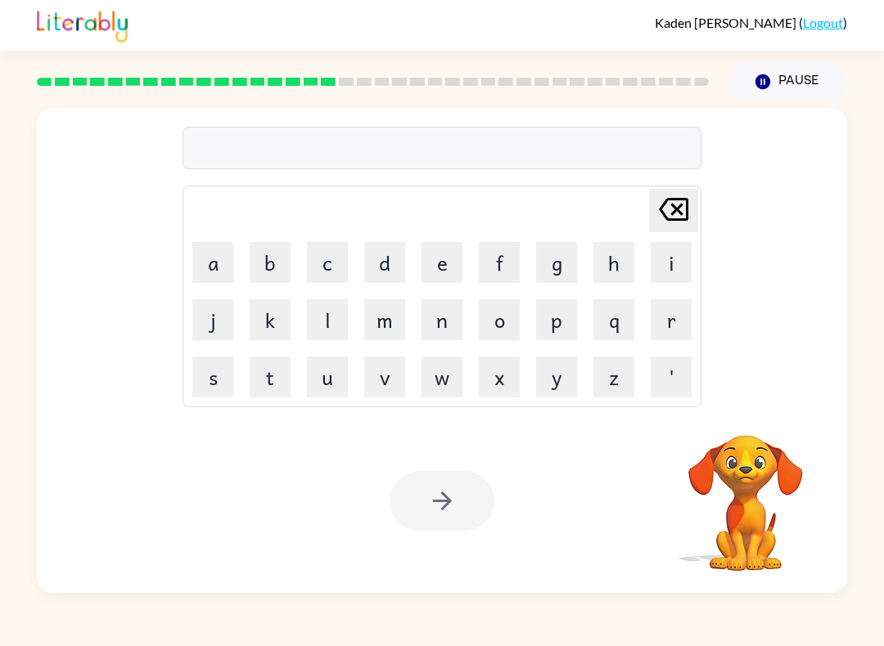
click at [503, 277] on button "f" at bounding box center [499, 262] width 41 height 41
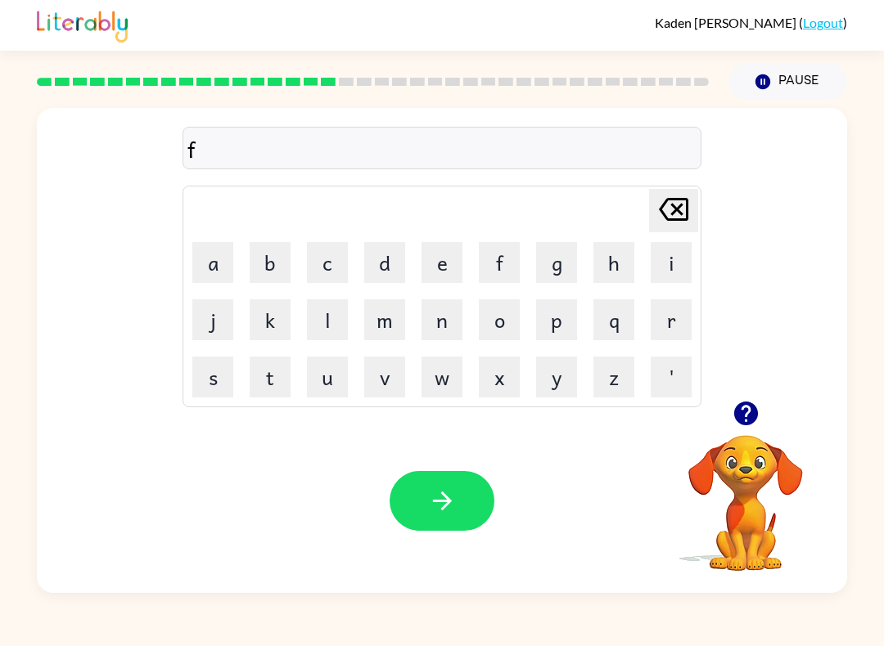
click at [500, 321] on button "o" at bounding box center [499, 319] width 41 height 41
click at [334, 322] on button "l" at bounding box center [327, 319] width 41 height 41
click at [333, 322] on button "l" at bounding box center [327, 319] width 41 height 41
click at [506, 320] on button "o" at bounding box center [499, 319] width 41 height 41
click at [449, 380] on button "w" at bounding box center [441, 377] width 41 height 41
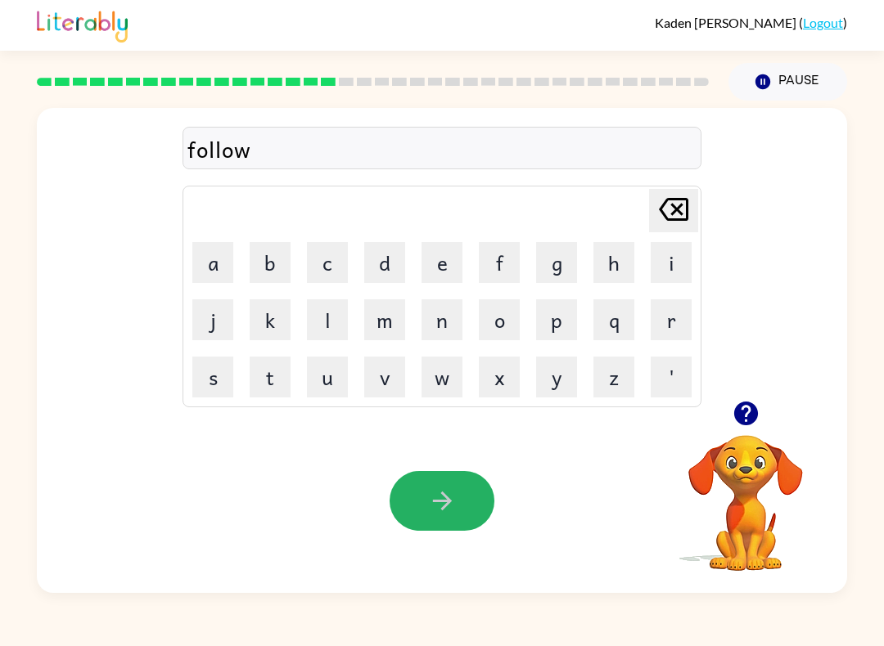
click at [457, 505] on button "button" at bounding box center [441, 501] width 105 height 60
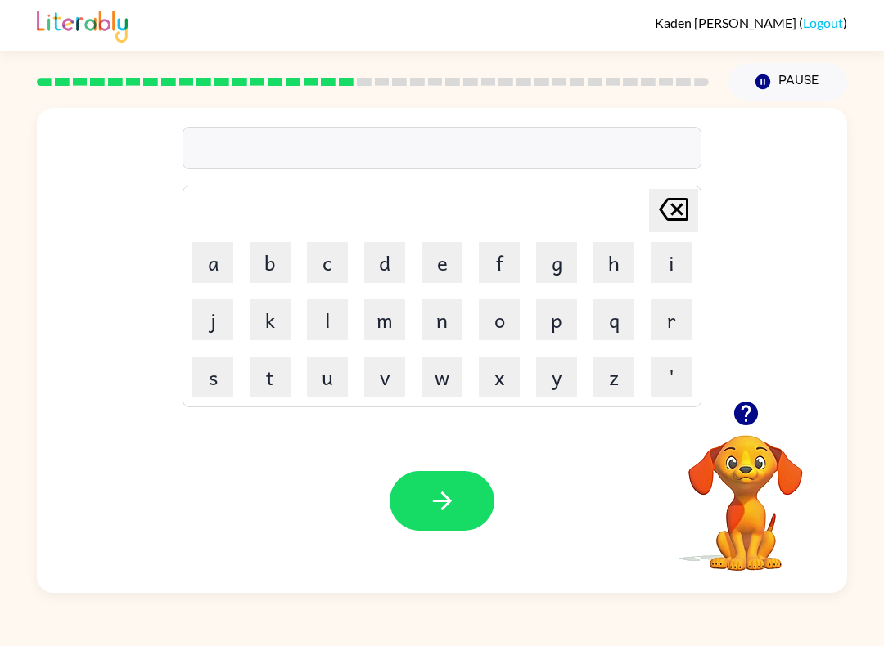
click at [556, 262] on button "g" at bounding box center [556, 262] width 41 height 41
click at [207, 245] on button "a" at bounding box center [212, 262] width 41 height 41
click at [662, 408] on icon "button" at bounding box center [745, 414] width 24 height 24
click at [662, 318] on button "r" at bounding box center [670, 319] width 41 height 41
click at [336, 328] on button "l" at bounding box center [327, 319] width 41 height 41
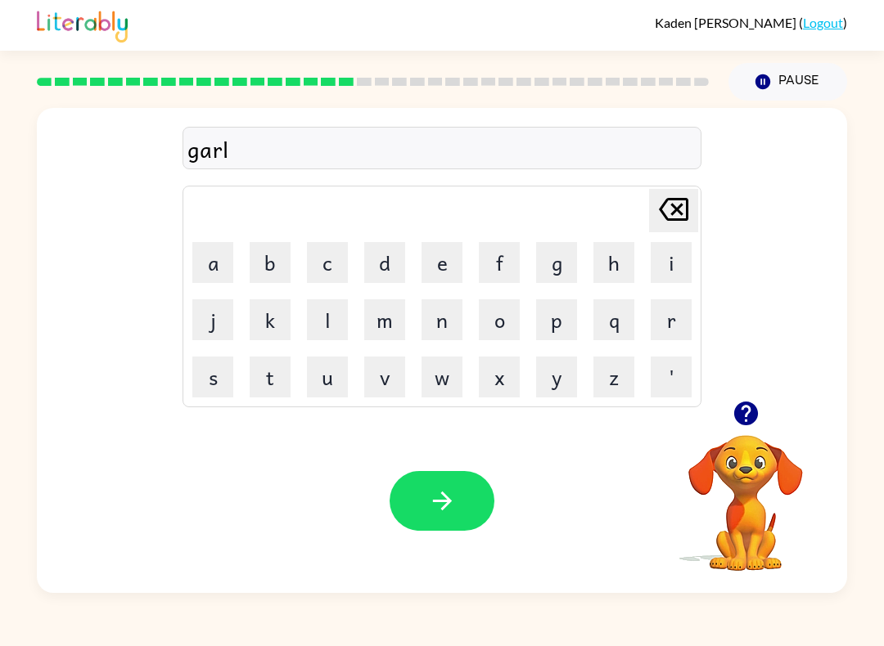
click at [661, 270] on button "i" at bounding box center [670, 262] width 41 height 41
click at [341, 243] on button "c" at bounding box center [327, 262] width 41 height 41
click at [462, 481] on button "button" at bounding box center [441, 501] width 105 height 60
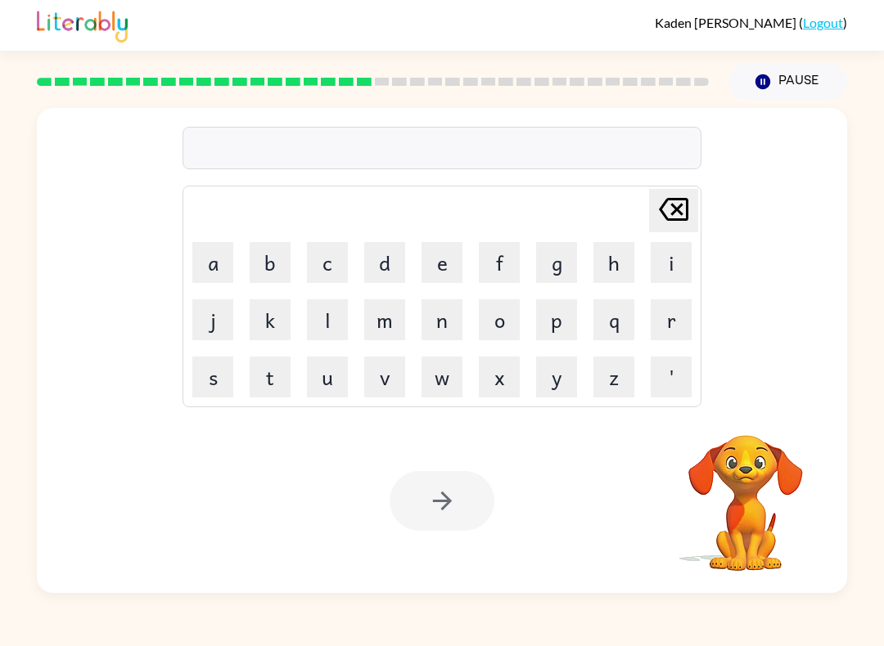
click at [601, 259] on button "h" at bounding box center [613, 262] width 41 height 41
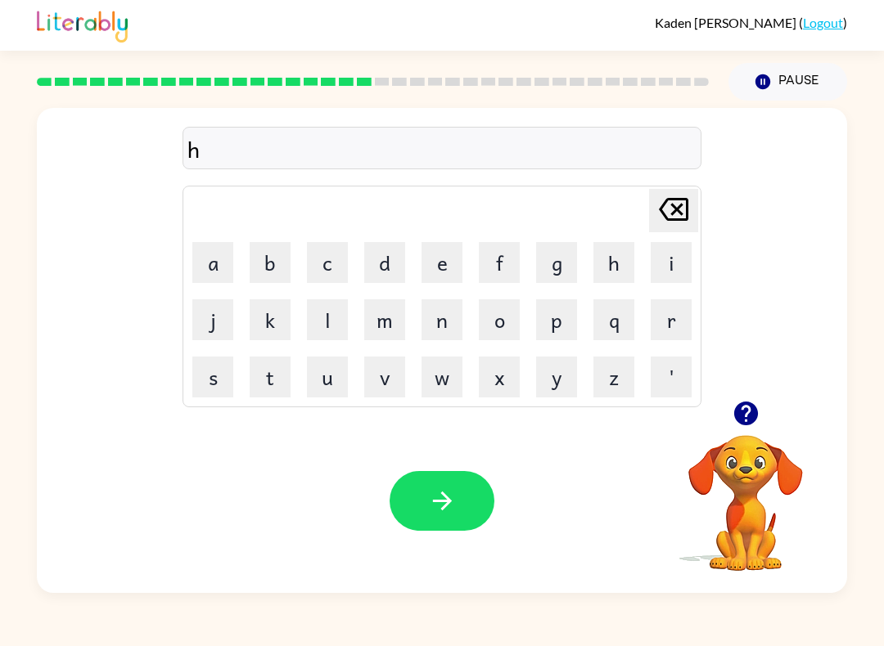
click at [444, 265] on button "e" at bounding box center [441, 262] width 41 height 41
click at [344, 340] on button "l" at bounding box center [327, 319] width 41 height 41
click at [501, 318] on button "o" at bounding box center [499, 319] width 41 height 41
click at [451, 503] on icon "button" at bounding box center [442, 501] width 29 height 29
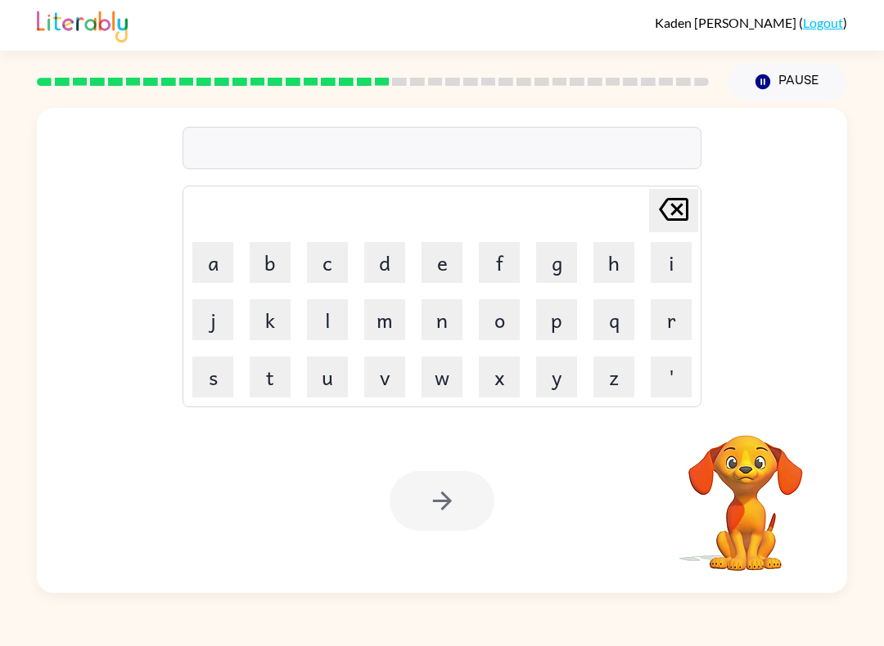
click at [603, 272] on button "h" at bounding box center [613, 262] width 41 height 41
click at [497, 322] on button "o" at bounding box center [499, 319] width 41 height 41
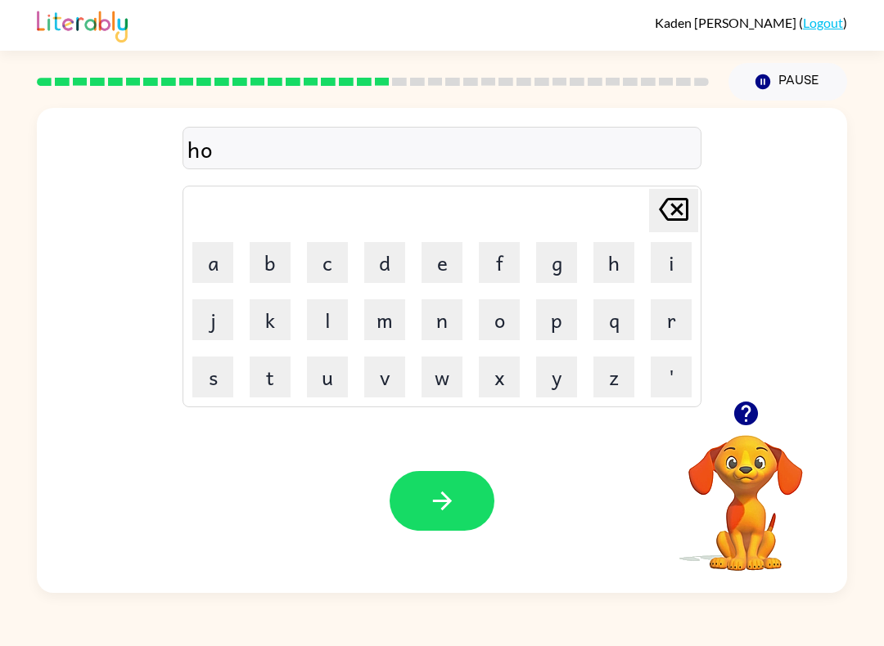
click at [212, 382] on button "s" at bounding box center [212, 377] width 41 height 41
click at [277, 380] on button "t" at bounding box center [270, 377] width 41 height 41
click at [435, 254] on button "e" at bounding box center [441, 262] width 41 height 41
click at [390, 264] on button "d" at bounding box center [384, 262] width 41 height 41
click at [457, 498] on button "button" at bounding box center [441, 501] width 105 height 60
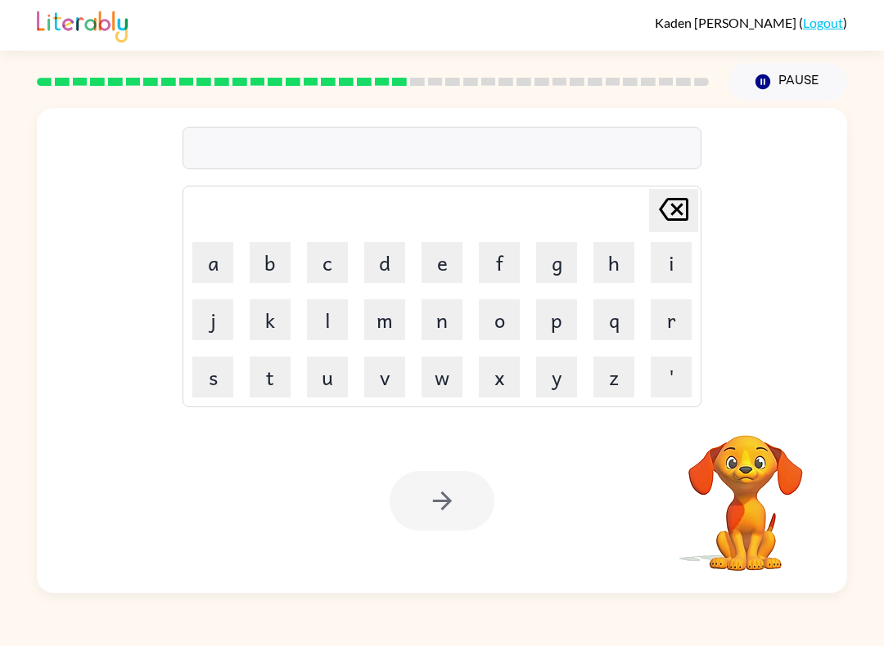
click at [593, 278] on button "h" at bounding box center [613, 262] width 41 height 41
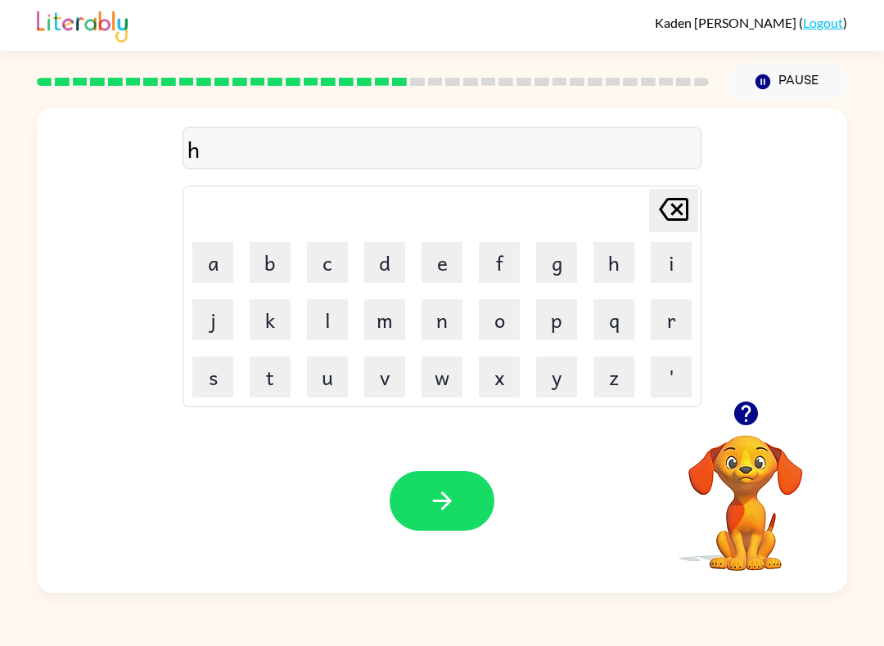
click at [496, 332] on button "o" at bounding box center [499, 319] width 41 height 41
click at [212, 377] on button "s" at bounding box center [212, 377] width 41 height 41
click at [211, 376] on button "s" at bounding box center [212, 377] width 41 height 41
click at [441, 267] on button "e" at bounding box center [441, 262] width 41 height 41
click at [662, 211] on icon "[PERSON_NAME] last character input" at bounding box center [673, 209] width 39 height 39
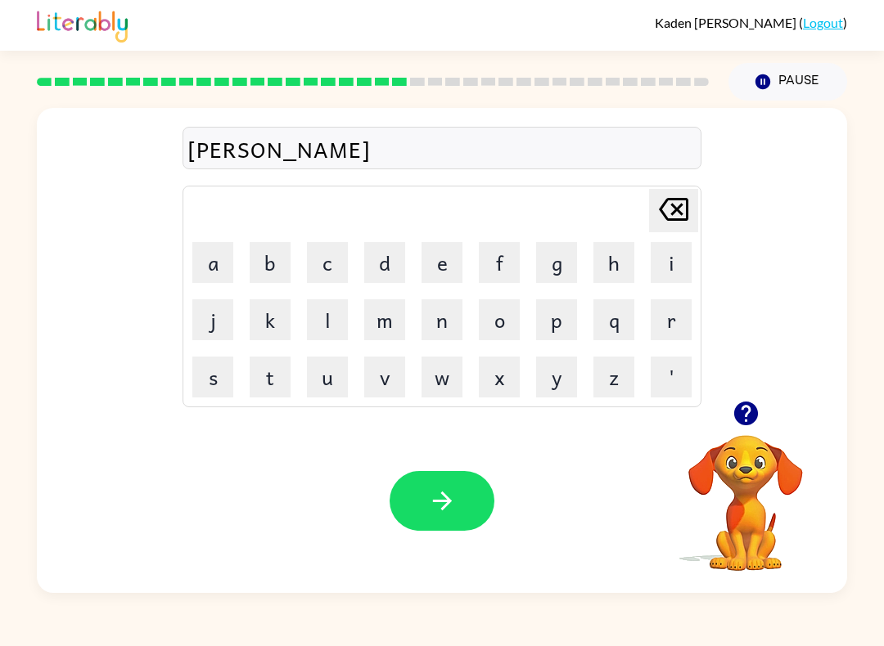
click at [662, 210] on icon "[PERSON_NAME] last character input" at bounding box center [673, 209] width 39 height 39
click at [218, 393] on button "s" at bounding box center [212, 377] width 41 height 41
click at [662, 215] on icon at bounding box center [673, 209] width 29 height 23
click at [439, 280] on button "e" at bounding box center [441, 262] width 41 height 41
click at [209, 384] on button "s" at bounding box center [212, 377] width 41 height 41
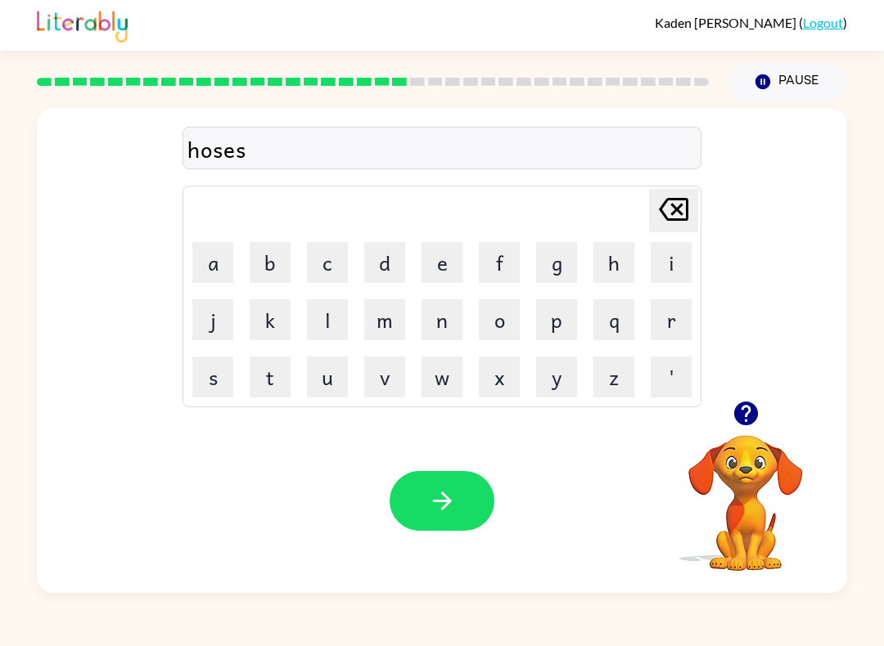
click at [209, 379] on button "s" at bounding box center [212, 377] width 41 height 41
click at [451, 529] on button "button" at bounding box center [441, 501] width 105 height 60
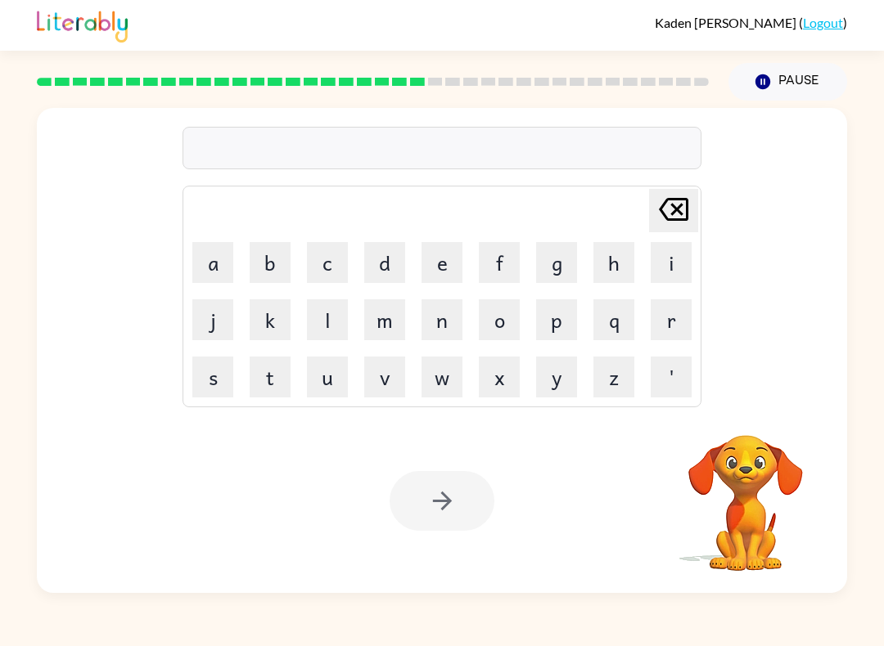
click at [340, 314] on button "l" at bounding box center [327, 319] width 41 height 41
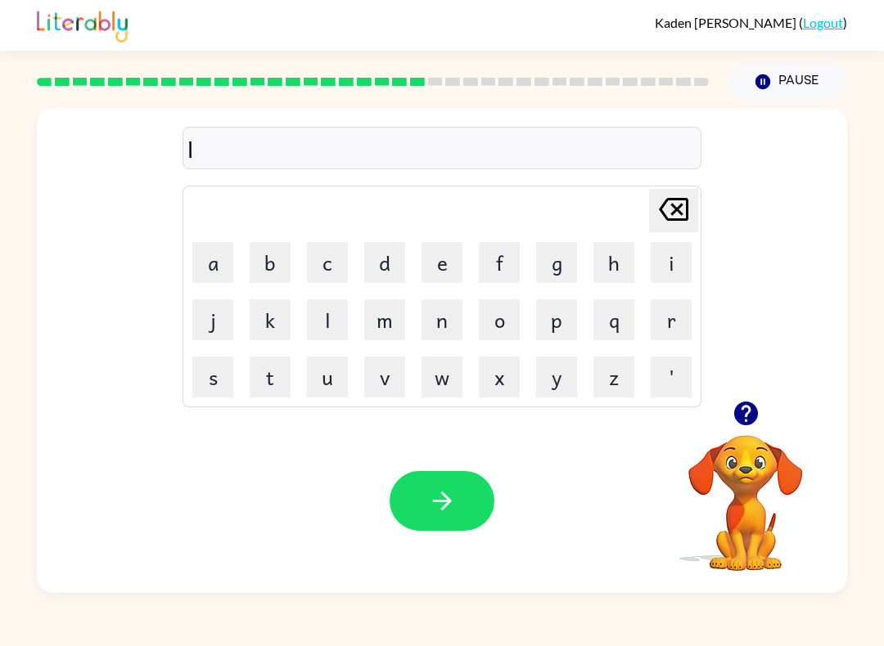
click at [323, 378] on button "u" at bounding box center [327, 377] width 41 height 41
click at [367, 322] on button "m" at bounding box center [384, 319] width 41 height 41
click at [282, 283] on button "b" at bounding box center [270, 262] width 41 height 41
click at [443, 271] on button "e" at bounding box center [441, 262] width 41 height 41
click at [660, 320] on button "r" at bounding box center [670, 319] width 41 height 41
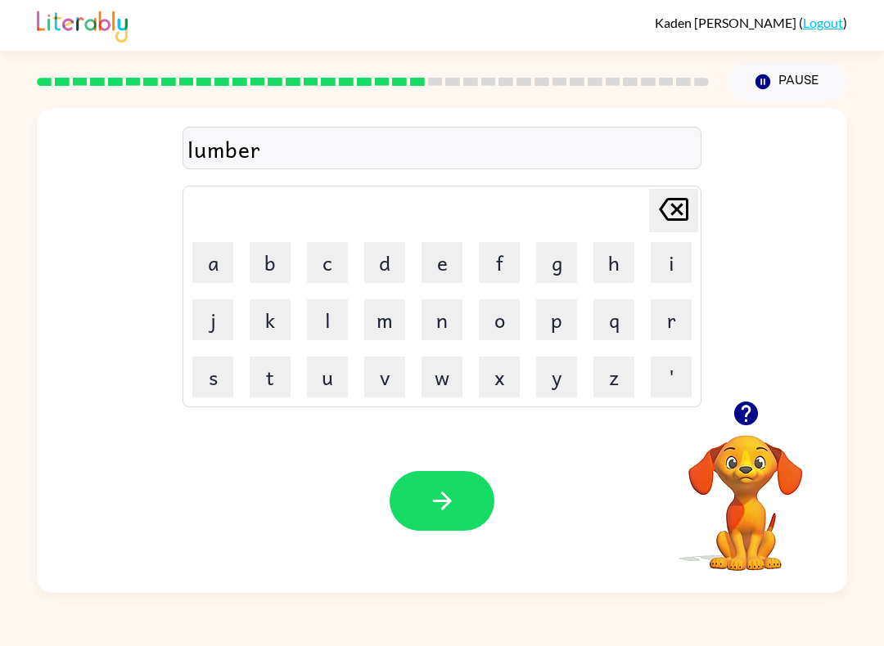
click at [554, 383] on button "y" at bounding box center [556, 377] width 41 height 41
click at [232, 273] on button "a" at bounding box center [212, 262] width 41 height 41
click at [662, 322] on button "r" at bounding box center [670, 319] width 41 height 41
click at [398, 271] on button "d" at bounding box center [384, 262] width 41 height 41
click at [465, 498] on button "button" at bounding box center [441, 501] width 105 height 60
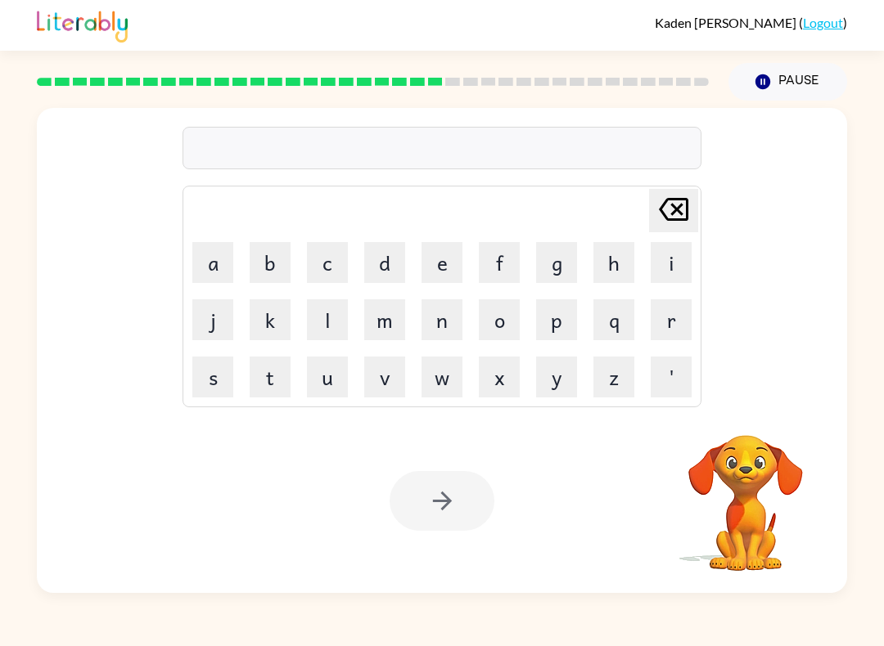
click at [393, 322] on button "m" at bounding box center [384, 319] width 41 height 41
click at [655, 268] on button "i" at bounding box center [670, 262] width 41 height 41
click at [343, 317] on button "l" at bounding box center [327, 319] width 41 height 41
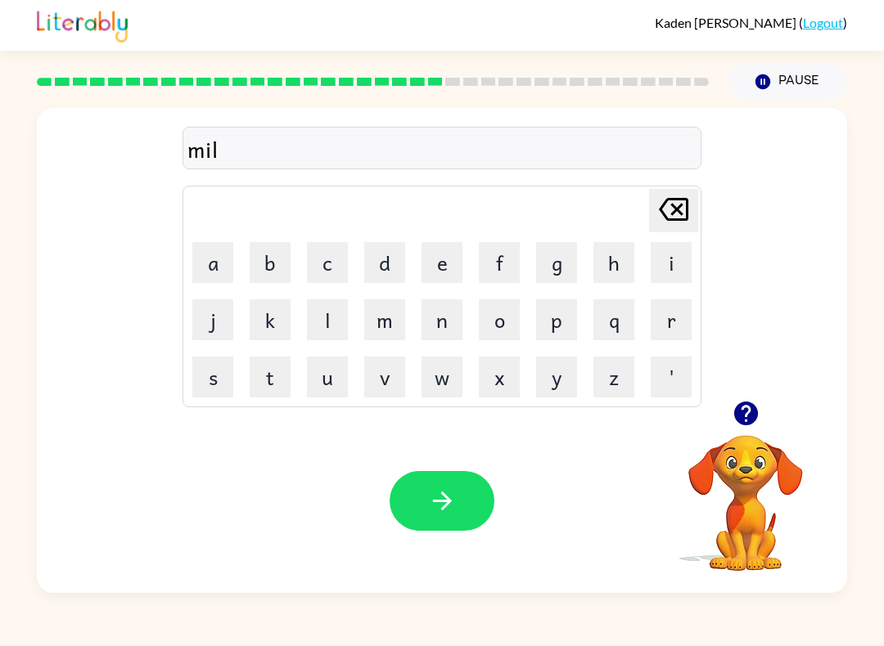
click at [335, 317] on button "l" at bounding box center [327, 319] width 41 height 41
click at [661, 260] on button "i" at bounding box center [670, 262] width 41 height 41
click at [497, 316] on button "o" at bounding box center [499, 319] width 41 height 41
click at [444, 340] on button "n" at bounding box center [441, 319] width 41 height 41
click at [464, 520] on button "button" at bounding box center [441, 501] width 105 height 60
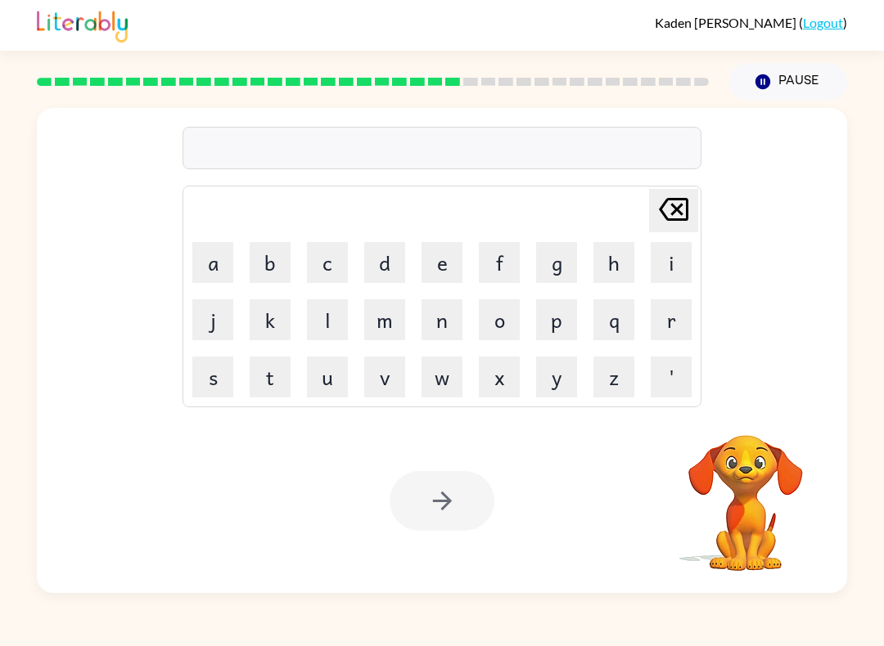
click at [386, 335] on button "m" at bounding box center [384, 319] width 41 height 41
click at [228, 271] on button "a" at bounding box center [212, 262] width 41 height 41
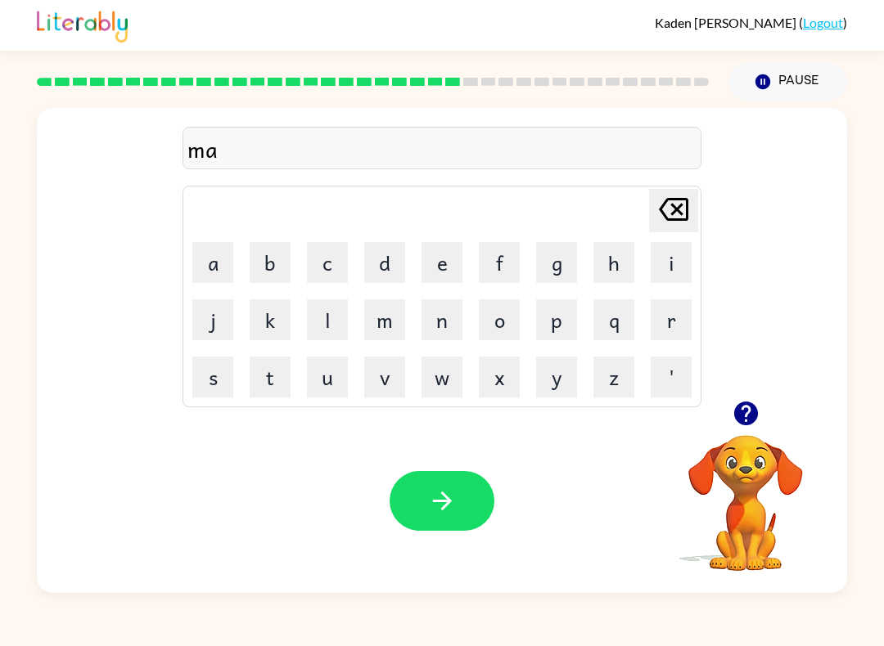
click at [335, 266] on button "c" at bounding box center [327, 262] width 41 height 41
click at [599, 259] on button "h" at bounding box center [613, 262] width 41 height 41
click at [662, 253] on button "i" at bounding box center [670, 262] width 41 height 41
click at [432, 319] on button "n" at bounding box center [441, 319] width 41 height 41
click at [455, 276] on button "e" at bounding box center [441, 262] width 41 height 41
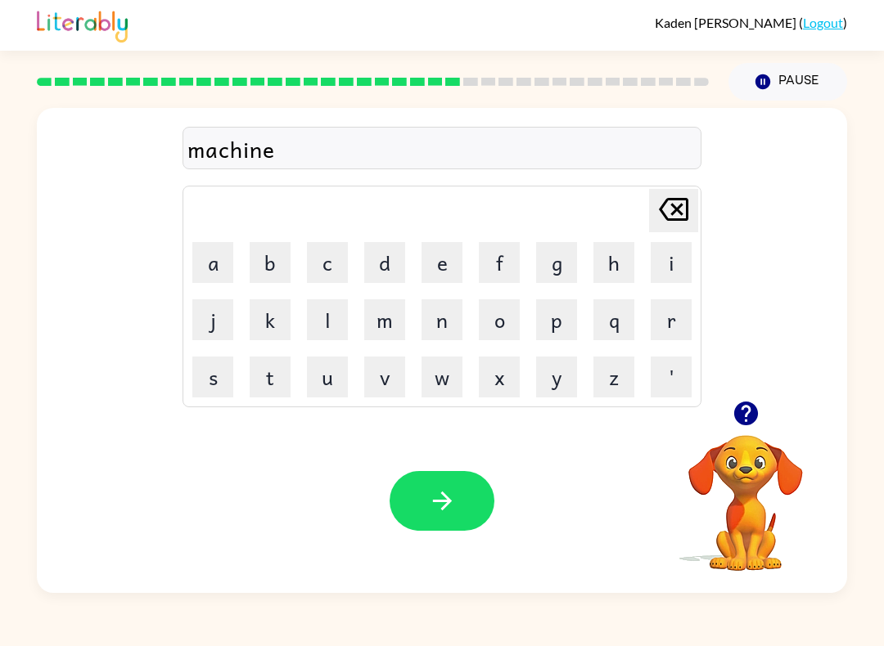
click at [464, 487] on button "button" at bounding box center [441, 501] width 105 height 60
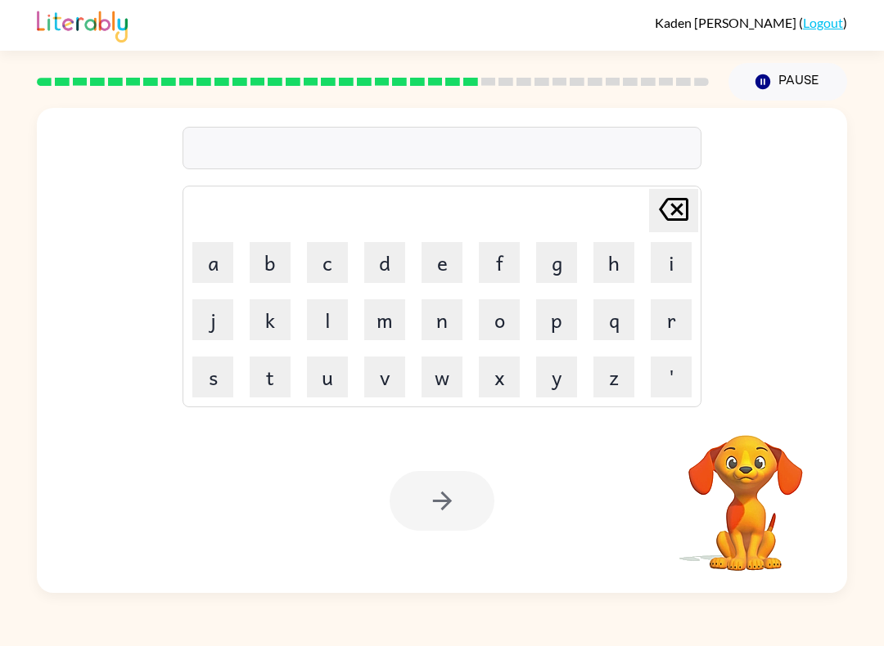
click at [662, 469] on video "Your browser must support playing .mp4 files to use Literably. Please try using…" at bounding box center [745, 492] width 164 height 164
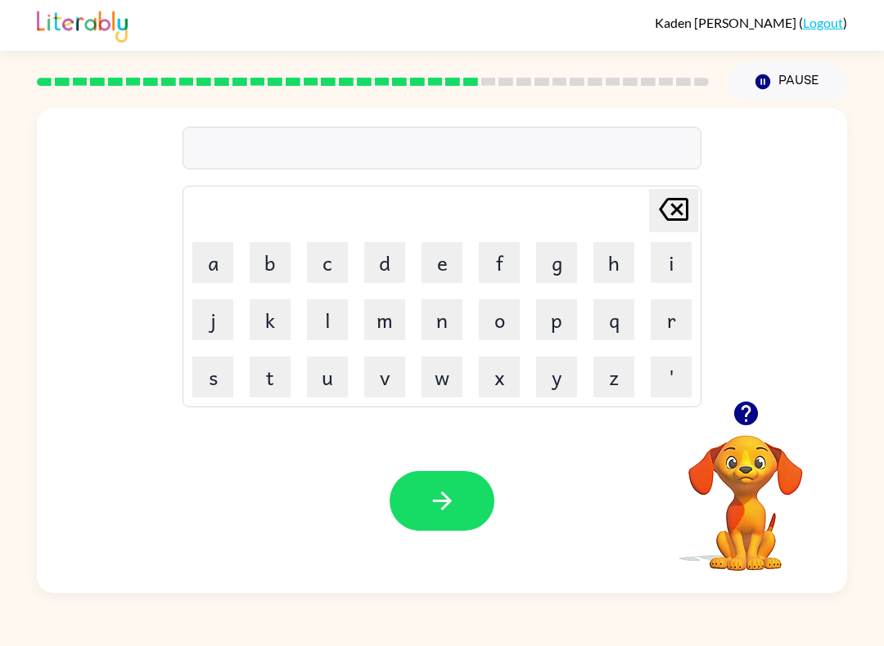
click at [554, 315] on button "p" at bounding box center [556, 319] width 41 height 41
click at [434, 255] on button "e" at bounding box center [441, 262] width 41 height 41
click at [443, 324] on button "n" at bounding box center [441, 319] width 41 height 41
click at [659, 272] on button "i" at bounding box center [670, 262] width 41 height 41
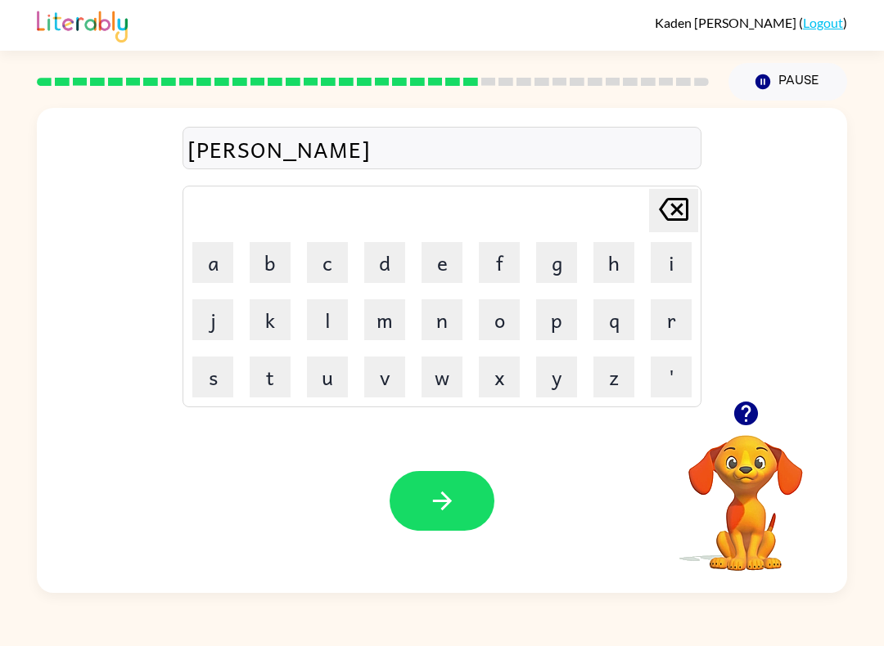
click at [446, 282] on button "e" at bounding box center [441, 262] width 41 height 41
click at [218, 387] on button "s" at bounding box center [212, 377] width 41 height 41
click at [457, 499] on button "button" at bounding box center [441, 501] width 105 height 60
click at [662, 318] on button "r" at bounding box center [670, 319] width 41 height 41
click at [448, 265] on button "e" at bounding box center [441, 262] width 41 height 41
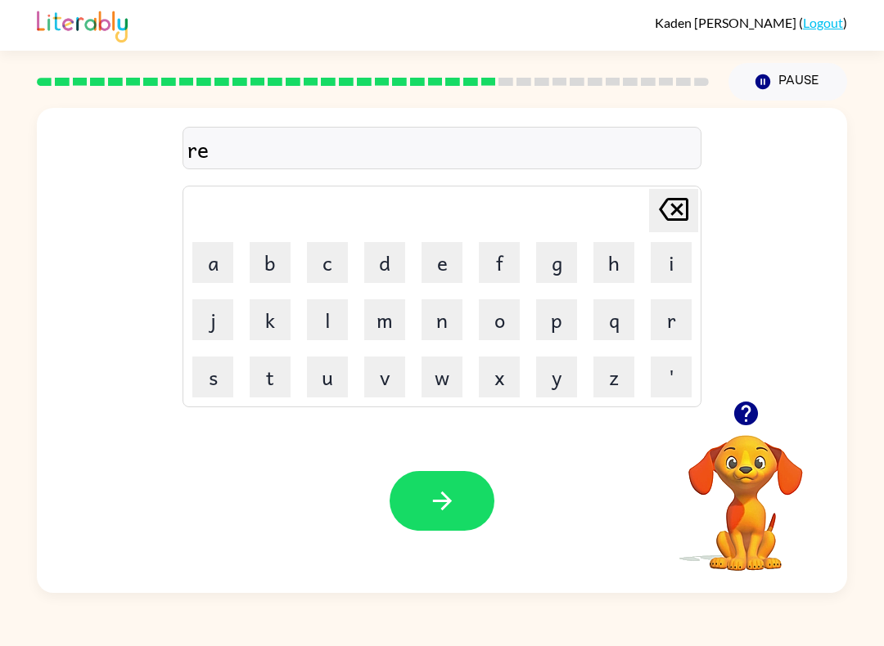
click at [279, 268] on button "b" at bounding box center [270, 262] width 41 height 41
click at [456, 271] on button "e" at bounding box center [441, 262] width 41 height 41
click at [336, 329] on button "l" at bounding box center [327, 319] width 41 height 41
click at [336, 328] on button "l" at bounding box center [327, 319] width 41 height 41
click at [653, 269] on button "i" at bounding box center [670, 262] width 41 height 41
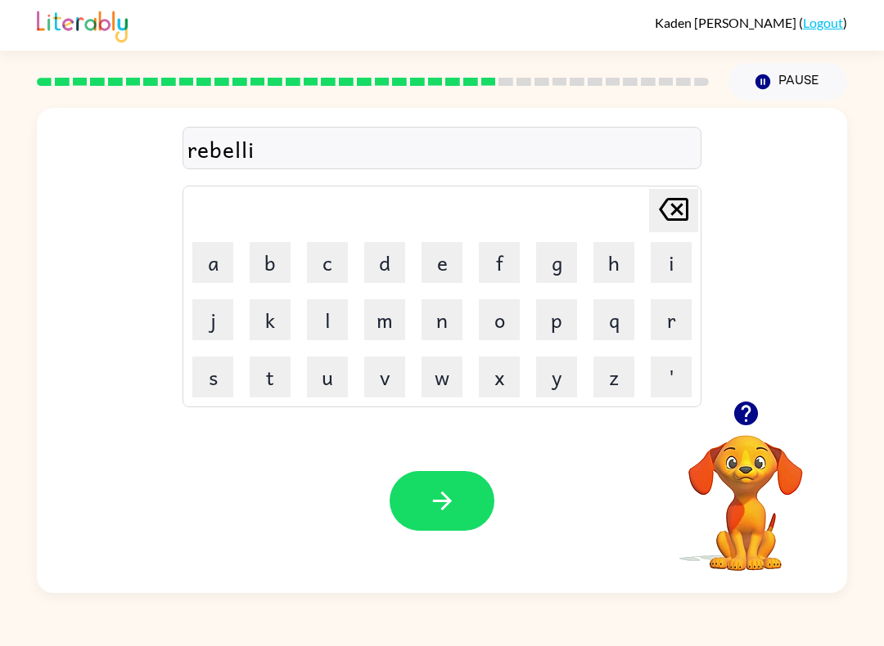
click at [437, 324] on button "n" at bounding box center [441, 319] width 41 height 41
click at [662, 208] on icon "[PERSON_NAME] last character input" at bounding box center [673, 209] width 39 height 39
click at [662, 211] on icon "[PERSON_NAME] last character input" at bounding box center [673, 209] width 39 height 39
click at [661, 253] on button "i" at bounding box center [670, 262] width 41 height 41
click at [494, 322] on button "o" at bounding box center [499, 319] width 41 height 41
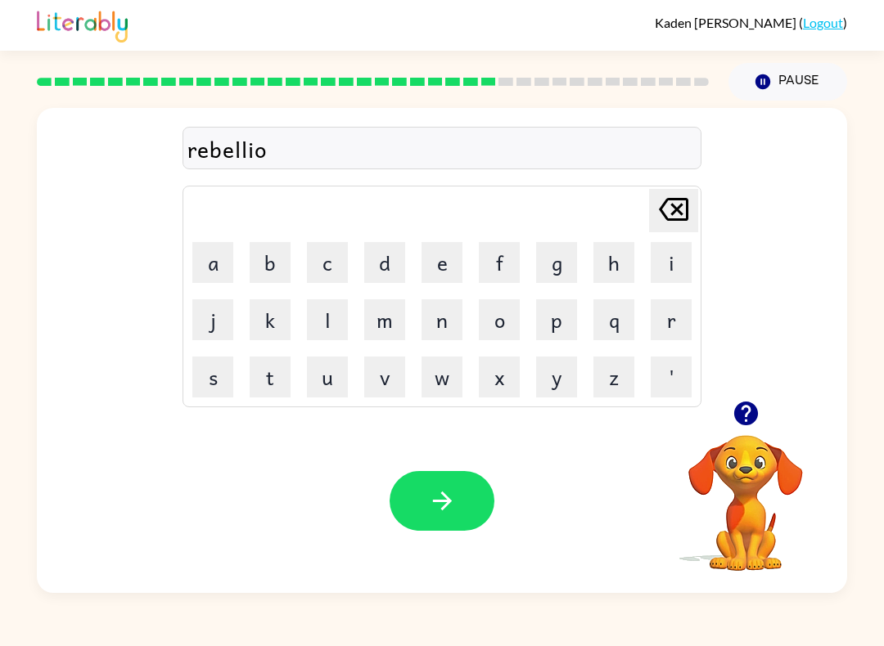
click at [447, 322] on button "n" at bounding box center [441, 319] width 41 height 41
click at [461, 483] on button "button" at bounding box center [441, 501] width 105 height 60
click at [662, 327] on button "r" at bounding box center [670, 319] width 41 height 41
click at [493, 324] on button "o" at bounding box center [499, 319] width 41 height 41
click at [551, 380] on button "y" at bounding box center [556, 377] width 41 height 41
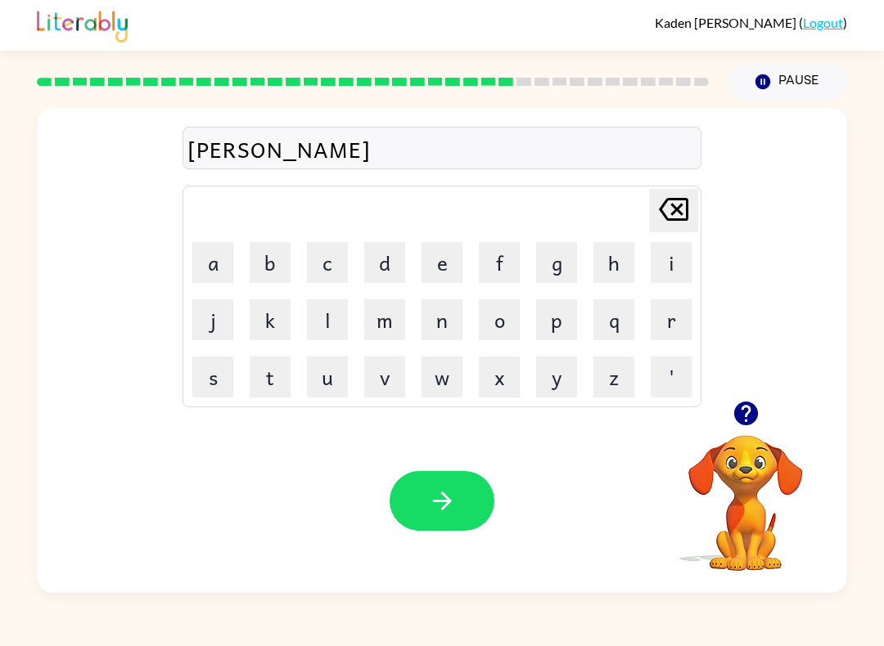
click at [230, 266] on button "a" at bounding box center [212, 262] width 41 height 41
click at [326, 327] on button "l" at bounding box center [327, 319] width 41 height 41
click at [272, 394] on button "t" at bounding box center [270, 377] width 41 height 41
click at [549, 384] on button "y" at bounding box center [556, 377] width 41 height 41
click at [448, 483] on button "button" at bounding box center [441, 501] width 105 height 60
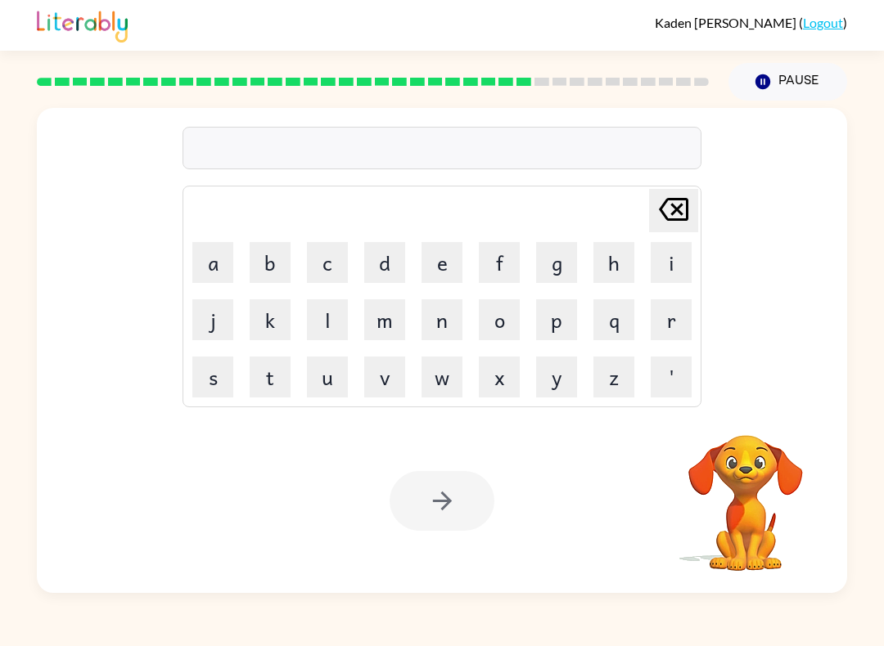
click at [445, 376] on button "w" at bounding box center [441, 377] width 41 height 41
click at [489, 317] on button "o" at bounding box center [499, 319] width 41 height 41
click at [662, 317] on button "r" at bounding box center [670, 319] width 41 height 41
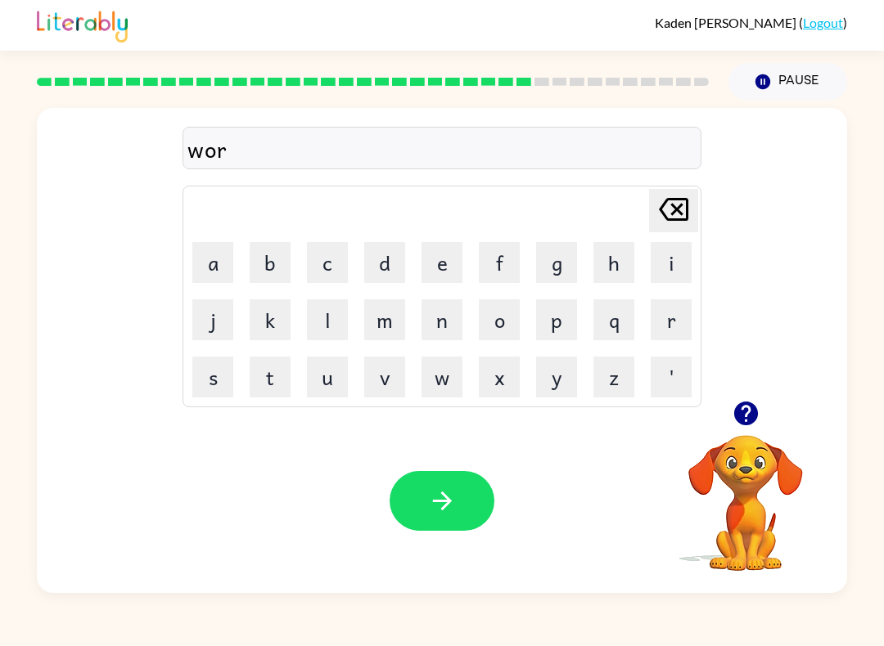
click at [331, 331] on button "l" at bounding box center [327, 319] width 41 height 41
click at [400, 272] on button "d" at bounding box center [384, 262] width 41 height 41
click at [458, 491] on button "button" at bounding box center [441, 501] width 105 height 60
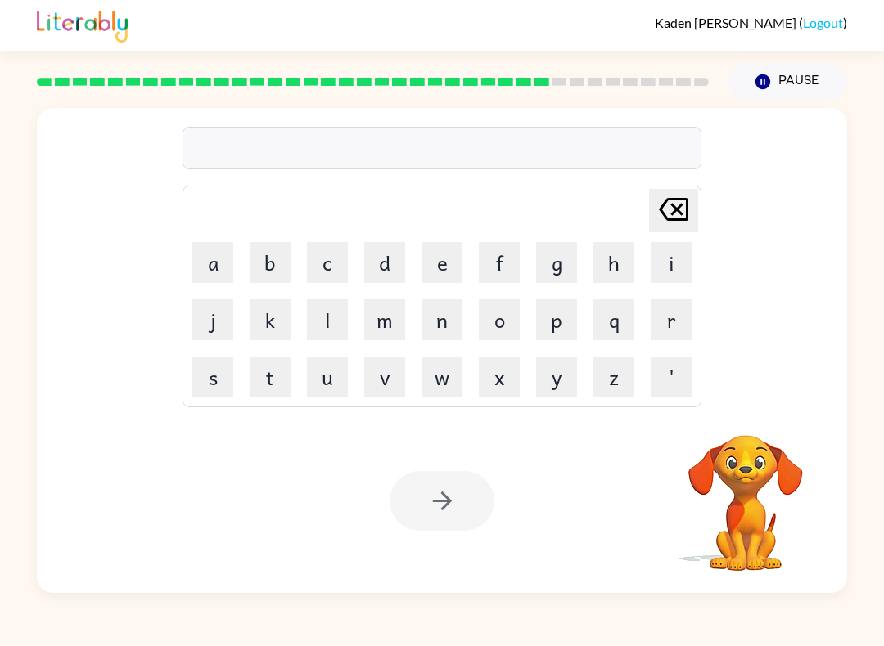
click at [336, 269] on button "c" at bounding box center [327, 262] width 41 height 41
click at [607, 257] on button "h" at bounding box center [613, 262] width 41 height 41
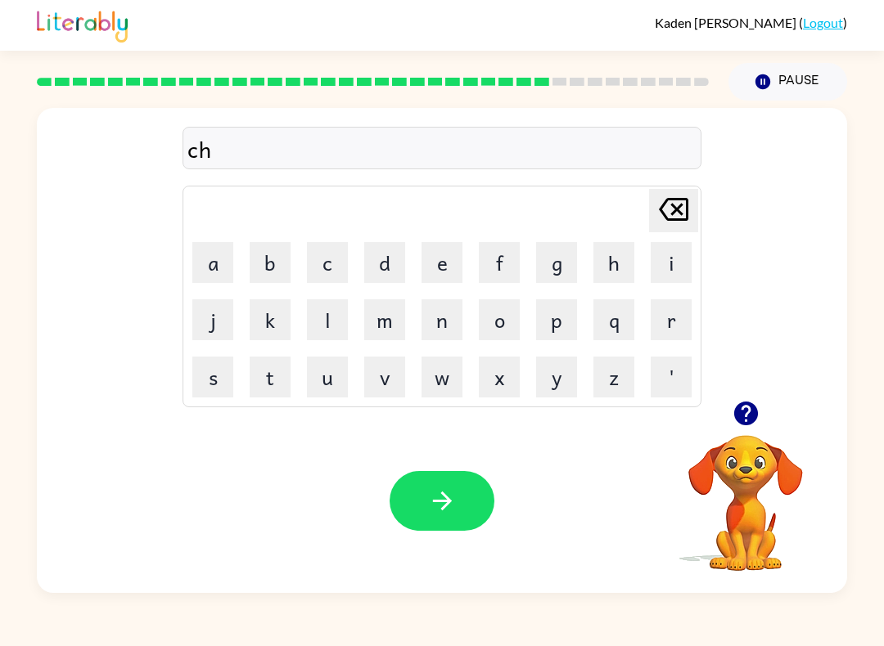
click at [226, 254] on button "a" at bounding box center [212, 262] width 41 height 41
click at [364, 345] on td "m" at bounding box center [385, 320] width 56 height 56
click at [388, 329] on button "m" at bounding box center [384, 319] width 41 height 41
click at [559, 325] on button "p" at bounding box center [556, 319] width 41 height 41
click at [658, 270] on button "i" at bounding box center [670, 262] width 41 height 41
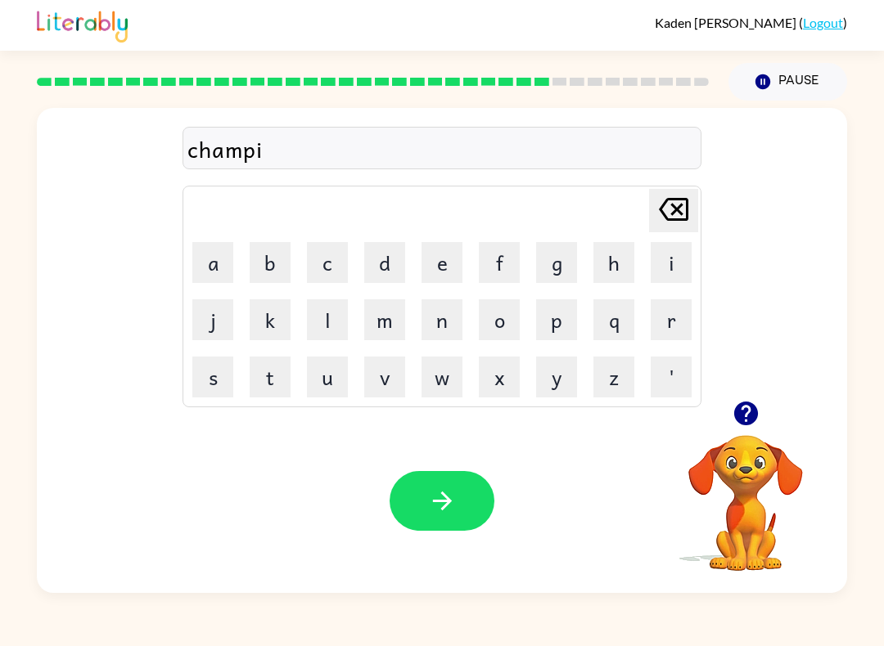
click at [490, 331] on button "o" at bounding box center [499, 319] width 41 height 41
click at [434, 322] on button "n" at bounding box center [441, 319] width 41 height 41
click at [483, 488] on button "button" at bounding box center [441, 501] width 105 height 60
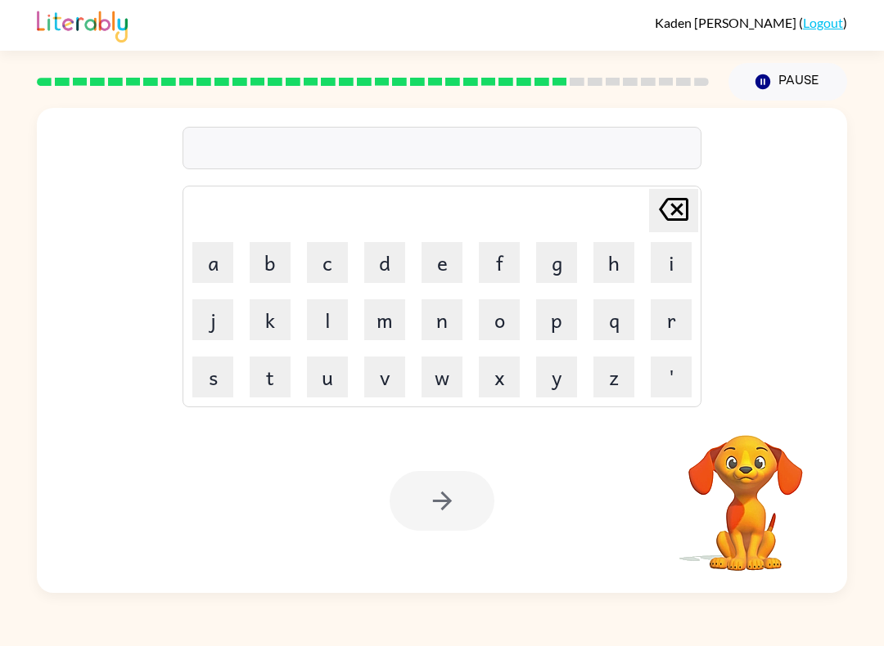
click at [336, 277] on button "c" at bounding box center [327, 262] width 41 height 41
click at [604, 275] on button "h" at bounding box center [613, 262] width 41 height 41
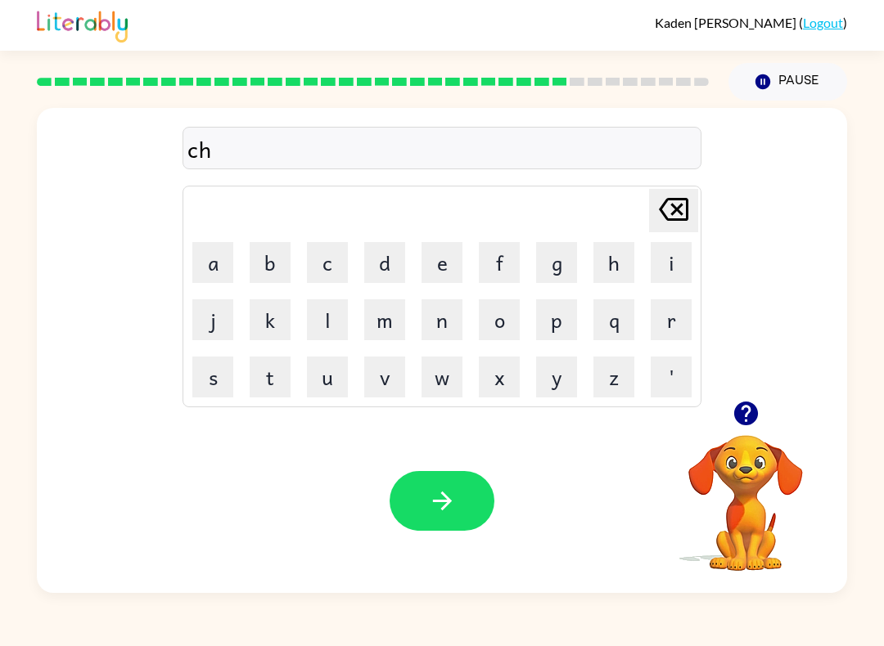
click at [339, 379] on button "u" at bounding box center [327, 377] width 41 height 41
click at [270, 340] on button "k" at bounding box center [270, 319] width 41 height 41
click at [662, 214] on icon at bounding box center [673, 209] width 29 height 23
click at [346, 265] on button "c" at bounding box center [327, 262] width 41 height 41
click at [281, 309] on button "k" at bounding box center [270, 319] width 41 height 41
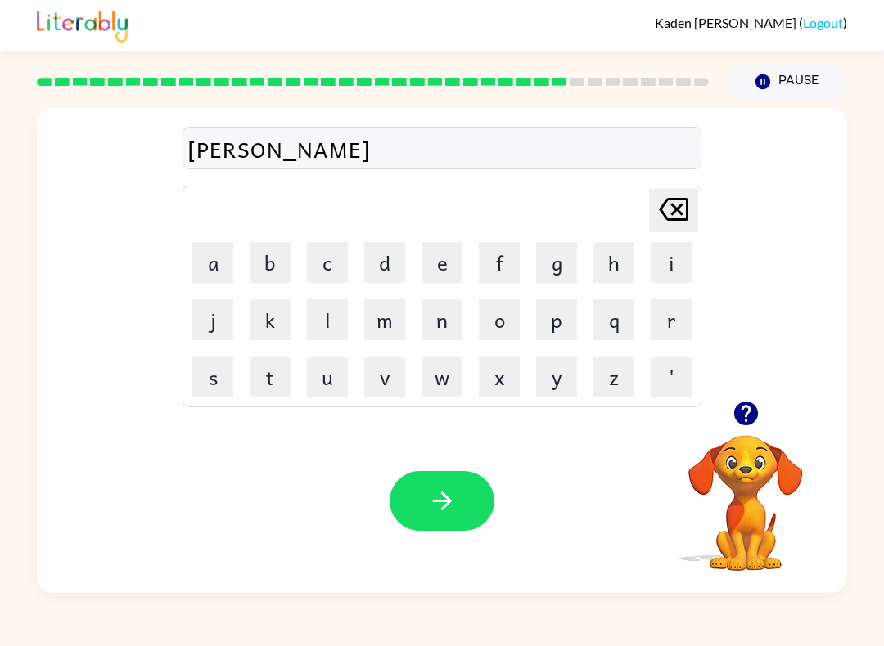
click at [463, 495] on button "button" at bounding box center [441, 501] width 105 height 60
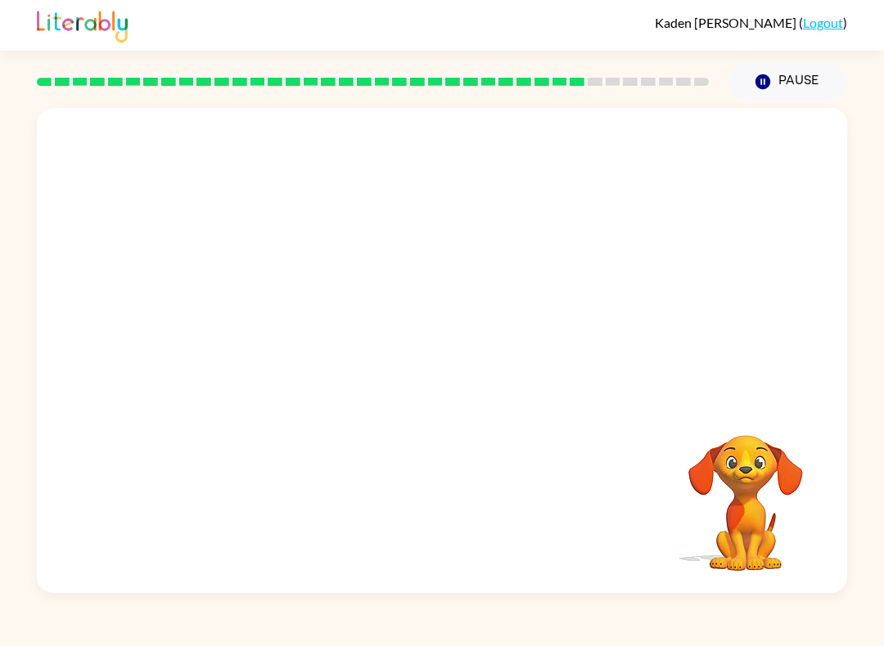
click at [488, 264] on video "Your browser must support playing .mp4 files to use Literably. Please try using…" at bounding box center [442, 254] width 810 height 293
click at [246, 265] on video "Your browser must support playing .mp4 files to use Literably. Please try using…" at bounding box center [442, 254] width 810 height 293
click at [479, 265] on video "Your browser must support playing .mp4 files to use Literably. Please try using…" at bounding box center [442, 254] width 810 height 293
click at [487, 259] on video "Your browser must support playing .mp4 files to use Literably. Please try using…" at bounding box center [442, 254] width 810 height 293
click at [495, 255] on video "Your browser must support playing .mp4 files to use Literably. Please try using…" at bounding box center [442, 254] width 810 height 293
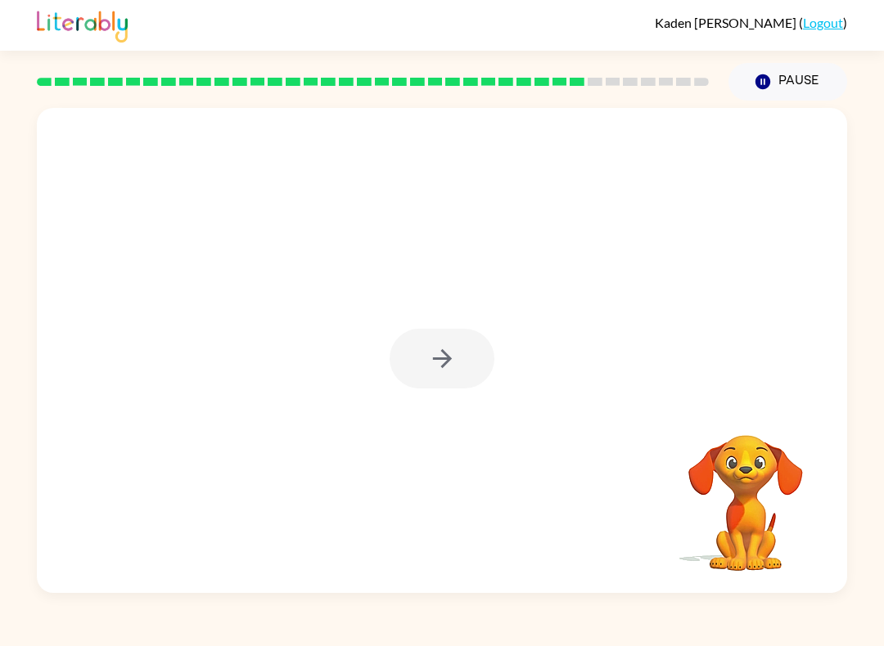
click at [488, 373] on div at bounding box center [441, 359] width 105 height 60
click at [430, 347] on icon "button" at bounding box center [442, 358] width 29 height 29
click at [432, 341] on div at bounding box center [442, 254] width 810 height 293
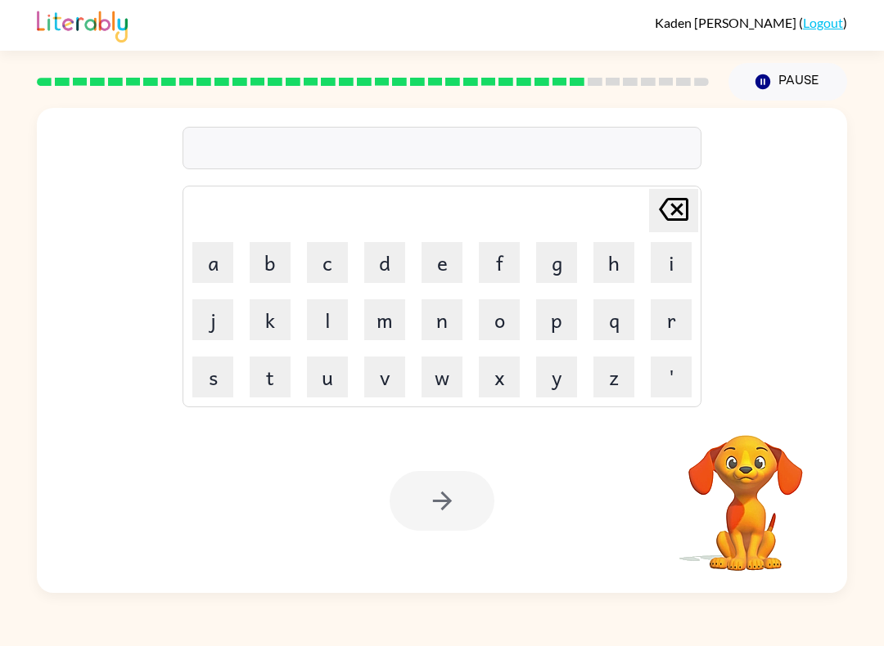
click at [662, 214] on icon "[PERSON_NAME] last character input" at bounding box center [673, 209] width 39 height 39
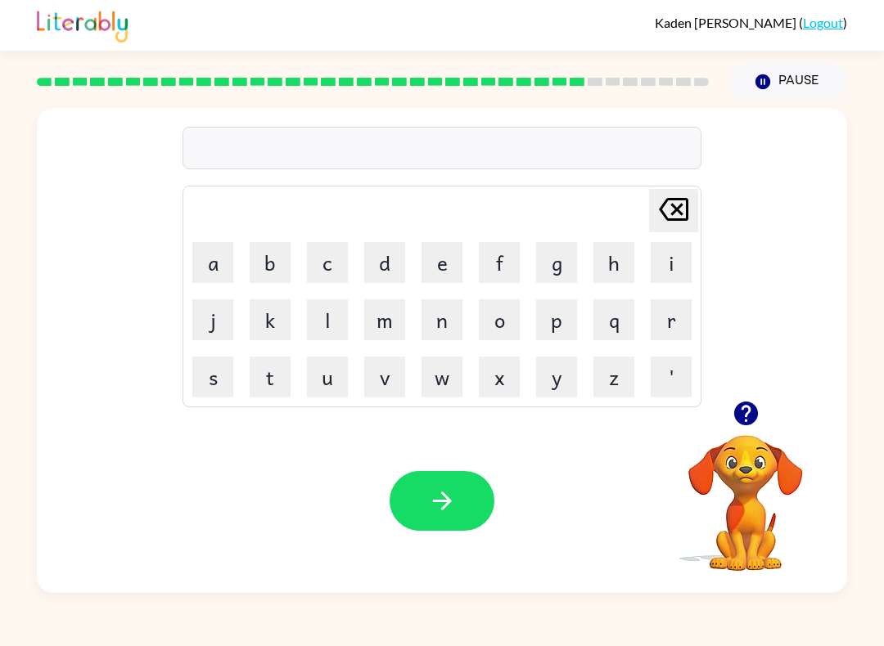
click at [662, 416] on icon "button" at bounding box center [745, 414] width 24 height 24
click at [561, 266] on button "g" at bounding box center [556, 262] width 41 height 41
click at [662, 313] on button "r" at bounding box center [670, 319] width 41 height 41
click at [341, 387] on button "u" at bounding box center [327, 377] width 41 height 41
click at [461, 302] on button "n" at bounding box center [441, 319] width 41 height 41
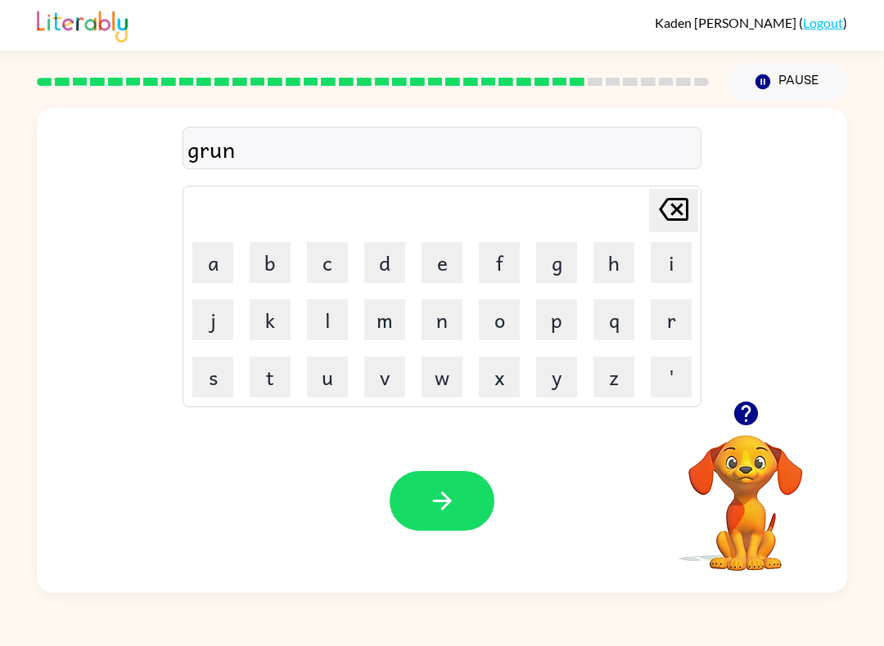
click at [334, 265] on button "c" at bounding box center [327, 262] width 41 height 41
click at [605, 265] on button "h" at bounding box center [613, 262] width 41 height 41
click at [441, 497] on icon "button" at bounding box center [442, 501] width 29 height 29
click at [560, 263] on button "g" at bounding box center [556, 262] width 41 height 41
click at [331, 313] on button "l" at bounding box center [327, 319] width 41 height 41
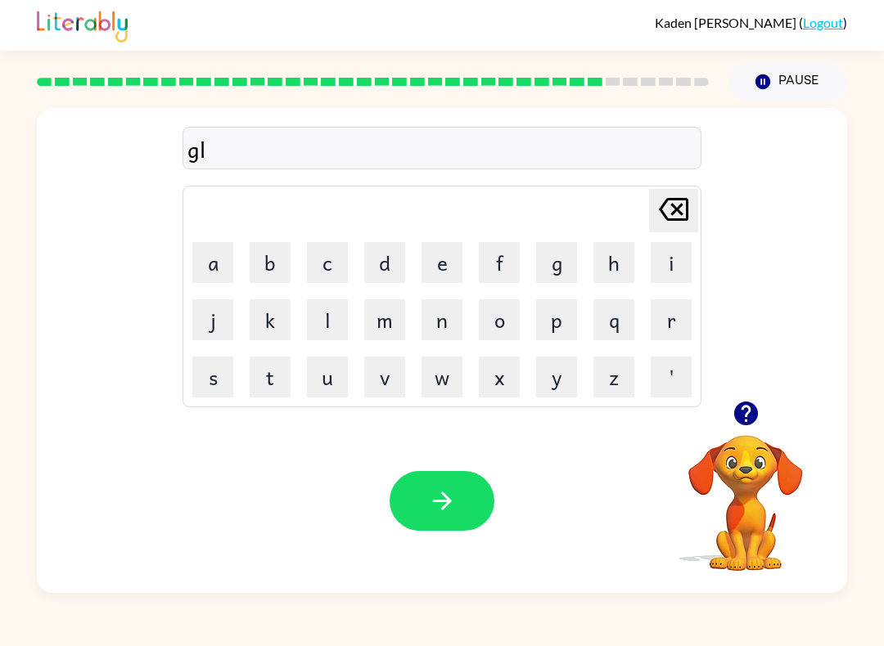
click at [335, 387] on button "u" at bounding box center [327, 377] width 41 height 41
click at [490, 268] on button "f" at bounding box center [499, 262] width 41 height 41
click at [447, 507] on icon "button" at bounding box center [442, 501] width 29 height 29
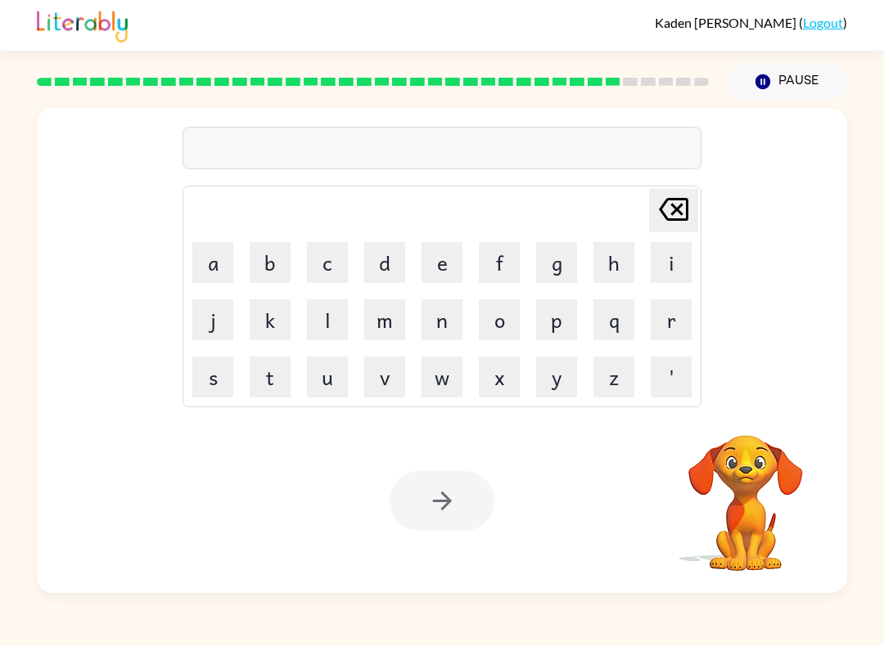
click at [556, 268] on button "g" at bounding box center [556, 262] width 41 height 41
click at [221, 268] on button "a" at bounding box center [212, 262] width 41 height 41
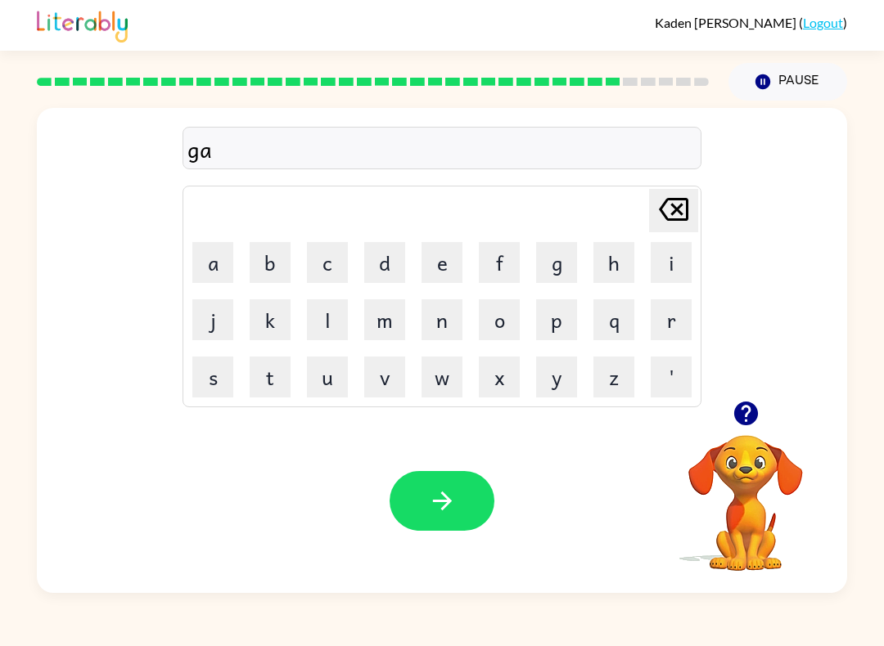
click at [487, 257] on button "f" at bounding box center [499, 262] width 41 height 41
click at [486, 256] on button "f" at bounding box center [499, 262] width 41 height 41
click at [547, 394] on button "y" at bounding box center [556, 377] width 41 height 41
click at [452, 502] on icon "button" at bounding box center [442, 501] width 29 height 29
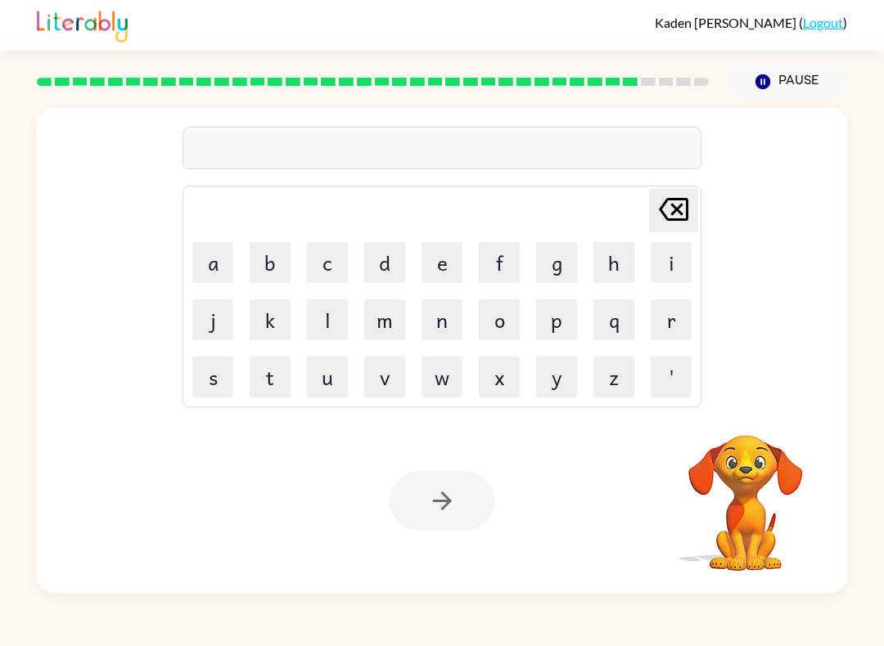
click at [551, 329] on button "p" at bounding box center [556, 319] width 41 height 41
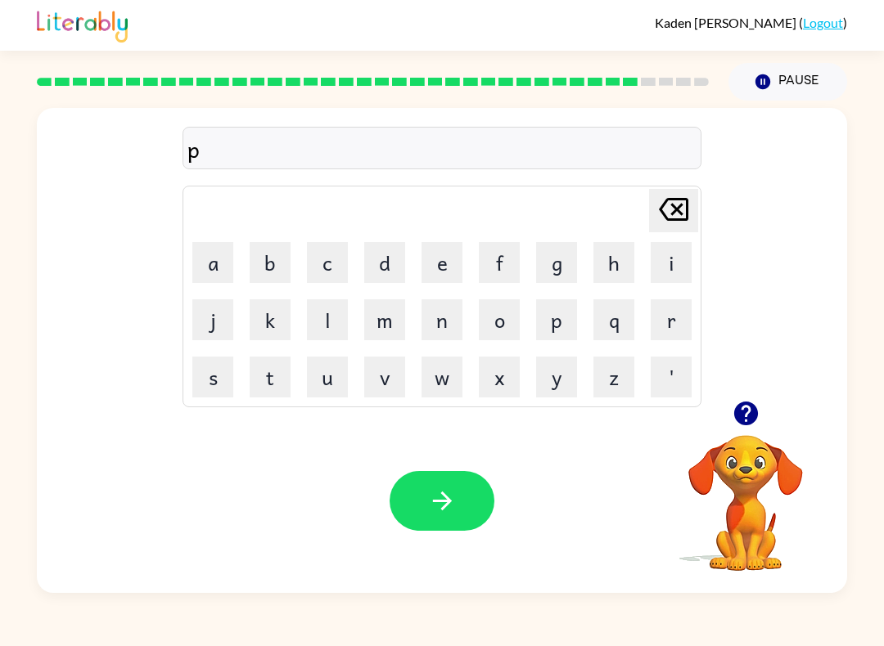
click at [344, 317] on button "l" at bounding box center [327, 319] width 41 height 41
click at [218, 263] on button "a" at bounding box center [212, 262] width 41 height 41
click at [209, 378] on button "s" at bounding box center [212, 377] width 41 height 41
click at [542, 322] on button "p" at bounding box center [556, 319] width 41 height 41
click at [468, 501] on button "button" at bounding box center [441, 501] width 105 height 60
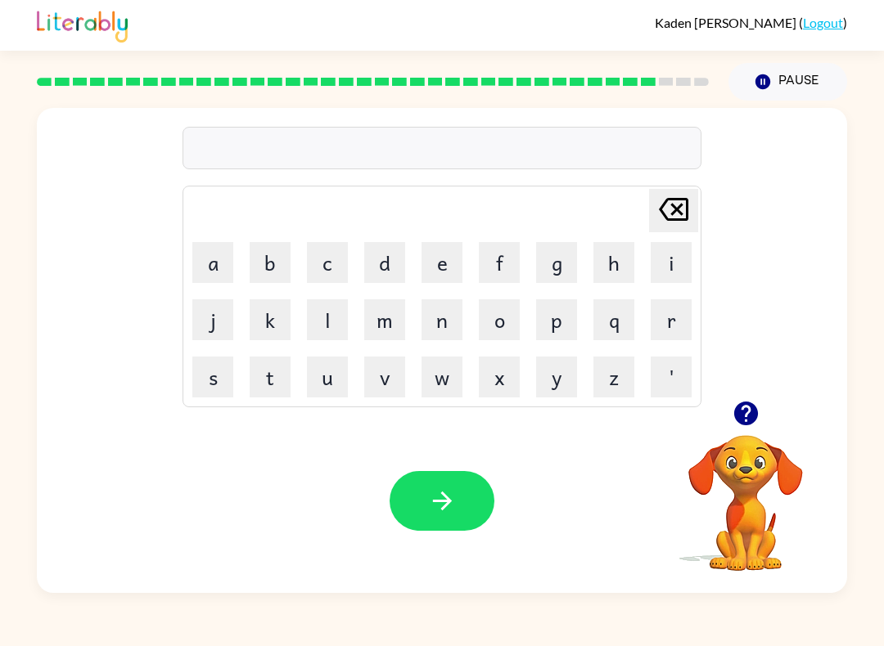
click at [280, 371] on button "t" at bounding box center [270, 377] width 41 height 41
click at [608, 258] on button "h" at bounding box center [613, 262] width 41 height 41
click at [330, 375] on button "u" at bounding box center [327, 377] width 41 height 41
click at [402, 326] on button "m" at bounding box center [384, 319] width 41 height 41
click at [555, 326] on button "p" at bounding box center [556, 319] width 41 height 41
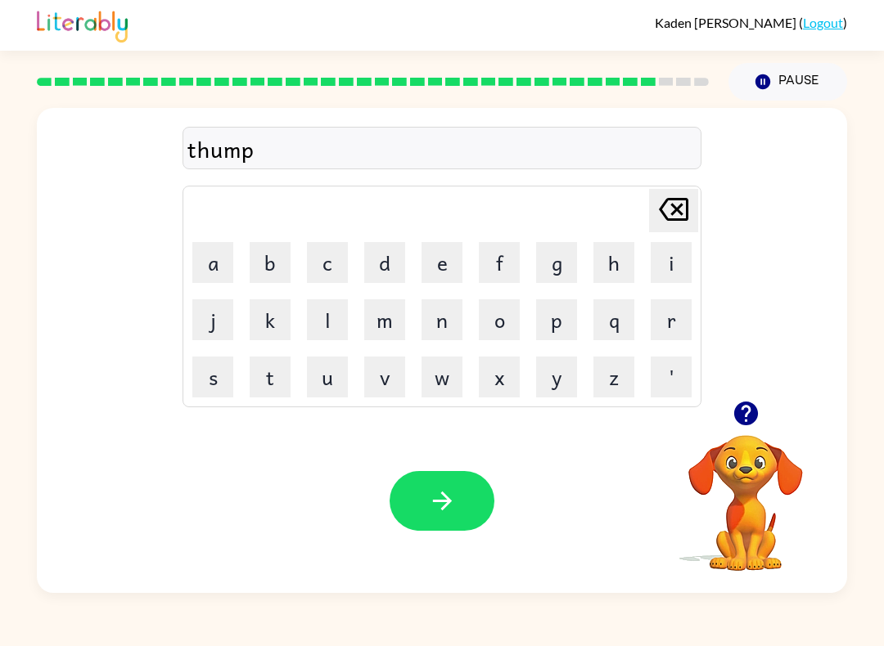
click at [464, 500] on button "button" at bounding box center [441, 501] width 105 height 60
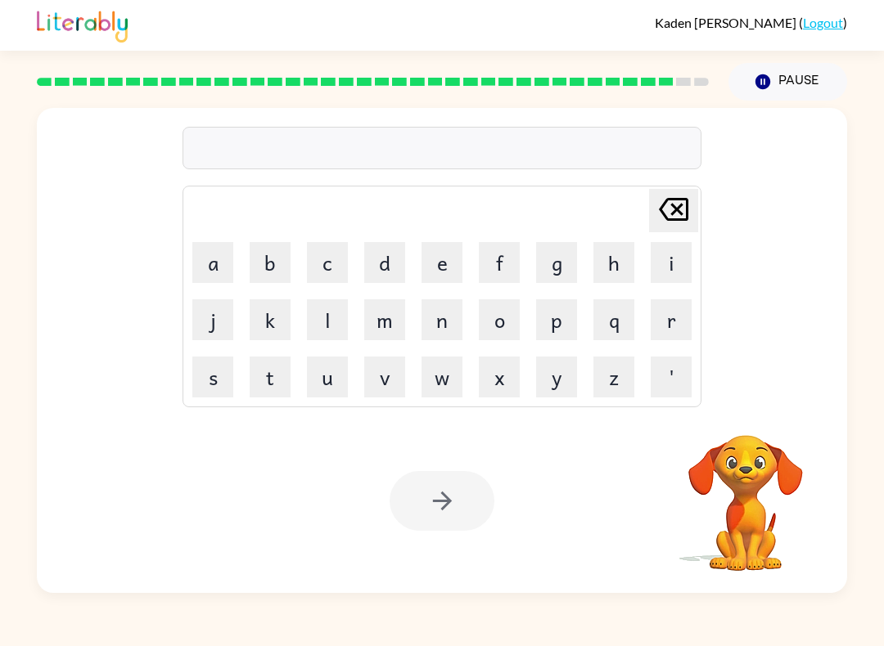
click at [431, 369] on button "w" at bounding box center [441, 377] width 41 height 41
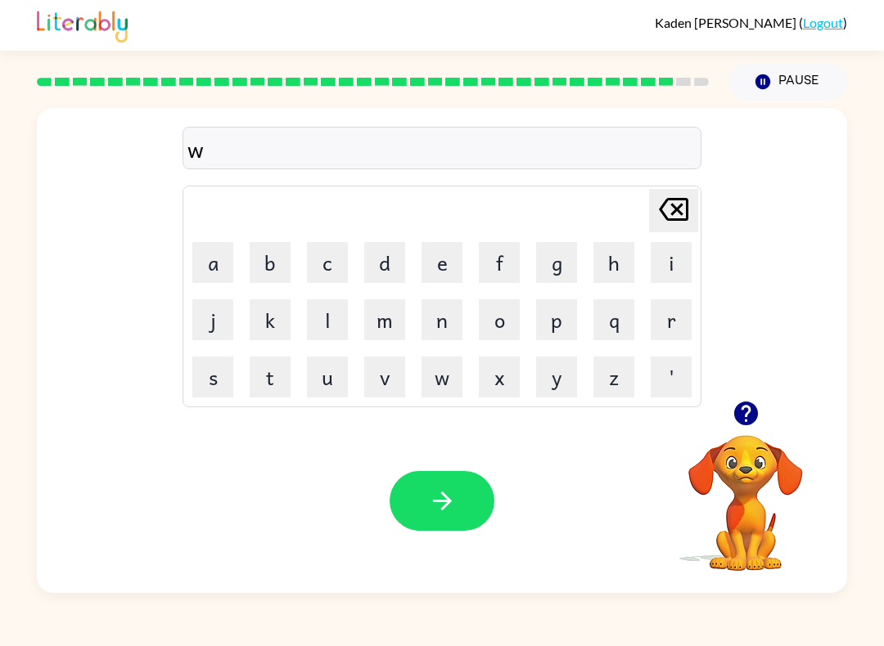
click at [439, 267] on button "e" at bounding box center [441, 262] width 41 height 41
click at [605, 393] on button "z" at bounding box center [613, 377] width 41 height 41
click at [596, 378] on button "z" at bounding box center [613, 377] width 41 height 41
click at [432, 493] on icon "button" at bounding box center [442, 501] width 29 height 29
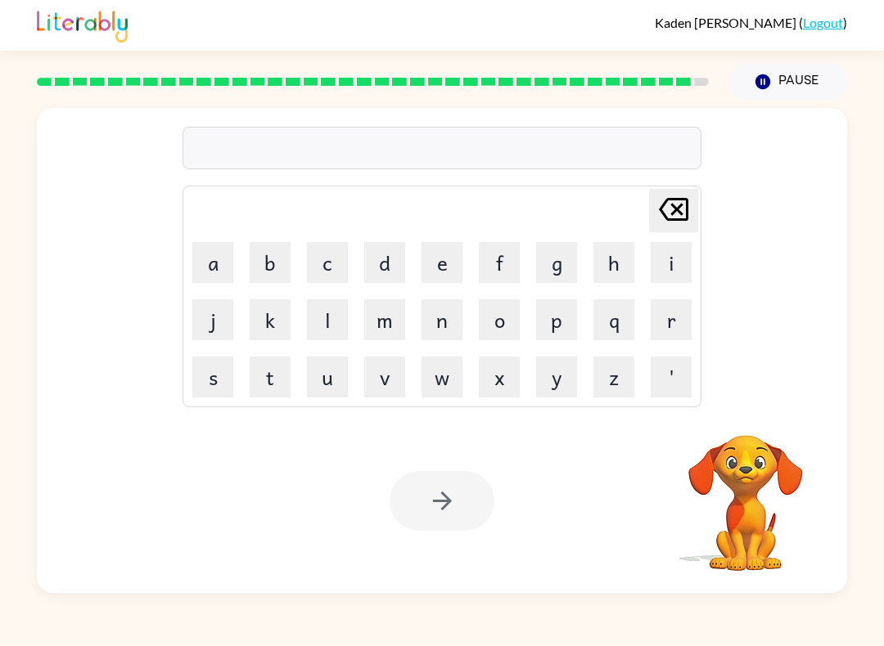
click at [602, 362] on button "z" at bounding box center [613, 377] width 41 height 41
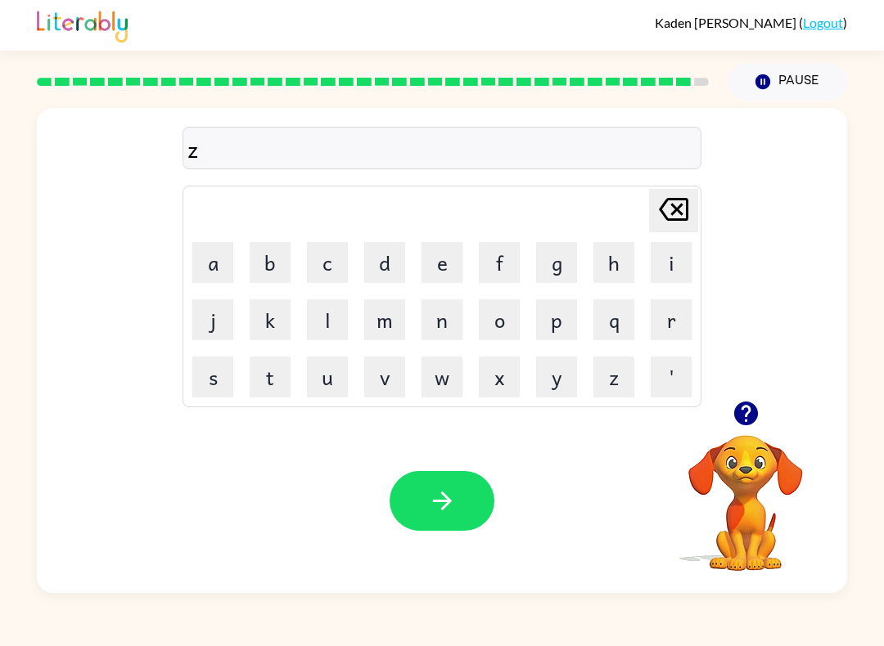
click at [484, 330] on button "o" at bounding box center [499, 319] width 41 height 41
click at [344, 370] on button "u" at bounding box center [327, 377] width 41 height 41
click at [551, 330] on button "p" at bounding box center [556, 319] width 41 height 41
click at [660, 217] on icon at bounding box center [673, 209] width 29 height 23
click at [659, 217] on icon at bounding box center [673, 209] width 29 height 23
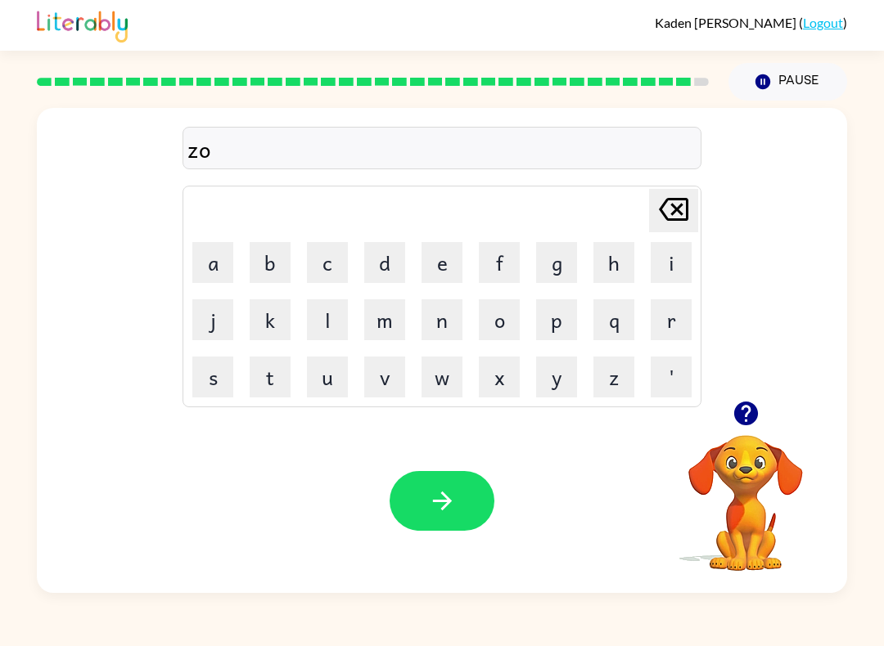
click at [662, 219] on icon at bounding box center [673, 209] width 29 height 23
click at [344, 369] on button "u" at bounding box center [327, 377] width 41 height 41
click at [500, 318] on button "o" at bounding box center [499, 319] width 41 height 41
click at [556, 320] on button "p" at bounding box center [556, 319] width 41 height 41
click at [438, 484] on button "button" at bounding box center [441, 501] width 105 height 60
